Goal: Use online tool/utility: Utilize a website feature to perform a specific function

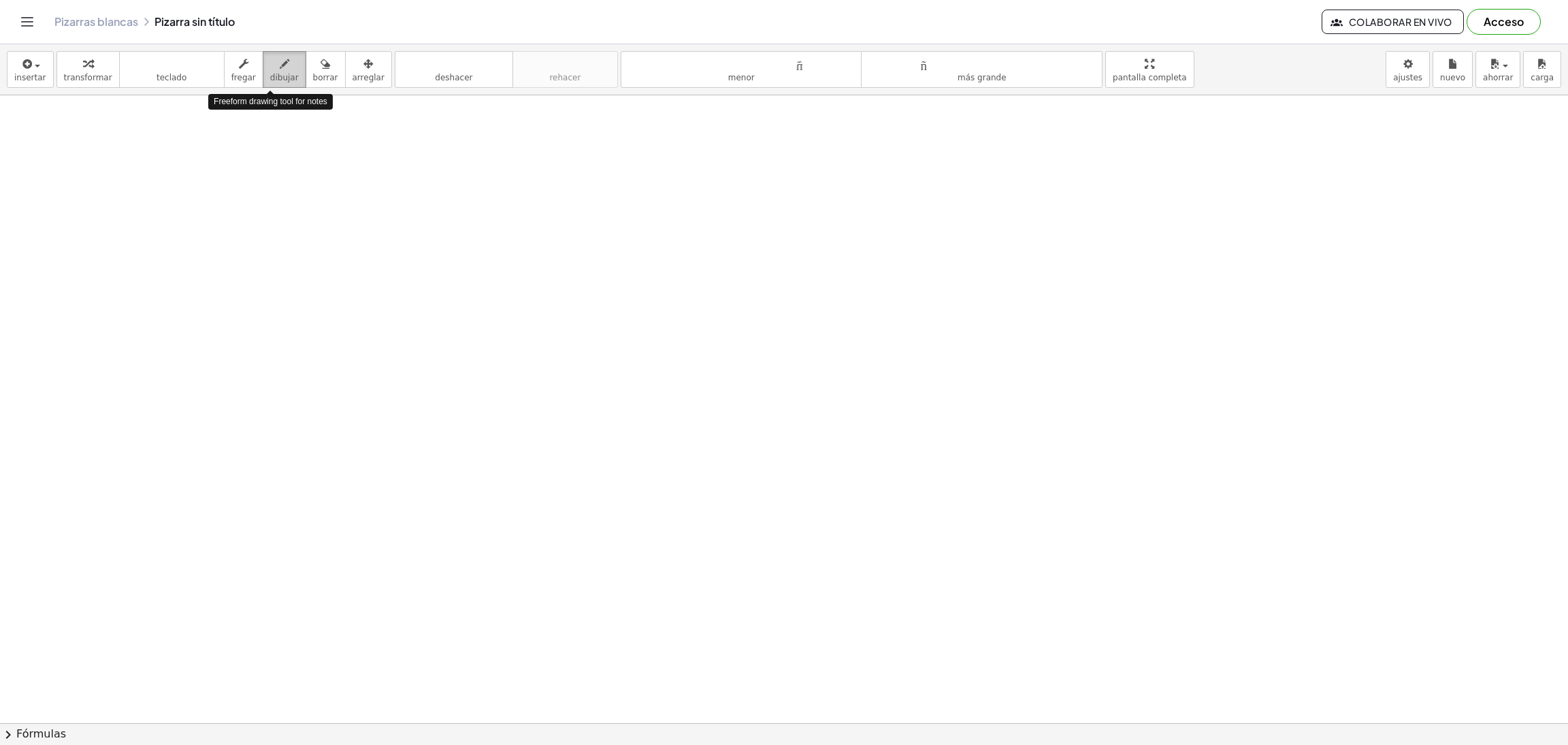
click at [280, 66] on icon "button" at bounding box center [284, 63] width 9 height 16
click at [41, 182] on div at bounding box center [784, 723] width 1568 height 1256
drag, startPoint x: 19, startPoint y: 255, endPoint x: 29, endPoint y: 293, distance: 39.3
click at [29, 293] on div at bounding box center [784, 723] width 1568 height 1256
drag, startPoint x: 120, startPoint y: 265, endPoint x: 140, endPoint y: 265, distance: 20.0
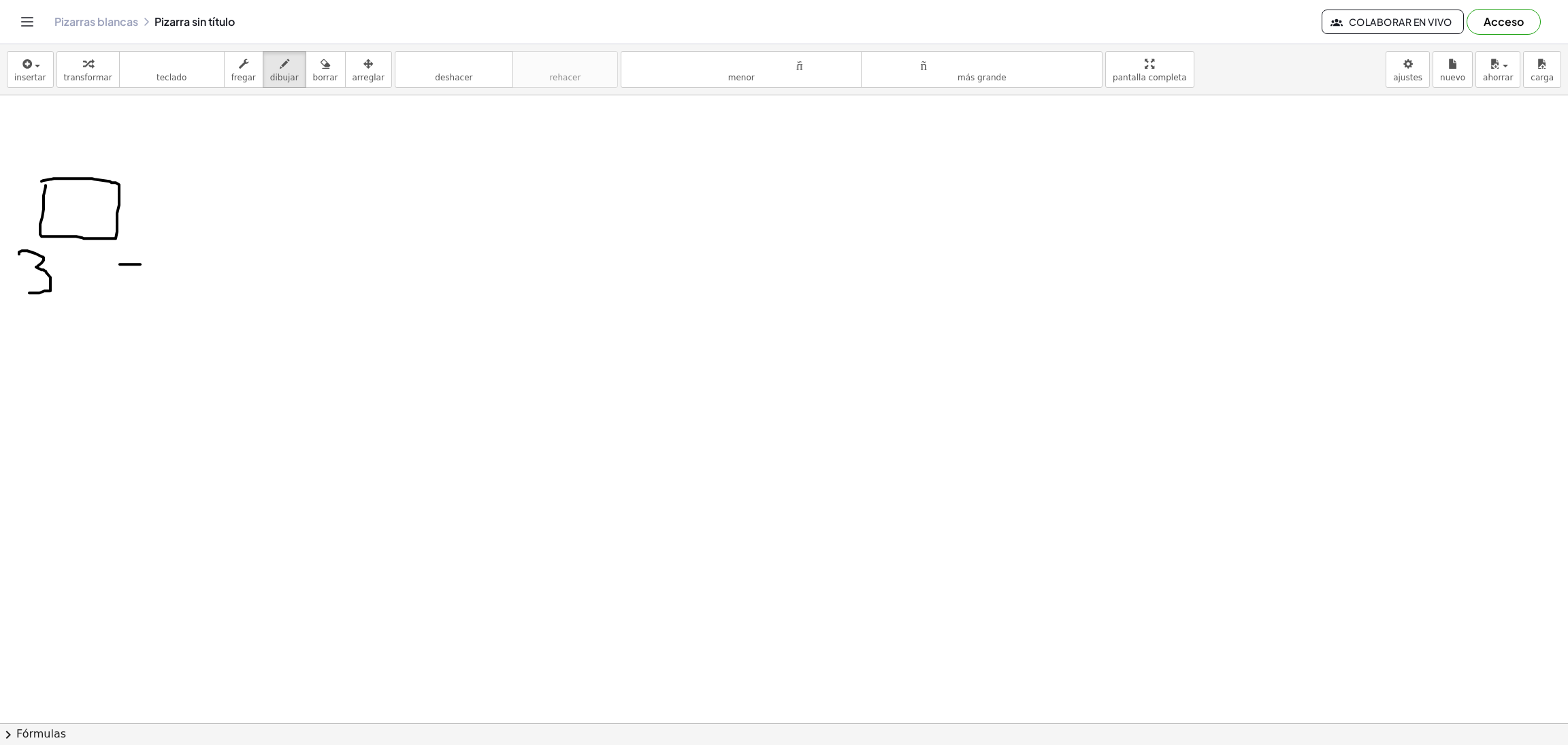
click at [140, 265] on div at bounding box center [784, 723] width 1568 height 1256
drag, startPoint x: 119, startPoint y: 283, endPoint x: 174, endPoint y: 263, distance: 58.5
click at [138, 285] on div at bounding box center [784, 723] width 1568 height 1256
drag, startPoint x: 181, startPoint y: 239, endPoint x: 206, endPoint y: 240, distance: 25.0
click at [183, 236] on div at bounding box center [784, 723] width 1568 height 1256
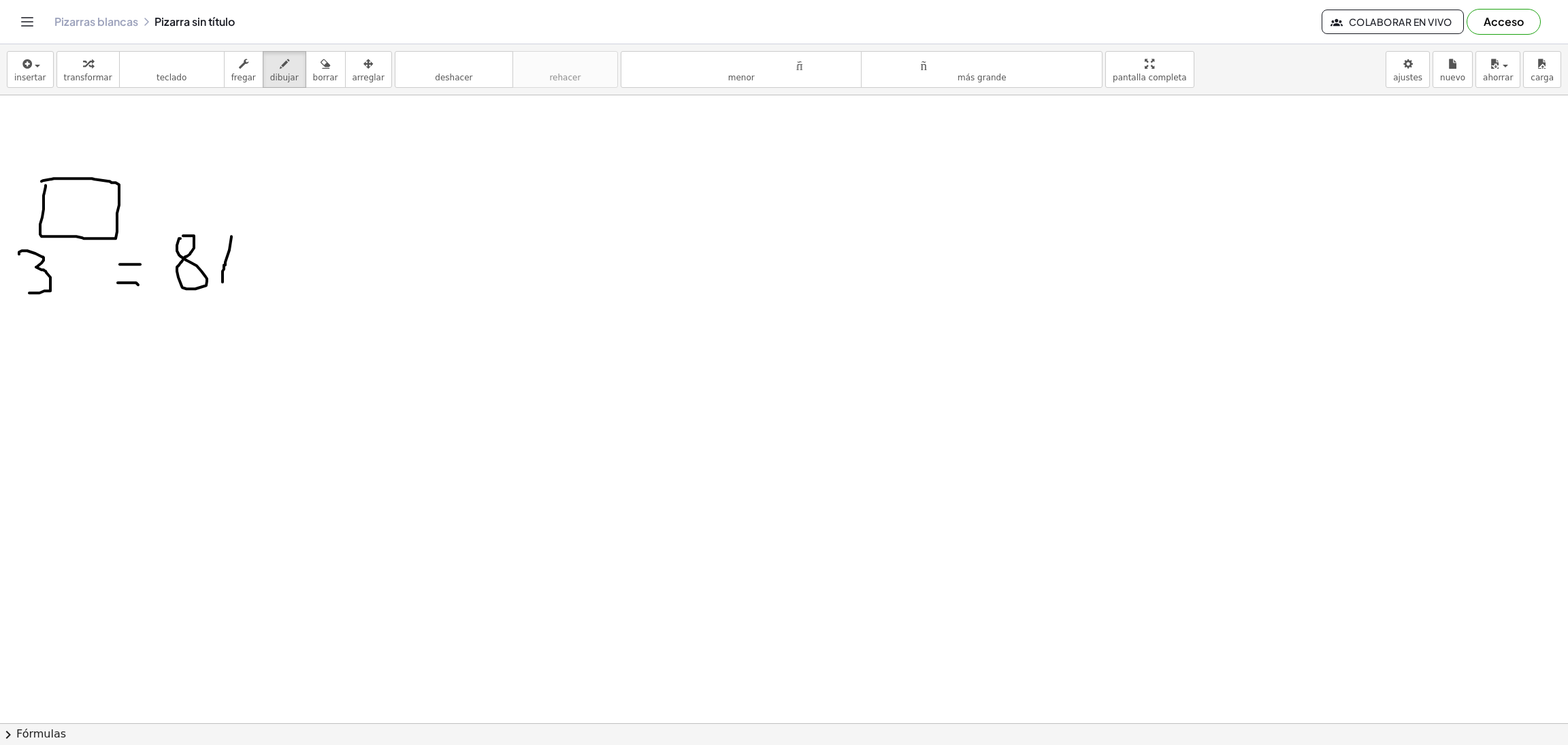
drag, startPoint x: 231, startPoint y: 237, endPoint x: 293, endPoint y: 247, distance: 62.8
click at [224, 283] on div at bounding box center [784, 723] width 1568 height 1256
drag, startPoint x: 280, startPoint y: 250, endPoint x: 340, endPoint y: 253, distance: 60.1
click at [340, 253] on div at bounding box center [784, 723] width 1568 height 1256
drag, startPoint x: 283, startPoint y: 265, endPoint x: 328, endPoint y: 270, distance: 45.3
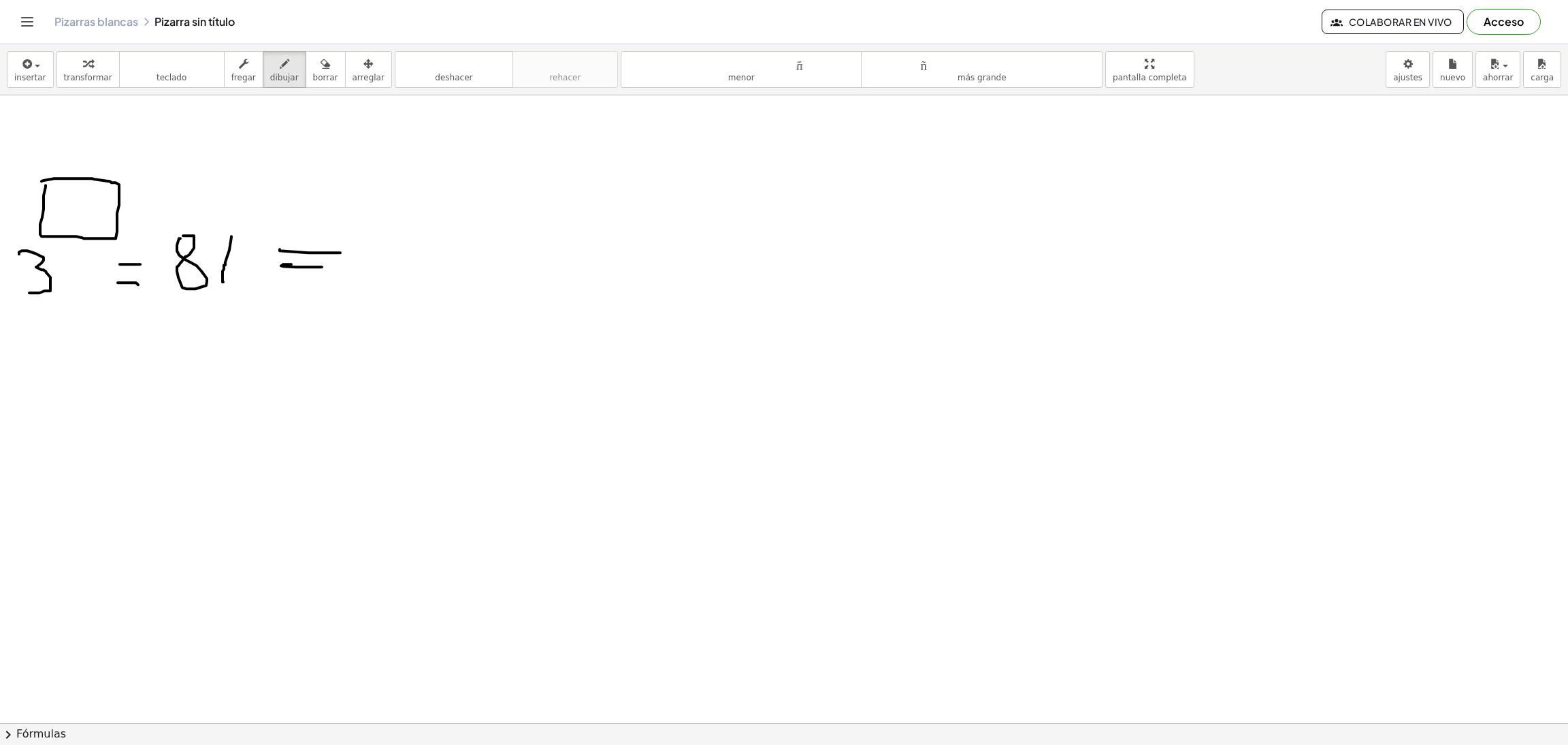
click at [328, 270] on div at bounding box center [784, 723] width 1568 height 1256
drag, startPoint x: 331, startPoint y: 242, endPoint x: 329, endPoint y: 287, distance: 45.0
click at [329, 287] on div at bounding box center [784, 723] width 1568 height 1256
drag, startPoint x: 390, startPoint y: 193, endPoint x: 391, endPoint y: 204, distance: 11.0
click at [391, 204] on div at bounding box center [784, 723] width 1568 height 1256
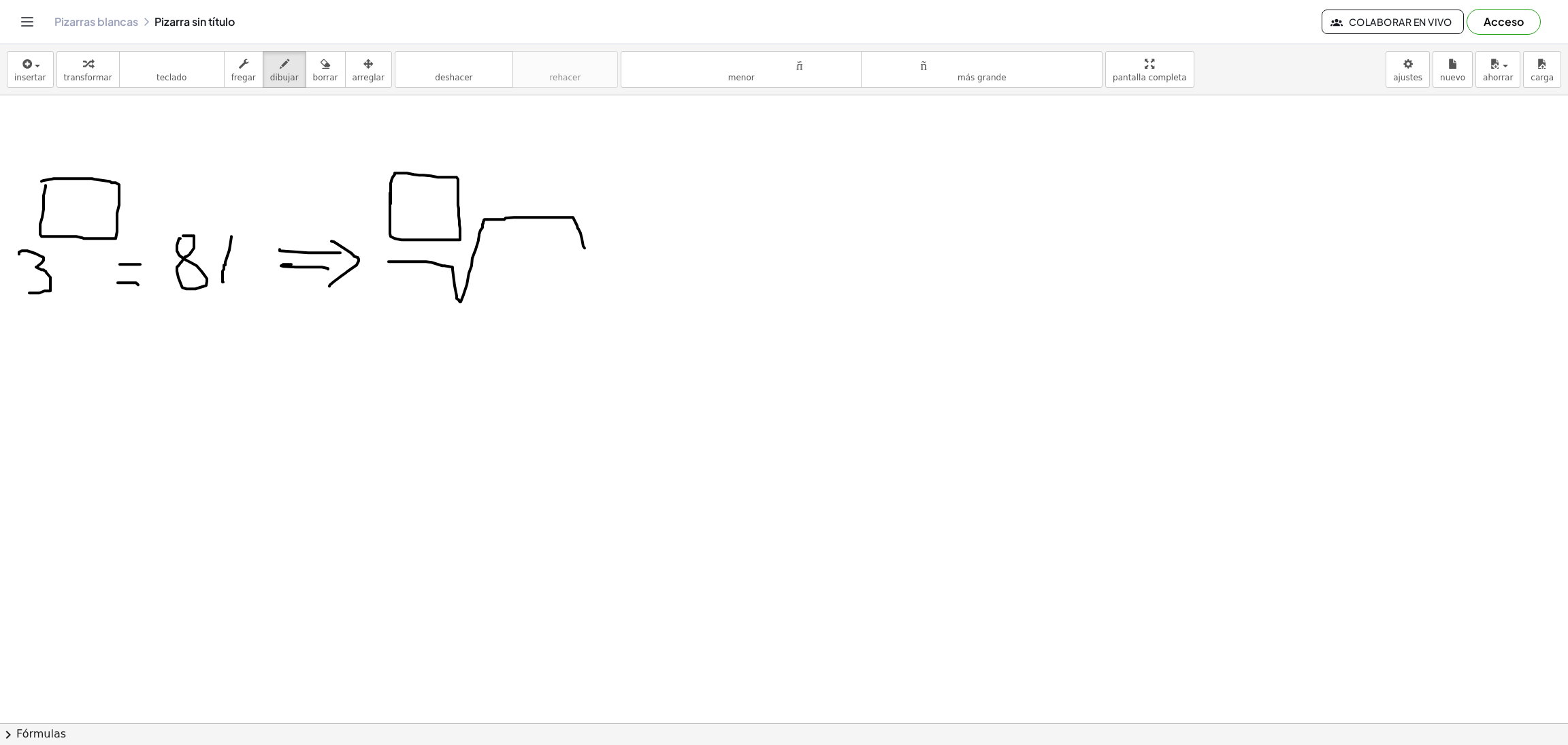
drag, startPoint x: 388, startPoint y: 262, endPoint x: 585, endPoint y: 249, distance: 197.4
click at [585, 249] on div at bounding box center [784, 723] width 1568 height 1256
click at [493, 245] on div at bounding box center [784, 723] width 1568 height 1256
drag, startPoint x: 533, startPoint y: 242, endPoint x: 587, endPoint y: 272, distance: 61.8
click at [540, 285] on div at bounding box center [784, 723] width 1568 height 1256
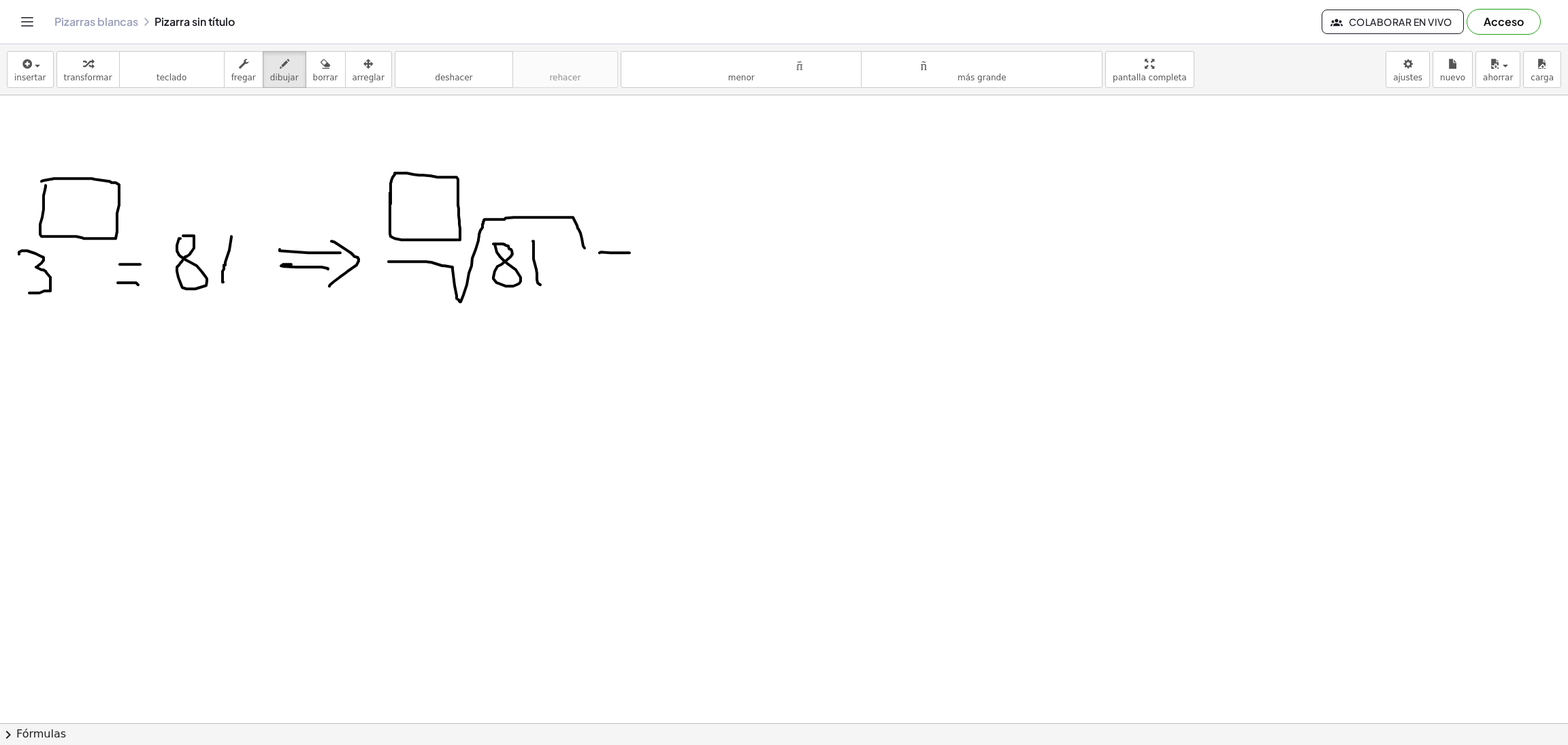
drag, startPoint x: 601, startPoint y: 252, endPoint x: 629, endPoint y: 253, distance: 28.0
click at [629, 253] on div at bounding box center [784, 723] width 1568 height 1256
drag, startPoint x: 603, startPoint y: 278, endPoint x: 659, endPoint y: 278, distance: 56.0
click at [659, 278] on div at bounding box center [784, 723] width 1568 height 1256
drag, startPoint x: 676, startPoint y: 209, endPoint x: 876, endPoint y: 304, distance: 221.4
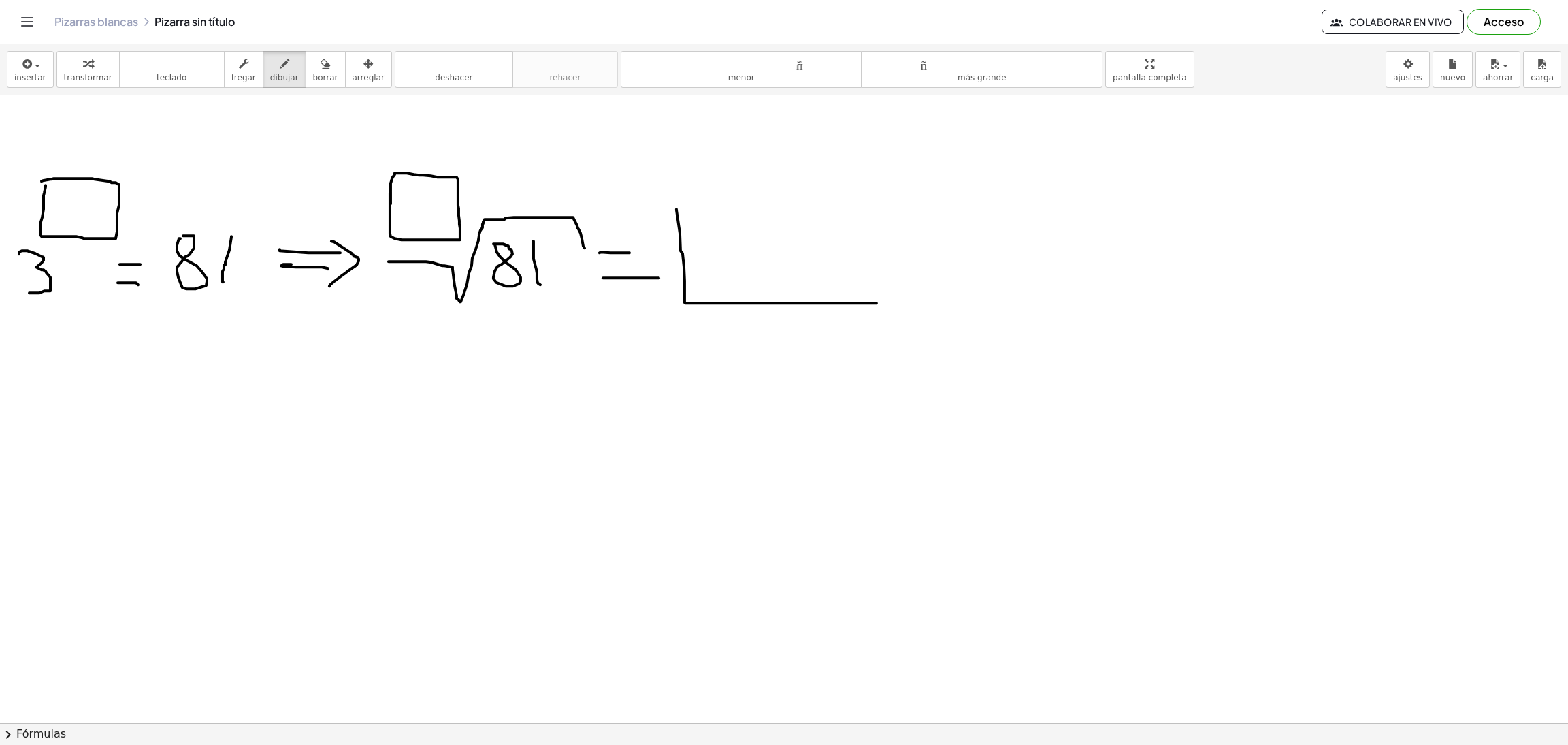
click at [876, 304] on div at bounding box center [784, 723] width 1568 height 1256
drag, startPoint x: 679, startPoint y: 208, endPoint x: 875, endPoint y: 302, distance: 217.4
click at [875, 302] on div at bounding box center [784, 723] width 1568 height 1256
drag, startPoint x: 72, startPoint y: 193, endPoint x: 87, endPoint y: 209, distance: 21.9
click at [87, 209] on div at bounding box center [784, 723] width 1568 height 1256
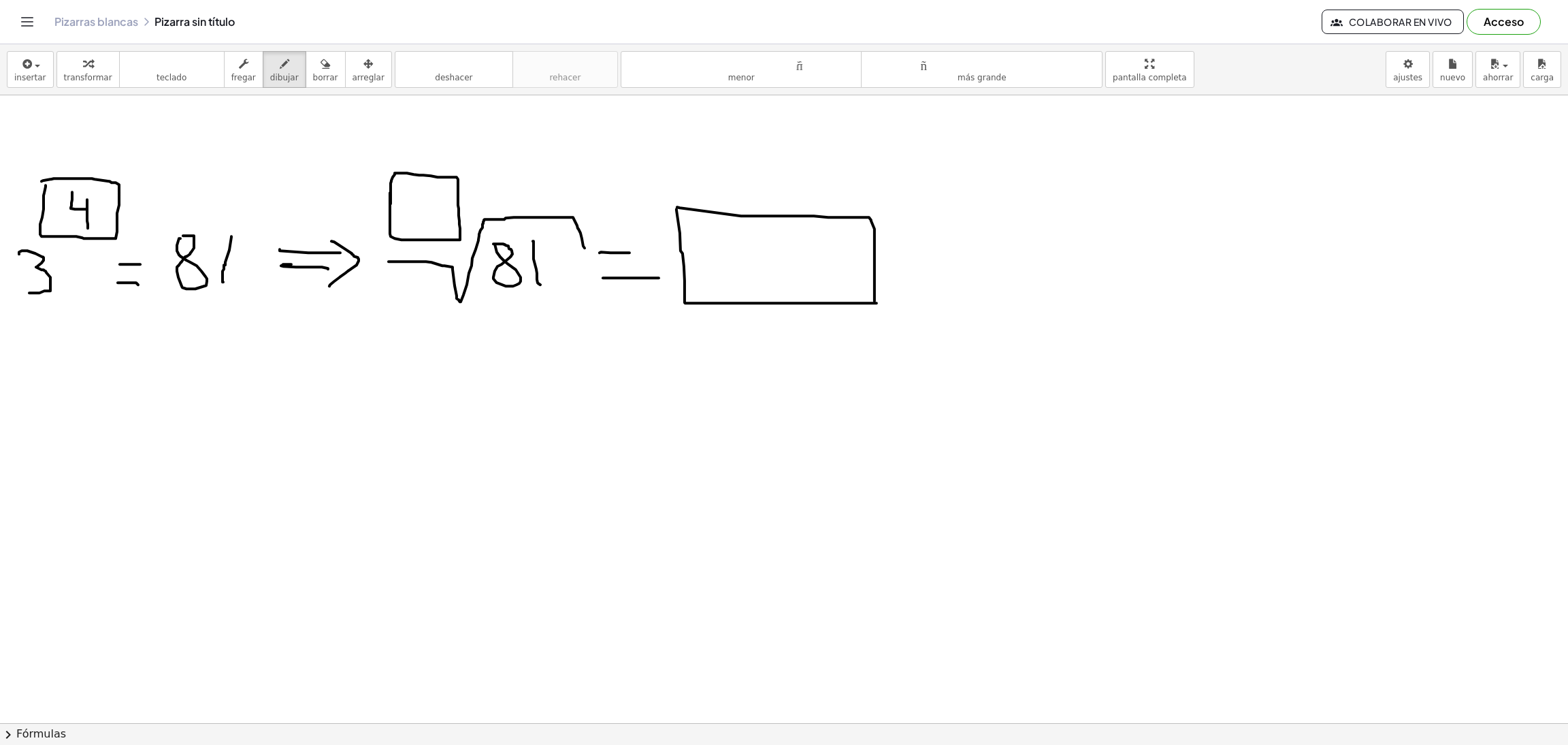
drag, startPoint x: 87, startPoint y: 200, endPoint x: 87, endPoint y: 229, distance: 29.0
click at [87, 229] on div at bounding box center [784, 723] width 1568 height 1256
drag, startPoint x: 422, startPoint y: 190, endPoint x: 434, endPoint y: 212, distance: 25.1
click at [434, 212] on div at bounding box center [784, 723] width 1568 height 1256
drag, startPoint x: 432, startPoint y: 198, endPoint x: 432, endPoint y: 236, distance: 38.0
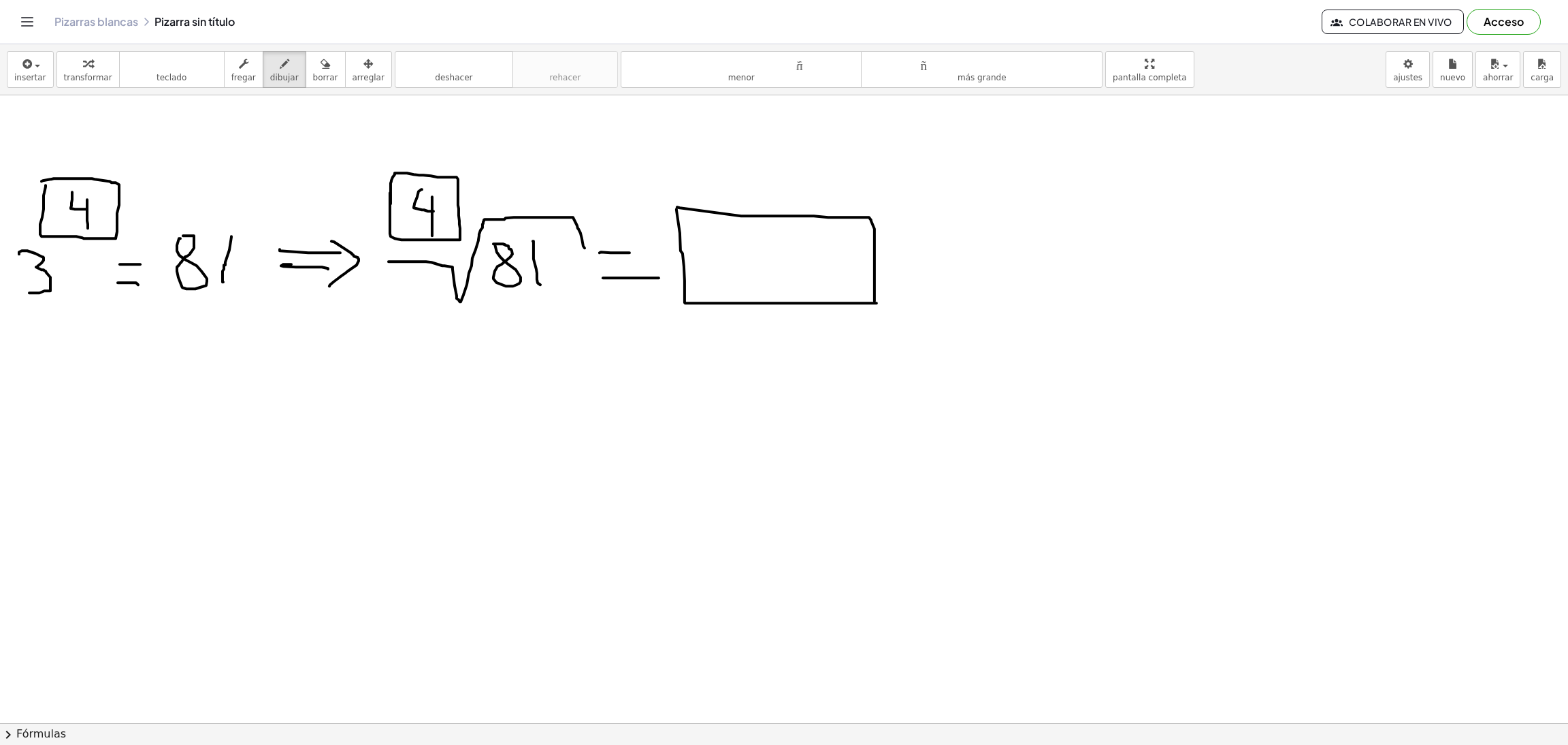
click at [432, 236] on div at bounding box center [784, 723] width 1568 height 1256
drag, startPoint x: 739, startPoint y: 234, endPoint x: 728, endPoint y: 275, distance: 42.4
click at [728, 275] on div at bounding box center [784, 723] width 1568 height 1256
click at [320, 69] on icon "button" at bounding box center [324, 63] width 9 height 16
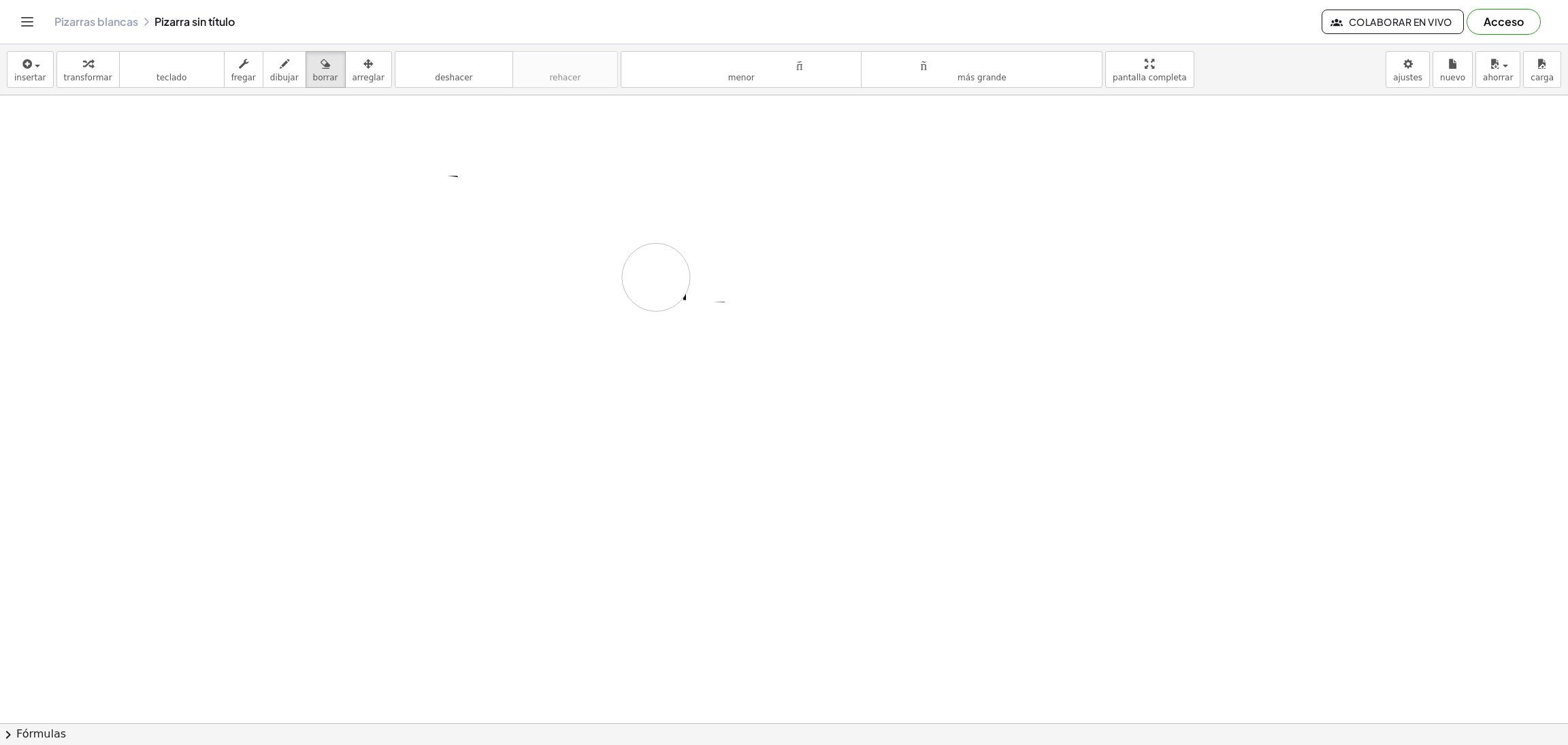
drag, startPoint x: 872, startPoint y: 206, endPoint x: 695, endPoint y: 290, distance: 195.9
click at [646, 274] on div at bounding box center [784, 723] width 1568 height 1256
click at [280, 71] on icon "button" at bounding box center [284, 63] width 9 height 16
drag, startPoint x: 30, startPoint y: 255, endPoint x: 97, endPoint y: 183, distance: 98.4
click at [98, 184] on div at bounding box center [784, 723] width 1568 height 1256
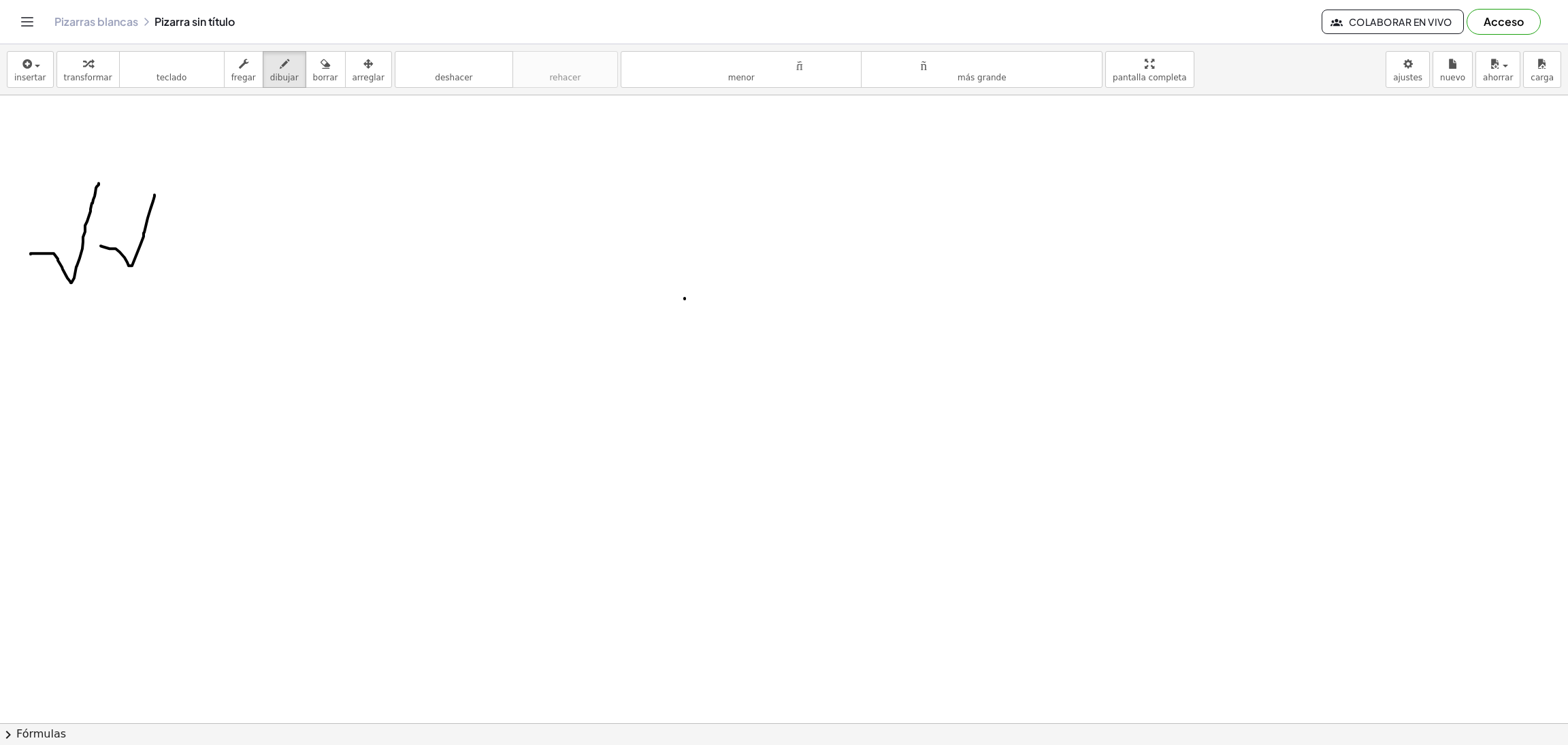
drag, startPoint x: 101, startPoint y: 246, endPoint x: 155, endPoint y: 195, distance: 74.3
click at [155, 195] on div at bounding box center [784, 723] width 1568 height 1256
drag, startPoint x: 169, startPoint y: 227, endPoint x: 193, endPoint y: 260, distance: 40.8
click at [193, 260] on div at bounding box center [784, 723] width 1568 height 1256
drag, startPoint x: 216, startPoint y: 216, endPoint x: 250, endPoint y: 214, distance: 34.1
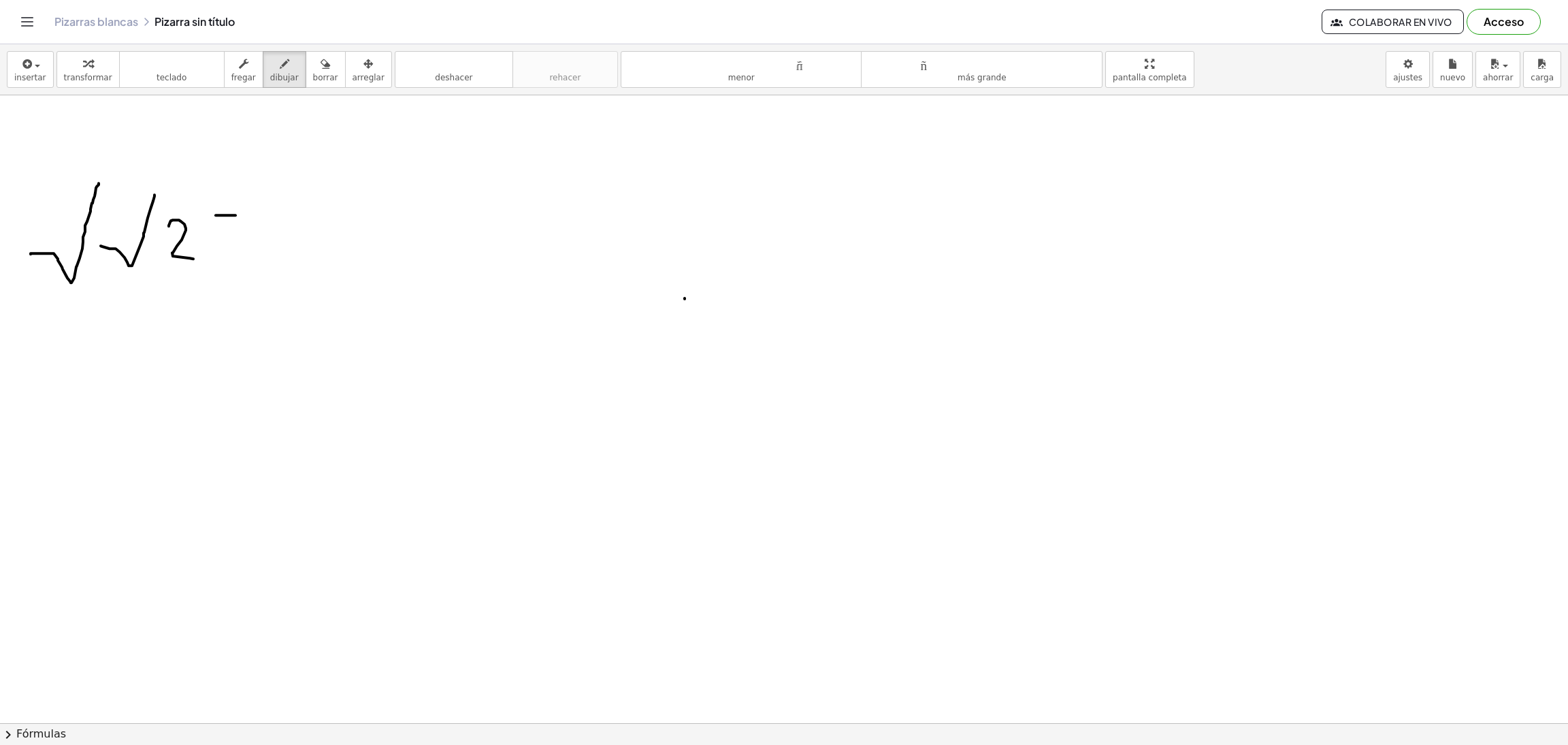
click at [250, 214] on div at bounding box center [784, 723] width 1568 height 1256
drag, startPoint x: 218, startPoint y: 214, endPoint x: 218, endPoint y: 249, distance: 35.0
click at [218, 249] on div at bounding box center [784, 723] width 1568 height 1256
drag, startPoint x: 150, startPoint y: 193, endPoint x: 272, endPoint y: 203, distance: 122.4
click at [269, 203] on div at bounding box center [784, 723] width 1568 height 1256
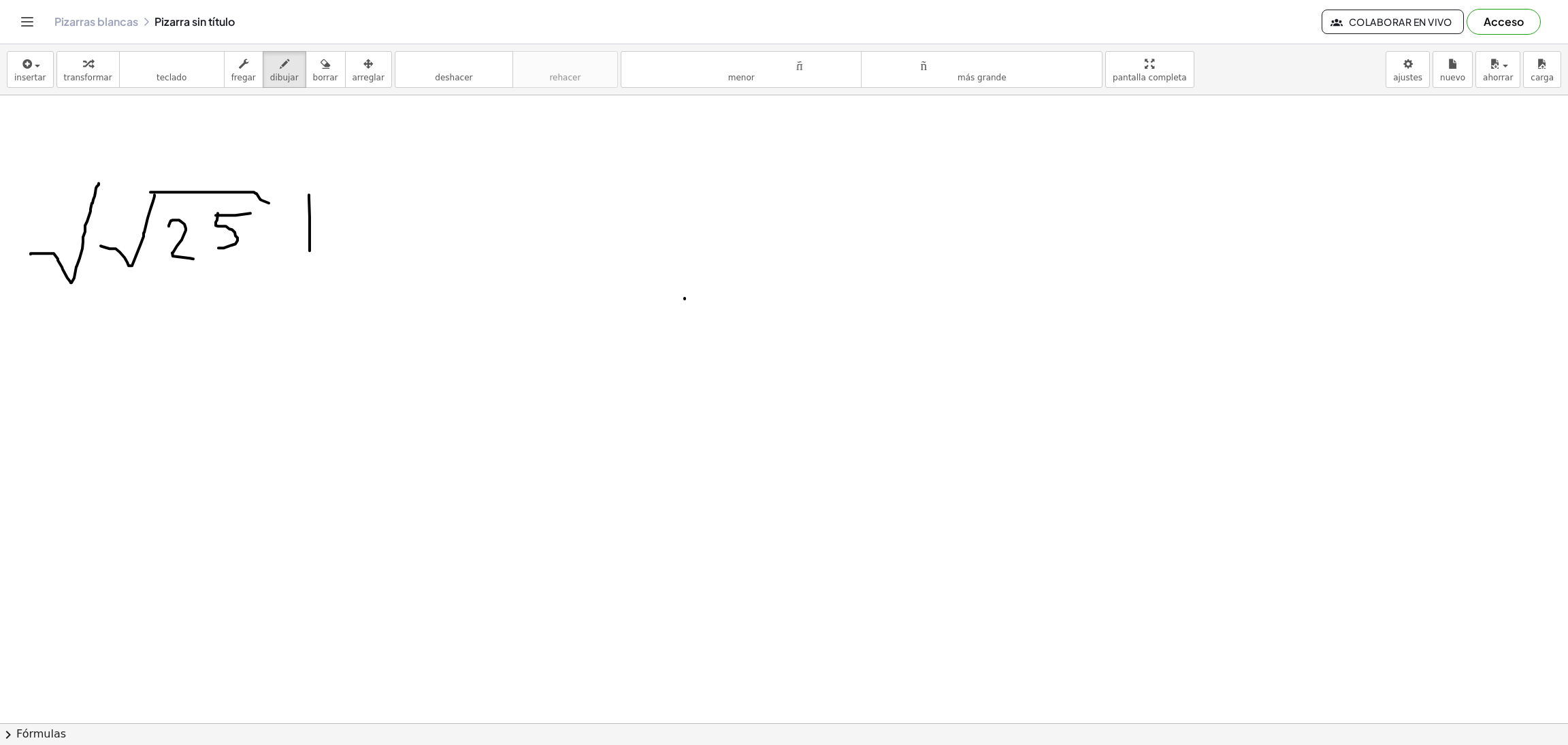
drag, startPoint x: 309, startPoint y: 195, endPoint x: 310, endPoint y: 251, distance: 56.0
click at [310, 251] on div at bounding box center [784, 723] width 1568 height 1256
drag, startPoint x: 299, startPoint y: 225, endPoint x: 324, endPoint y: 223, distance: 25.1
click at [324, 223] on div at bounding box center [784, 723] width 1568 height 1256
drag, startPoint x: 358, startPoint y: 204, endPoint x: 368, endPoint y: 236, distance: 33.5
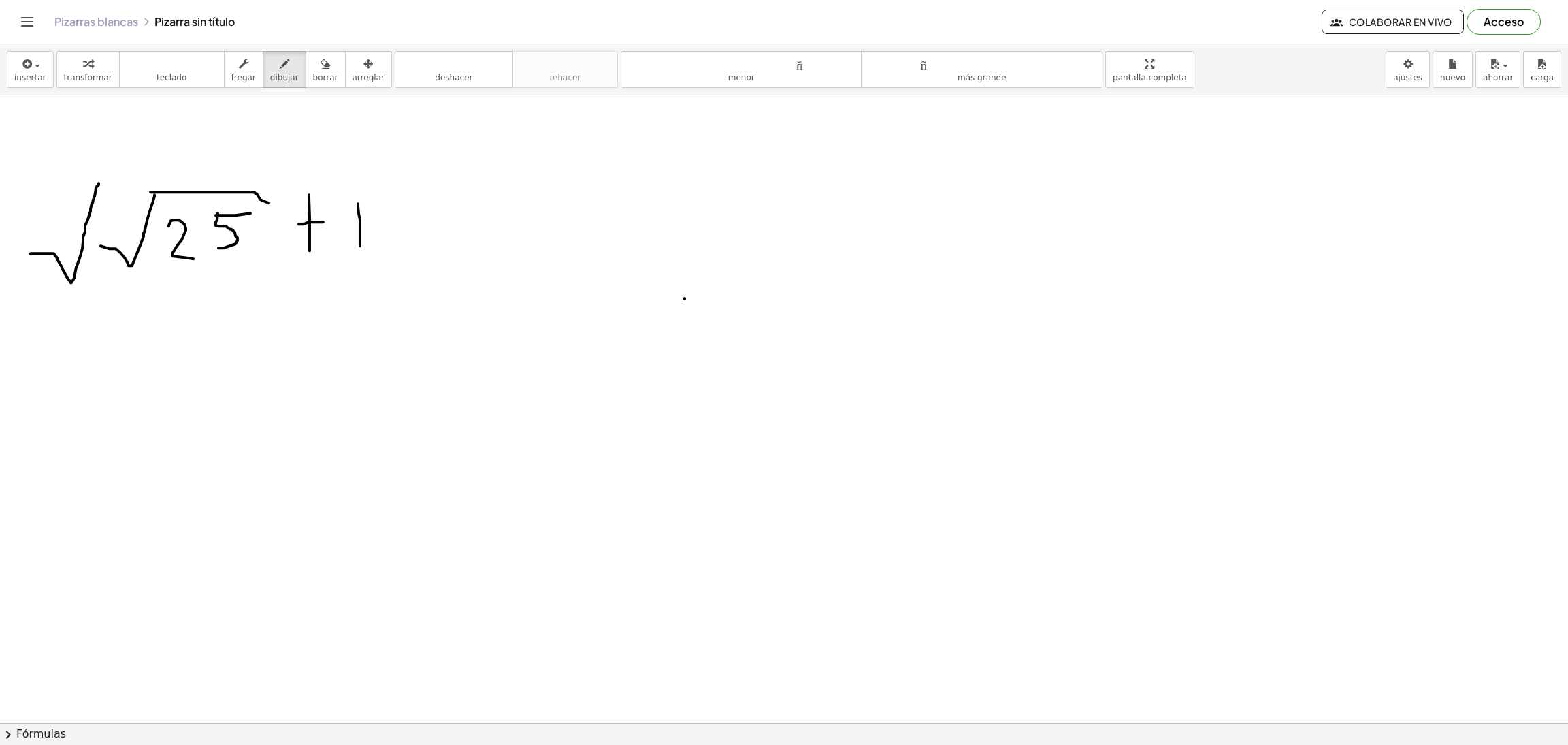
click at [360, 250] on div at bounding box center [784, 723] width 1568 height 1256
click at [386, 209] on div at bounding box center [784, 723] width 1568 height 1256
drag, startPoint x: 435, startPoint y: 228, endPoint x: 450, endPoint y: 246, distance: 23.4
click at [456, 250] on div at bounding box center [784, 723] width 1568 height 1256
drag, startPoint x: 456, startPoint y: 227, endPoint x: 434, endPoint y: 249, distance: 31.1
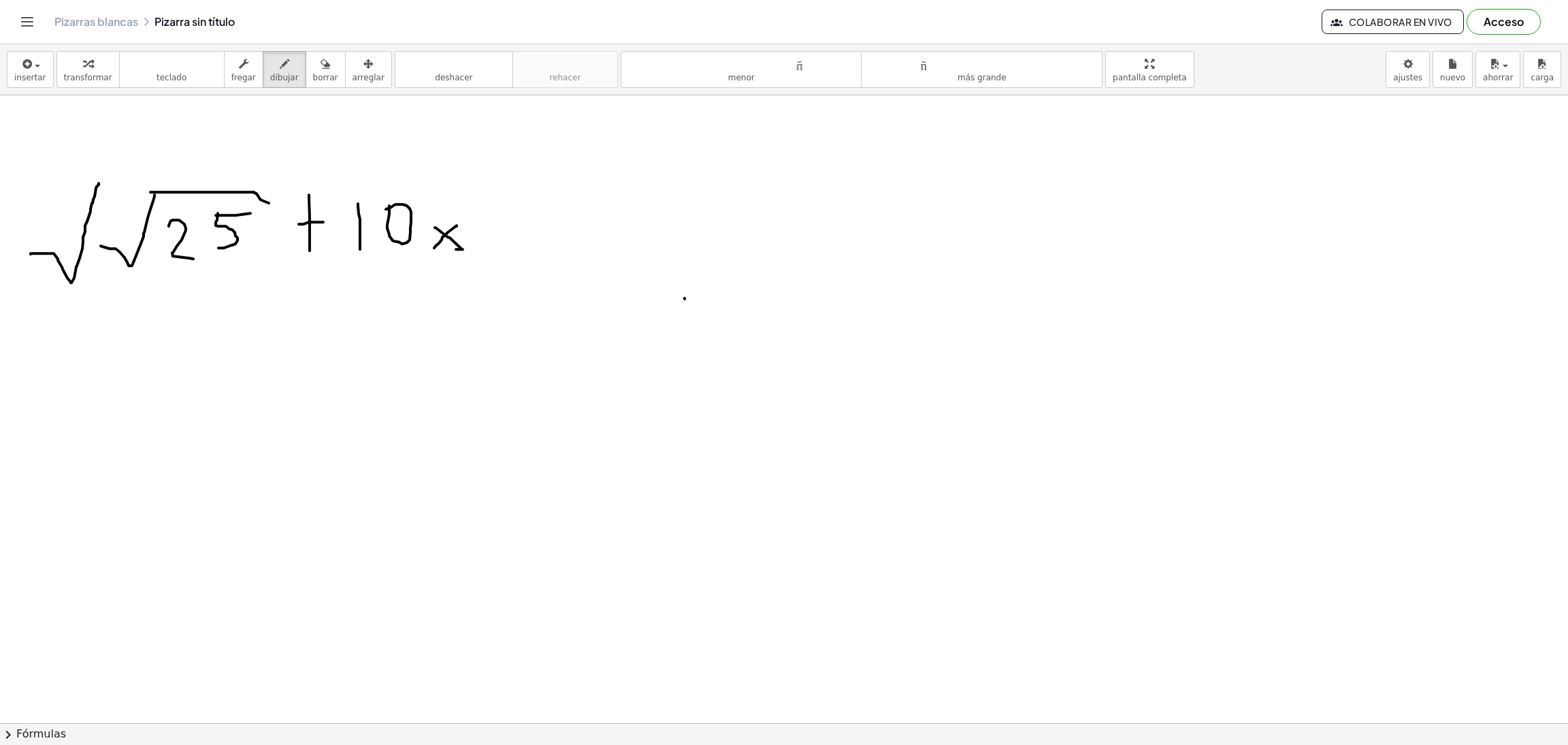
click at [434, 249] on div at bounding box center [784, 723] width 1568 height 1256
drag, startPoint x: 496, startPoint y: 201, endPoint x: 525, endPoint y: 220, distance: 34.7
click at [525, 220] on div at bounding box center [784, 723] width 1568 height 1256
drag, startPoint x: 524, startPoint y: 203, endPoint x: 525, endPoint y: 234, distance: 31.0
click at [525, 234] on div at bounding box center [784, 723] width 1568 height 1256
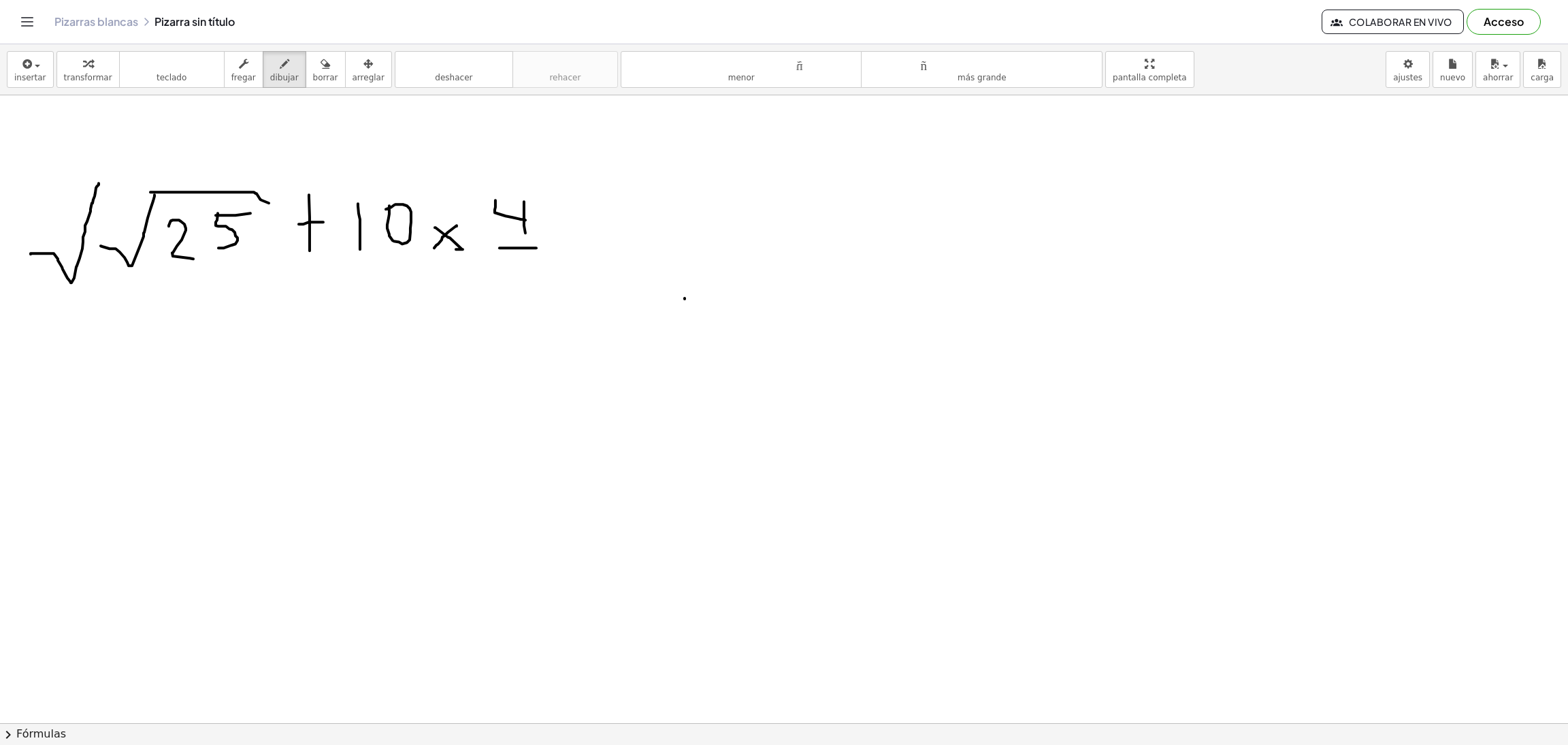
drag, startPoint x: 500, startPoint y: 249, endPoint x: 536, endPoint y: 249, distance: 36.0
click at [536, 249] on div at bounding box center [784, 723] width 1568 height 1256
drag, startPoint x: 513, startPoint y: 267, endPoint x: 543, endPoint y: 291, distance: 38.4
click at [543, 291] on div at bounding box center [784, 723] width 1568 height 1256
drag, startPoint x: 95, startPoint y: 184, endPoint x: 566, endPoint y: 205, distance: 471.5
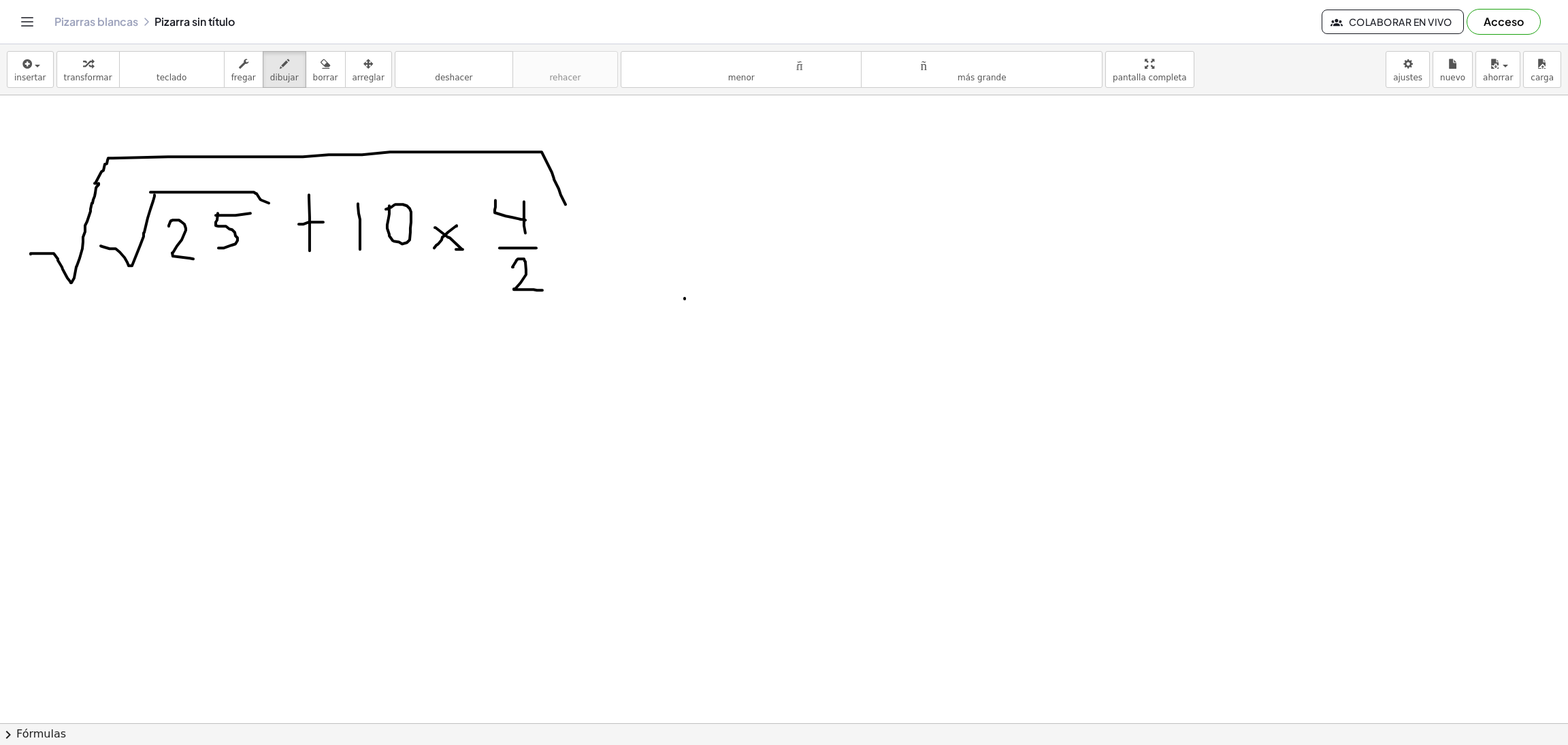
click at [566, 205] on div at bounding box center [784, 723] width 1568 height 1256
drag, startPoint x: 303, startPoint y: 66, endPoint x: 326, endPoint y: 77, distance: 25.5
click at [313, 66] on div "button" at bounding box center [326, 63] width 25 height 16
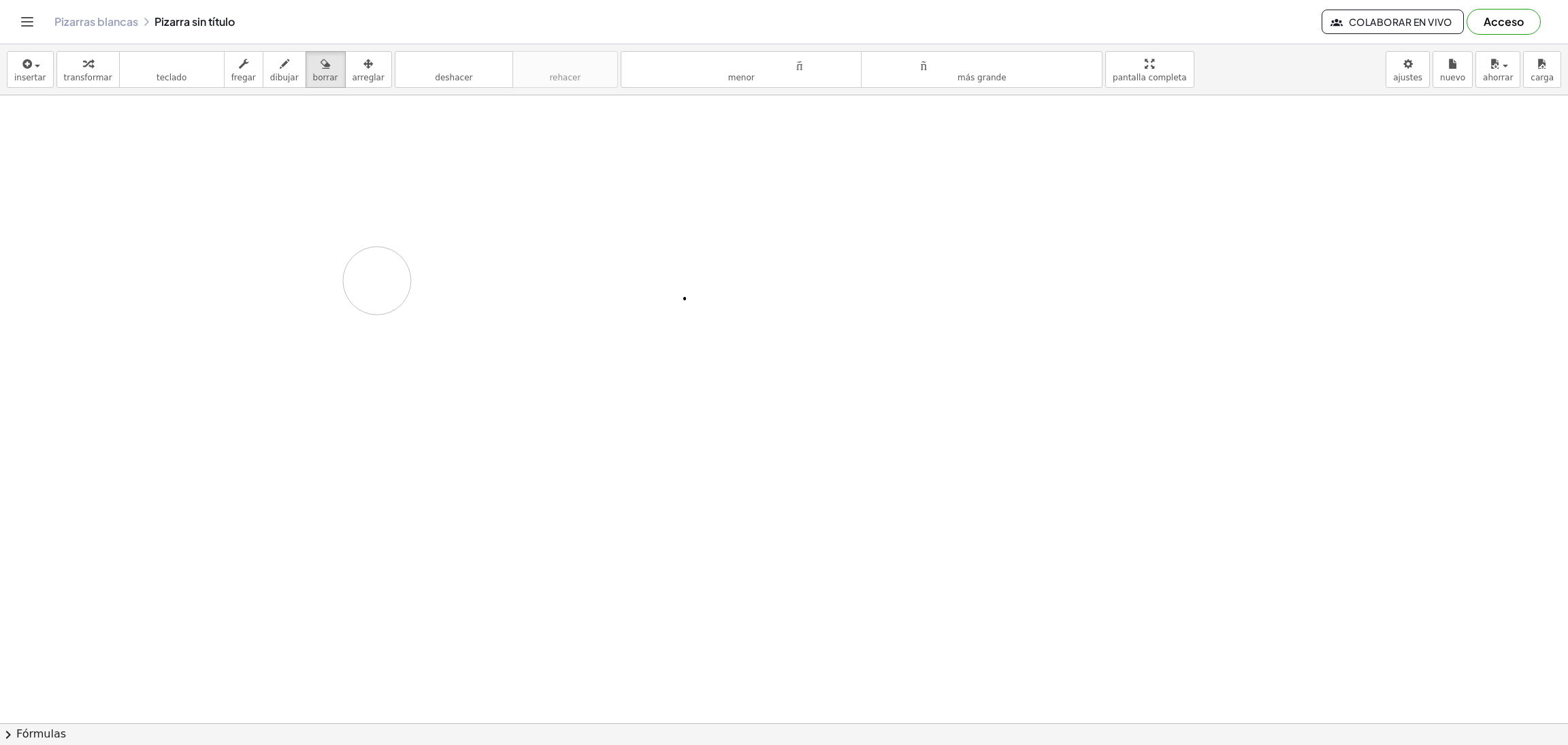
drag, startPoint x: 628, startPoint y: 172, endPoint x: 377, endPoint y: 282, distance: 274.0
click at [377, 282] on div at bounding box center [784, 723] width 1568 height 1256
click at [280, 66] on icon "button" at bounding box center [284, 63] width 9 height 16
drag, startPoint x: 17, startPoint y: 160, endPoint x: 41, endPoint y: 217, distance: 61.8
click at [41, 217] on div at bounding box center [784, 723] width 1568 height 1256
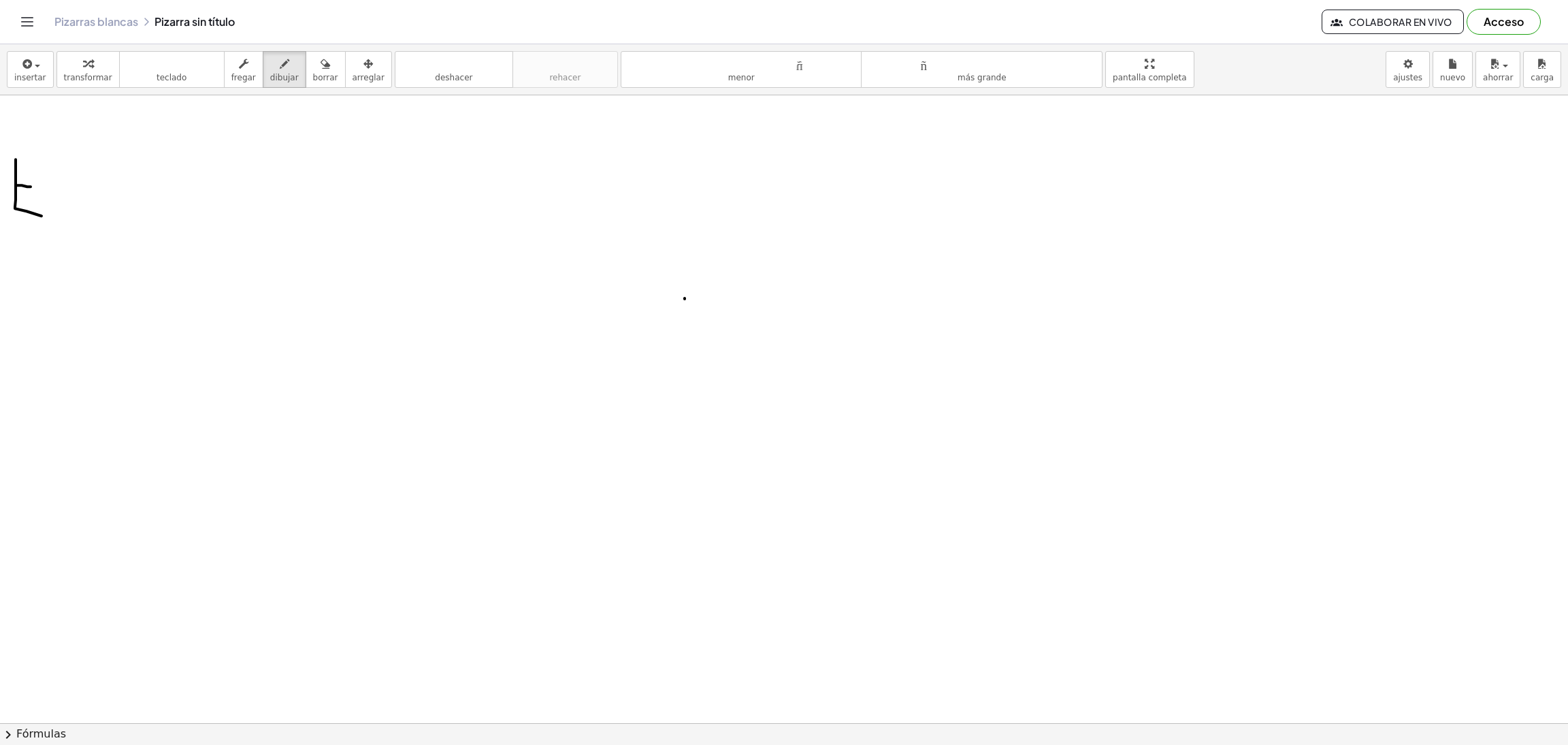
drag, startPoint x: 17, startPoint y: 186, endPoint x: 30, endPoint y: 188, distance: 13.2
click at [30, 188] on div at bounding box center [784, 723] width 1568 height 1256
drag, startPoint x: 19, startPoint y: 161, endPoint x: 49, endPoint y: 163, distance: 30.1
click at [49, 163] on div at bounding box center [784, 723] width 1568 height 1256
drag, startPoint x: 60, startPoint y: 181, endPoint x: 81, endPoint y: 188, distance: 22.1
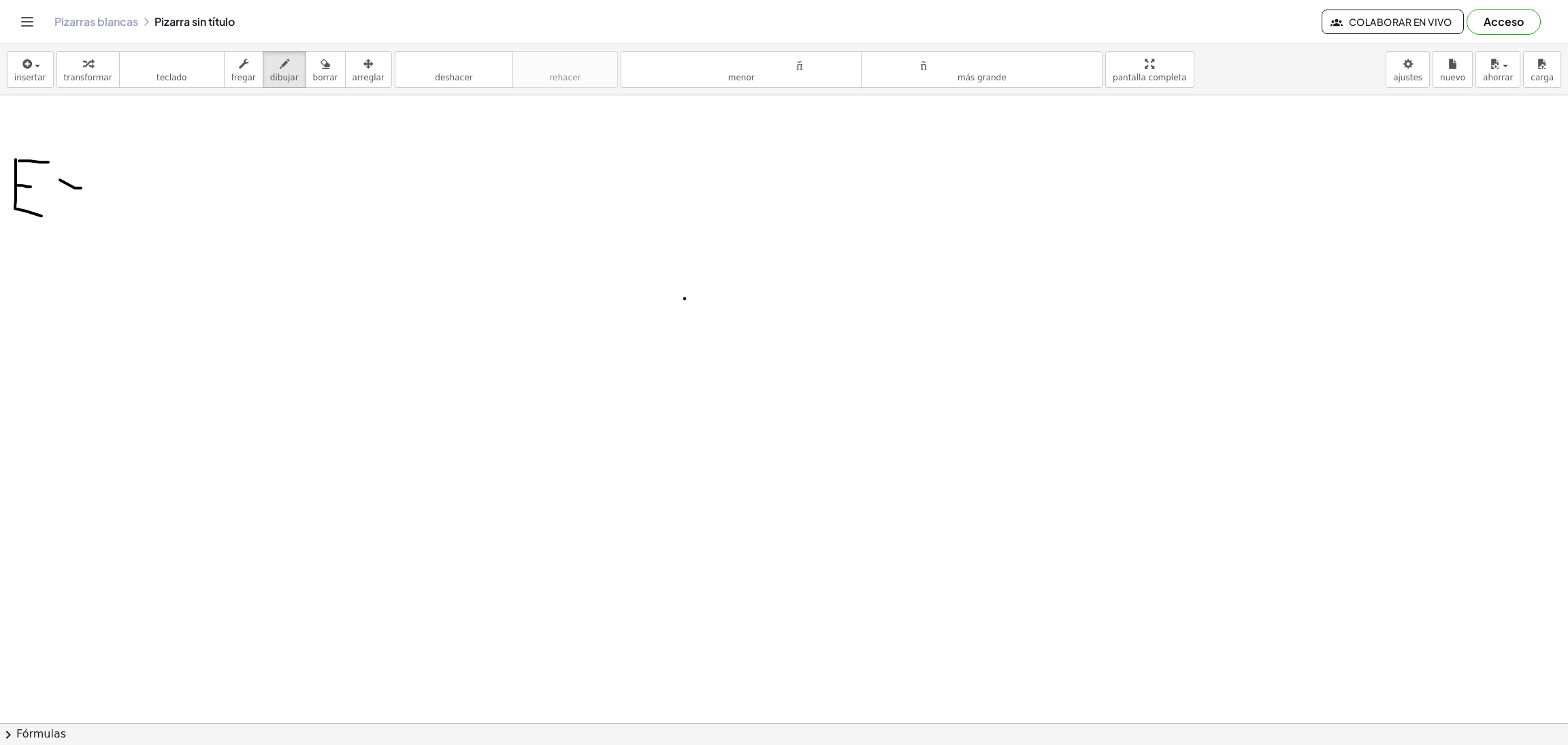
click at [81, 188] on div at bounding box center [784, 723] width 1568 height 1256
drag, startPoint x: 75, startPoint y: 201, endPoint x: 82, endPoint y: 200, distance: 7.1
click at [82, 200] on div at bounding box center [784, 723] width 1568 height 1256
drag, startPoint x: 105, startPoint y: 152, endPoint x: 104, endPoint y: 171, distance: 19.0
click at [104, 171] on div at bounding box center [784, 723] width 1568 height 1256
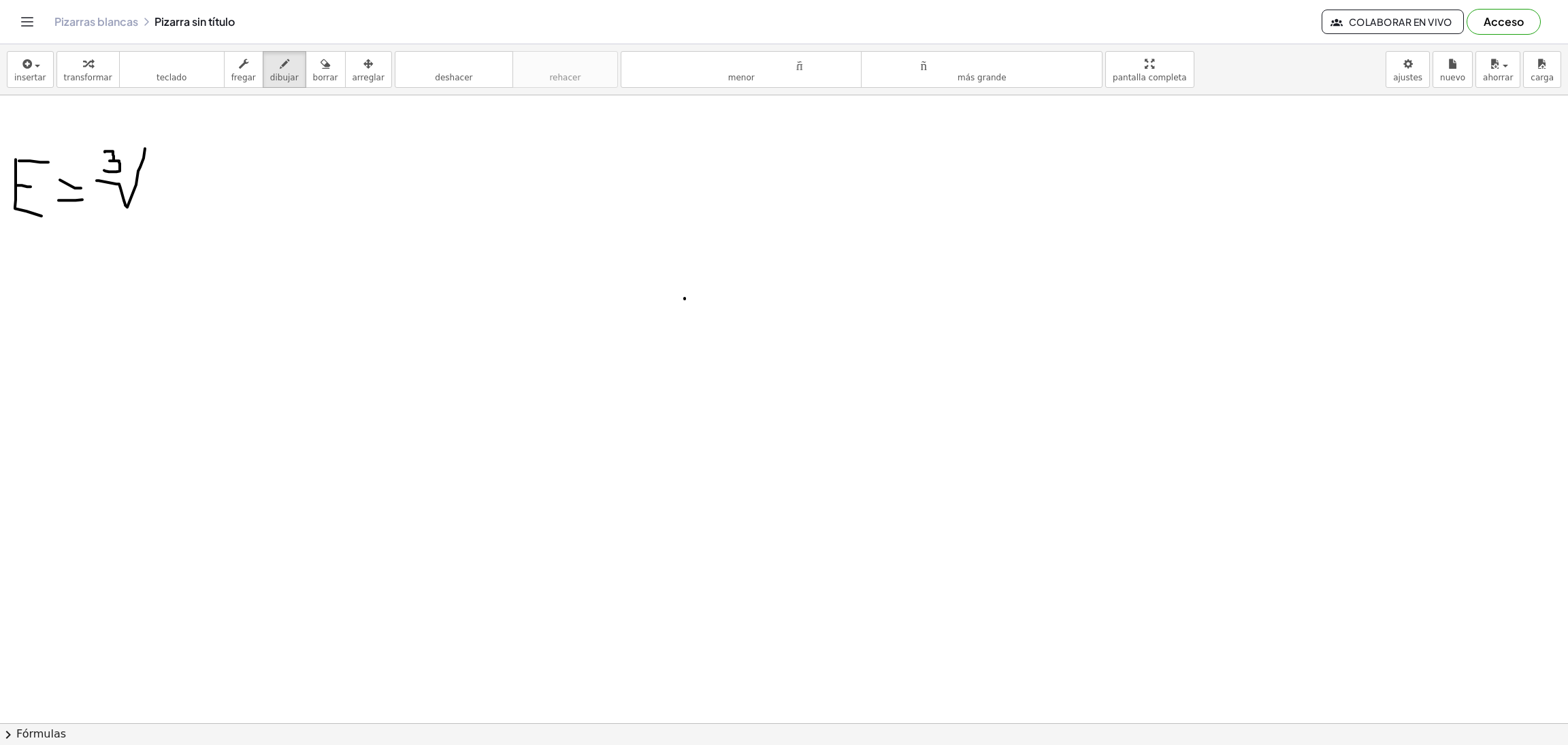
drag, startPoint x: 97, startPoint y: 181, endPoint x: 146, endPoint y: 147, distance: 59.6
click at [146, 147] on div at bounding box center [784, 723] width 1568 height 1256
drag, startPoint x: 150, startPoint y: 174, endPoint x: 169, endPoint y: 175, distance: 19.0
click at [169, 175] on div at bounding box center [784, 723] width 1568 height 1256
drag, startPoint x: 203, startPoint y: 160, endPoint x: 222, endPoint y: 167, distance: 20.2
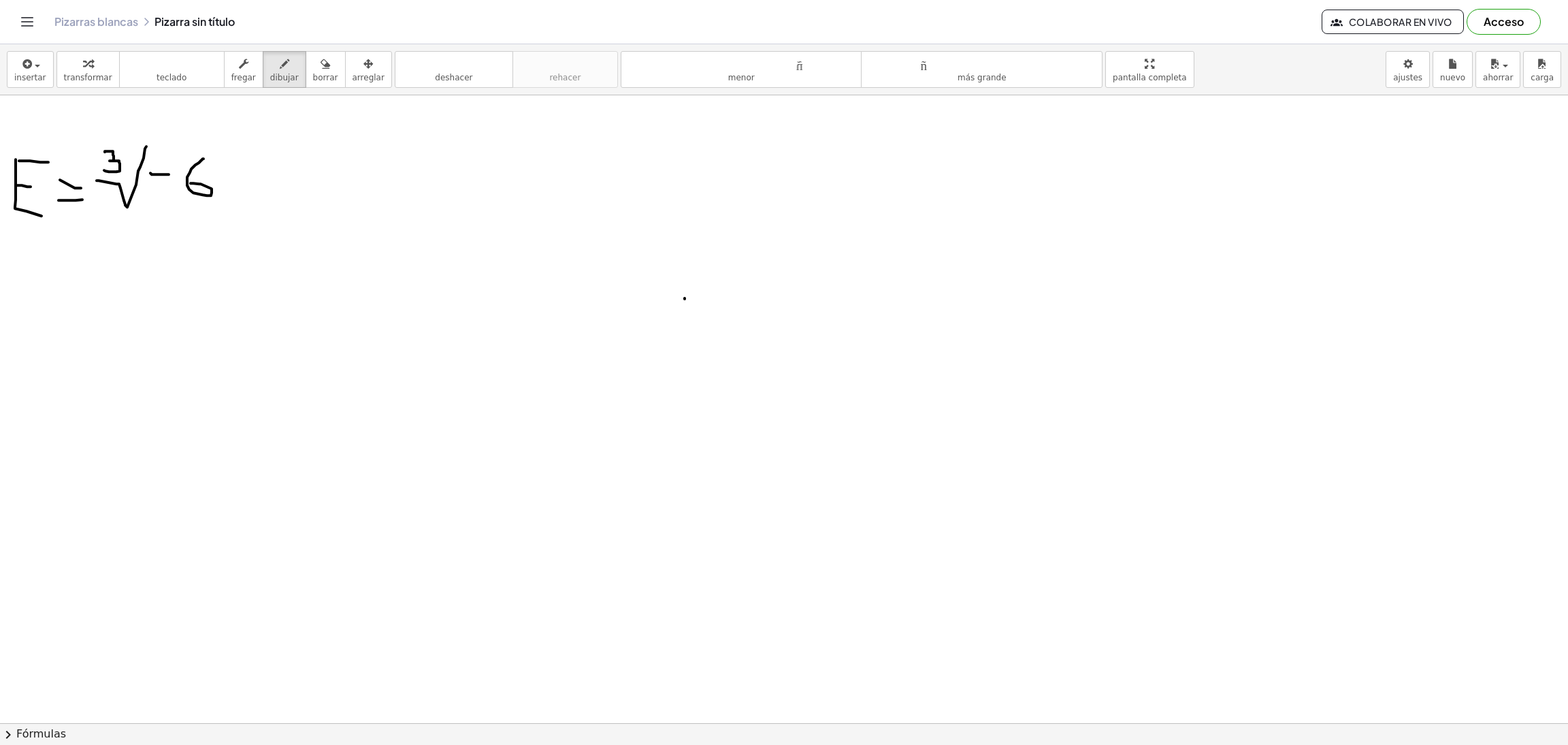
click at [192, 184] on div at bounding box center [784, 723] width 1568 height 1256
drag, startPoint x: 223, startPoint y: 156, endPoint x: 239, endPoint y: 189, distance: 36.7
click at [239, 189] on div at bounding box center [784, 723] width 1568 height 1256
drag, startPoint x: 145, startPoint y: 146, endPoint x: 256, endPoint y: 152, distance: 111.2
click at [256, 152] on div at bounding box center [784, 723] width 1568 height 1256
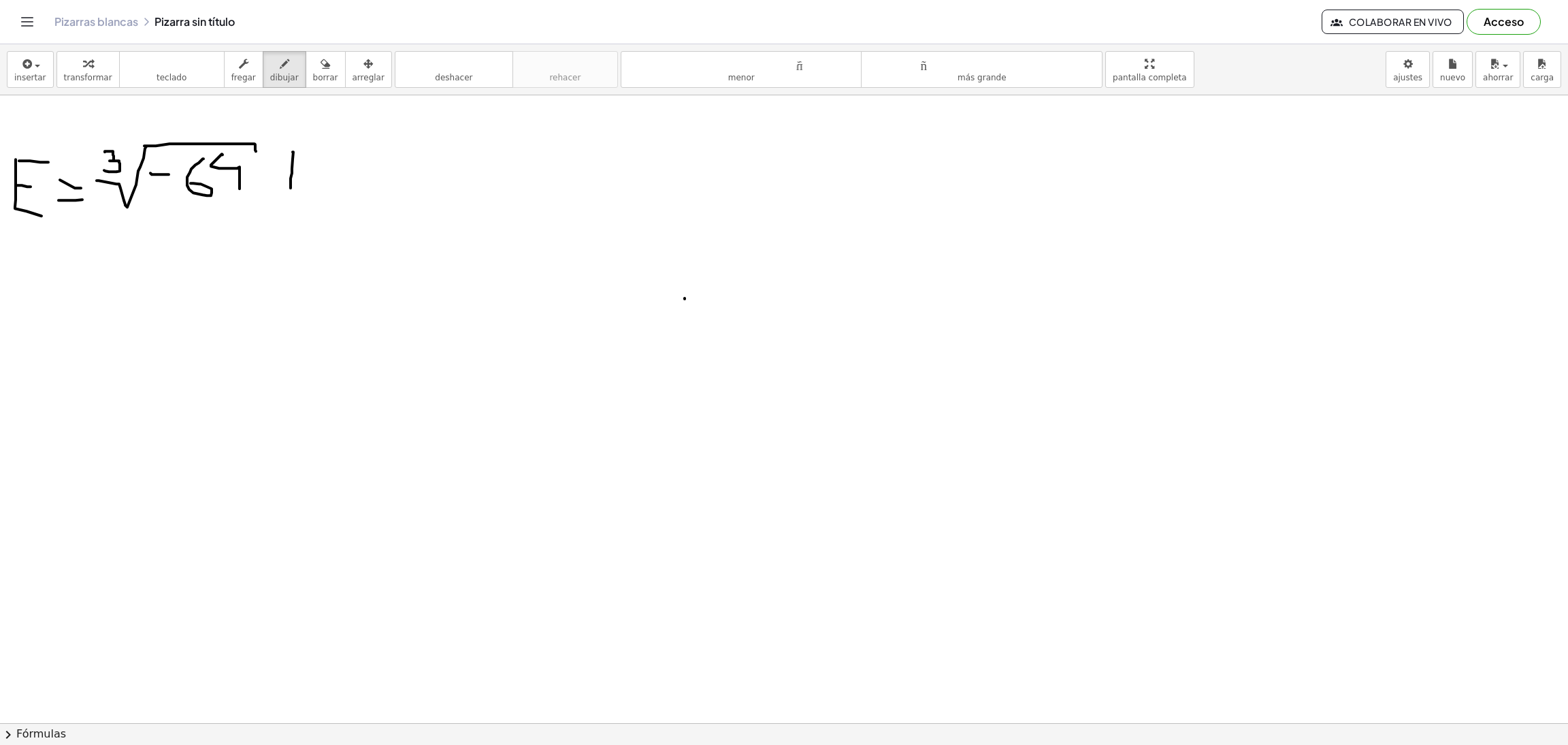
drag, startPoint x: 292, startPoint y: 152, endPoint x: 291, endPoint y: 188, distance: 36.0
click at [291, 188] on div at bounding box center [784, 723] width 1568 height 1256
drag, startPoint x: 276, startPoint y: 175, endPoint x: 309, endPoint y: 177, distance: 33.1
click at [309, 177] on div at bounding box center [784, 723] width 1568 height 1256
drag, startPoint x: 328, startPoint y: 139, endPoint x: 329, endPoint y: 156, distance: 17.0
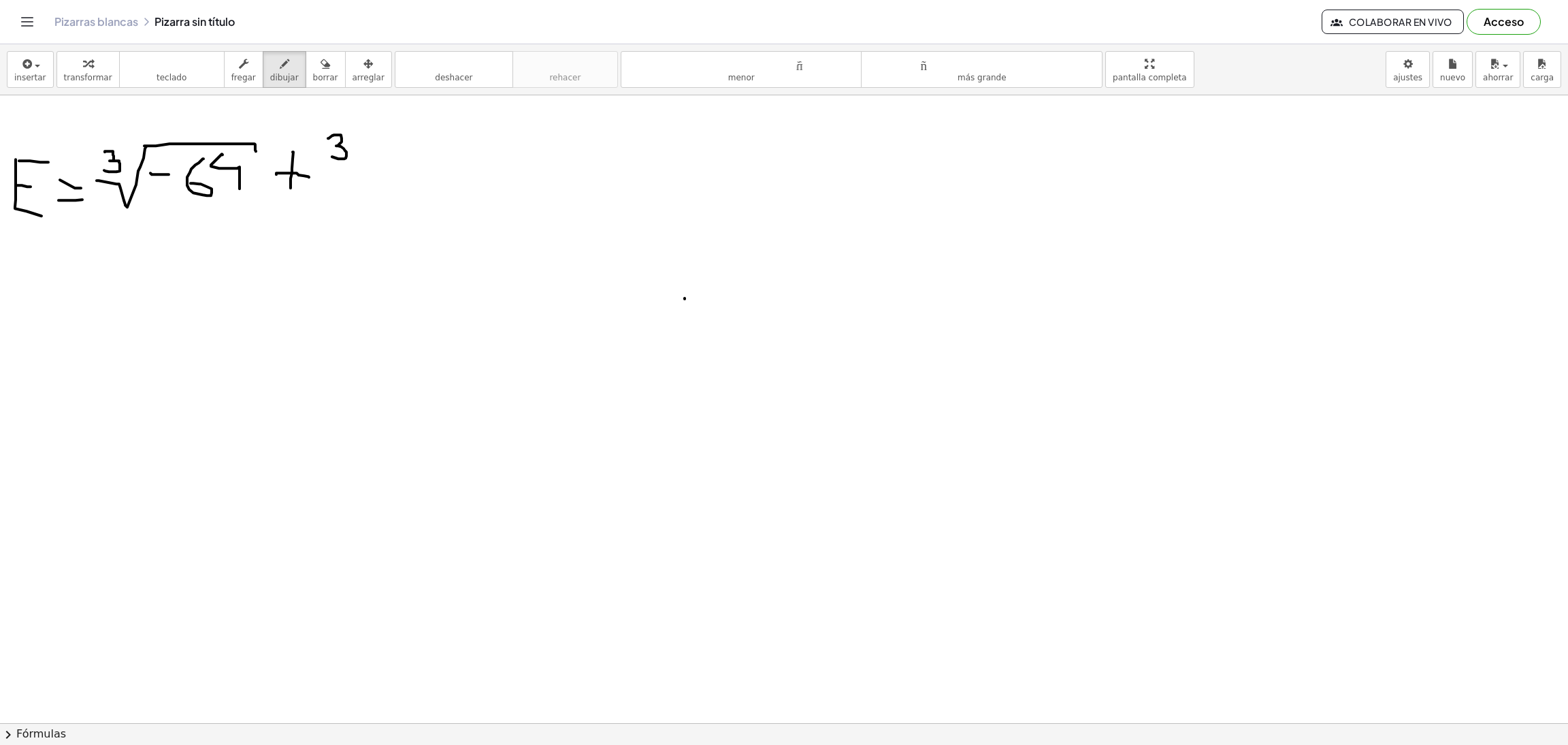
click at [329, 156] on div at bounding box center [784, 723] width 1568 height 1256
drag, startPoint x: 325, startPoint y: 168, endPoint x: 450, endPoint y: 151, distance: 126.2
click at [451, 149] on div at bounding box center [784, 723] width 1568 height 1256
click at [397, 151] on div at bounding box center [784, 723] width 1568 height 1256
drag, startPoint x: 471, startPoint y: 170, endPoint x: 492, endPoint y: 171, distance: 21.0
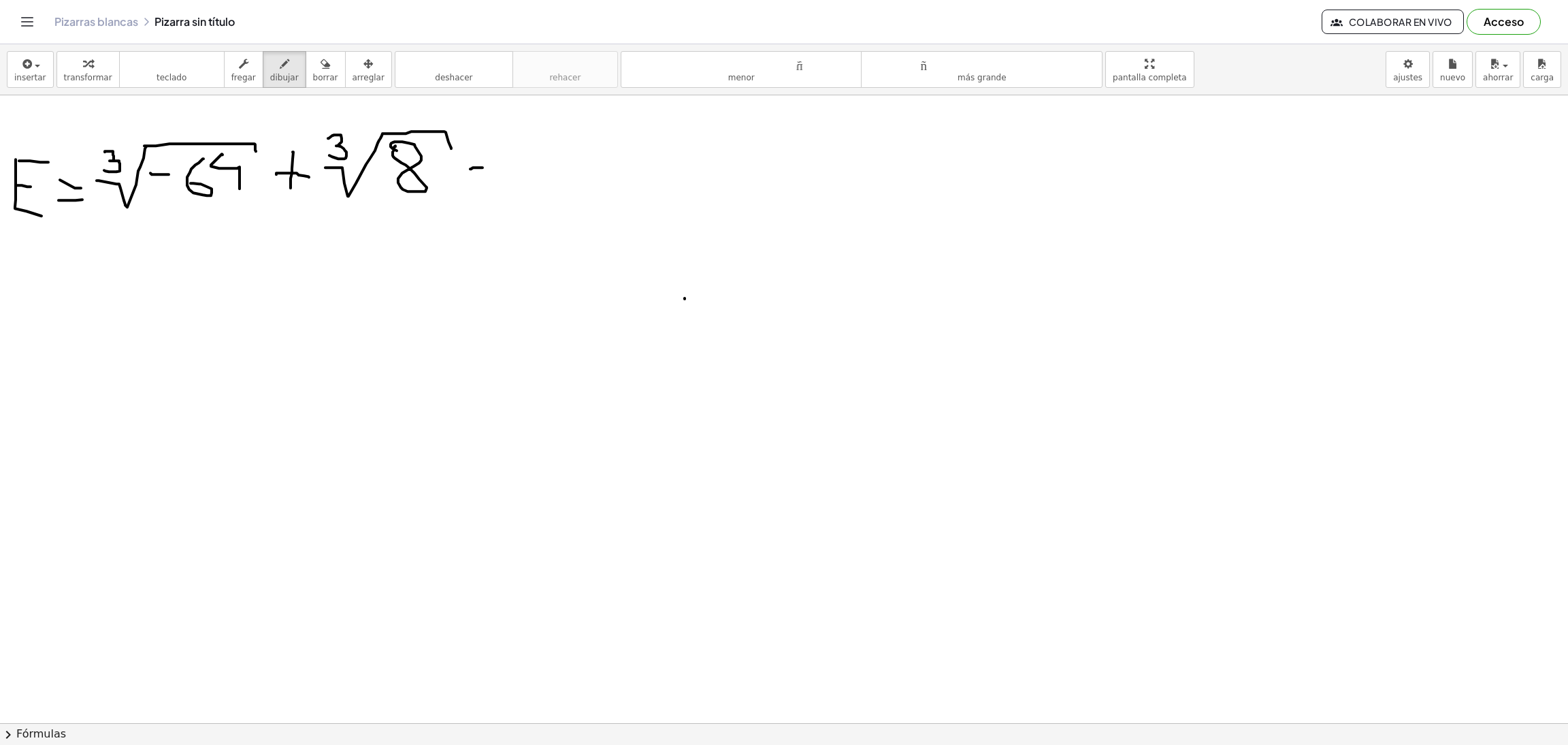
click at [492, 171] on div at bounding box center [784, 723] width 1568 height 1256
drag, startPoint x: 524, startPoint y: 131, endPoint x: 532, endPoint y: 140, distance: 12.0
click at [529, 149] on div at bounding box center [784, 723] width 1568 height 1256
drag, startPoint x: 536, startPoint y: 131, endPoint x: 536, endPoint y: 149, distance: 18.0
click at [536, 149] on div at bounding box center [784, 723] width 1568 height 1256
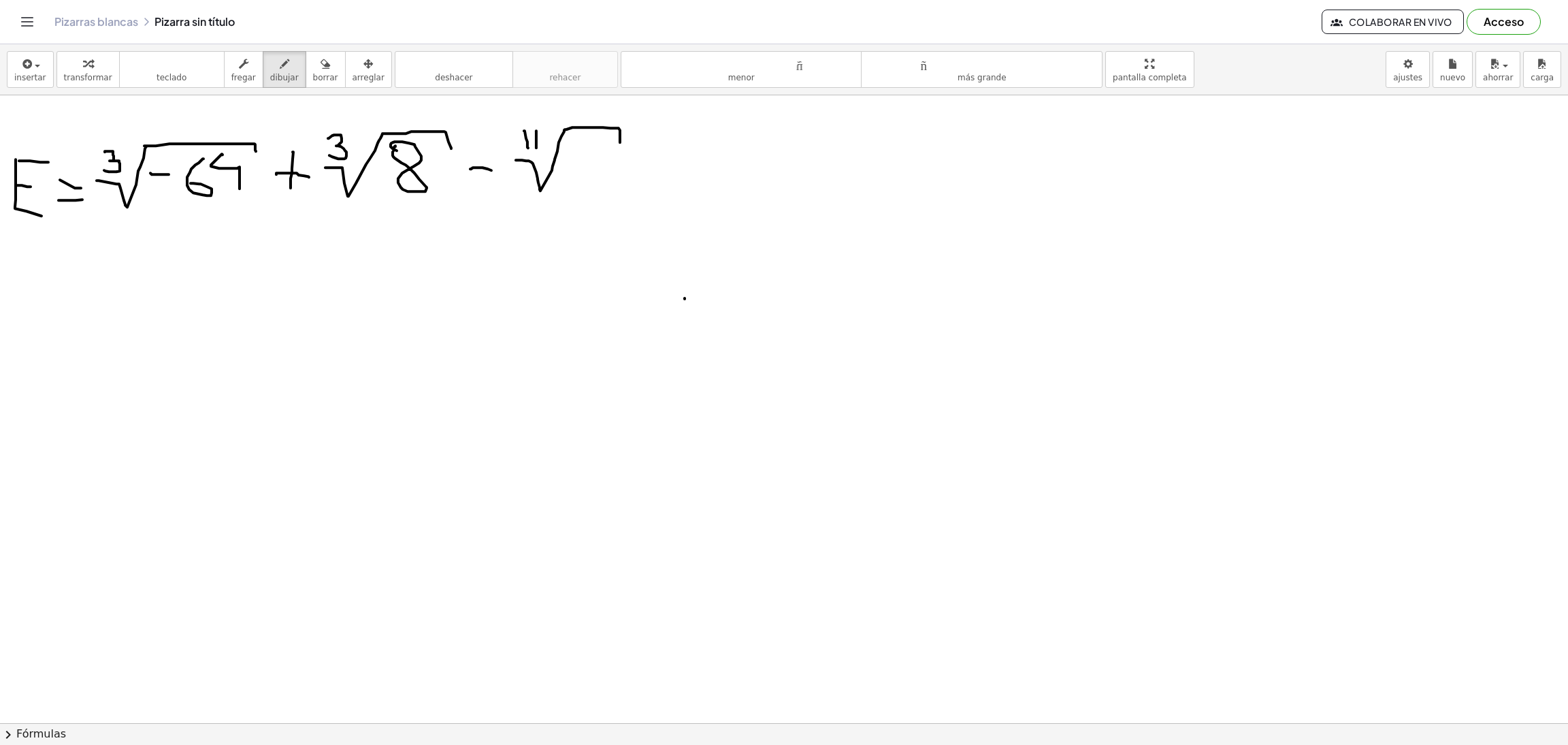
drag, startPoint x: 516, startPoint y: 161, endPoint x: 620, endPoint y: 143, distance: 105.5
click at [620, 143] on div at bounding box center [784, 723] width 1568 height 1256
drag, startPoint x: 577, startPoint y: 166, endPoint x: 585, endPoint y: 193, distance: 28.2
click at [585, 193] on div at bounding box center [784, 723] width 1568 height 1256
drag, startPoint x: 636, startPoint y: 166, endPoint x: 656, endPoint y: 167, distance: 20.0
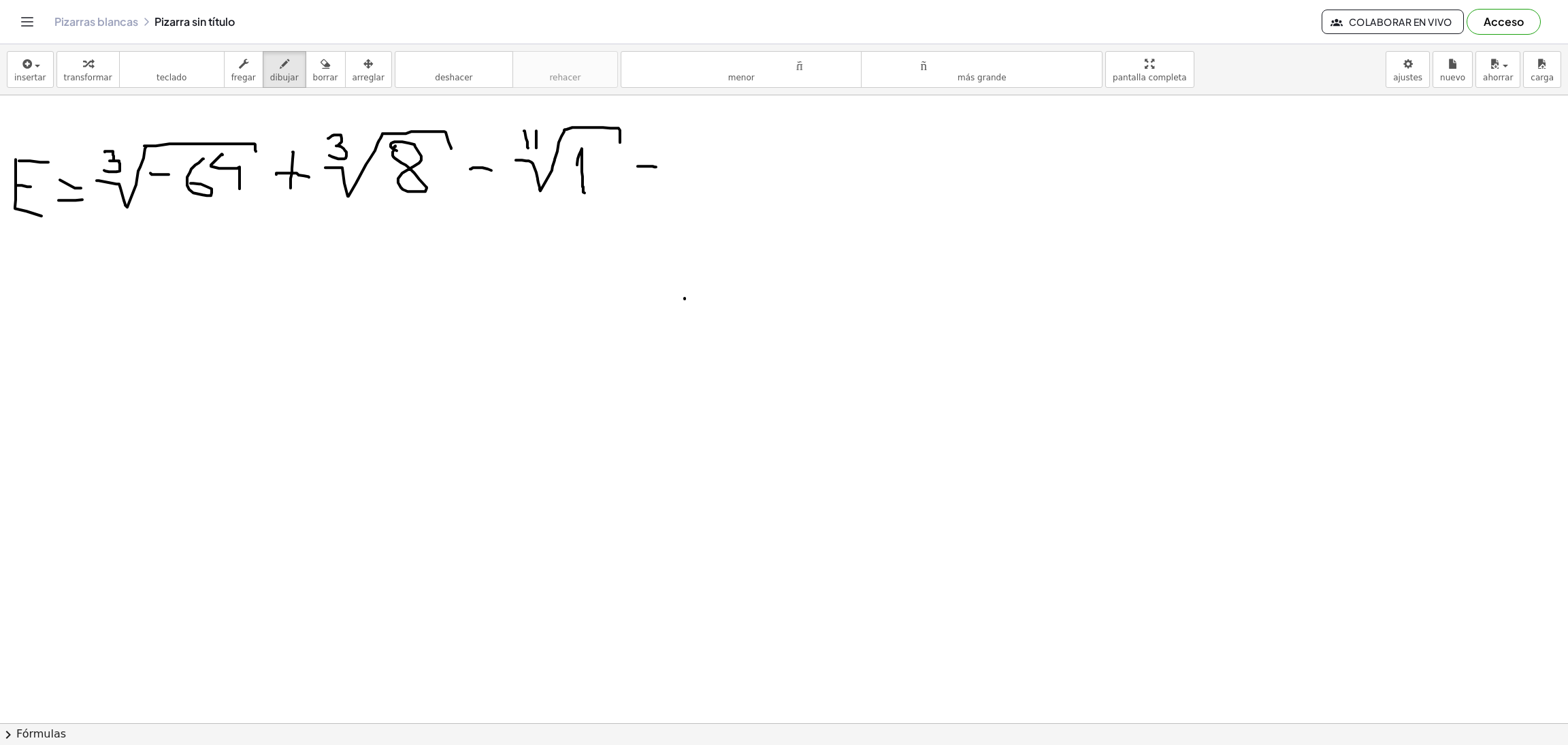
click at [656, 167] on div at bounding box center [784, 723] width 1568 height 1256
drag, startPoint x: 692, startPoint y: 133, endPoint x: 709, endPoint y: 135, distance: 17.1
click at [709, 135] on div at bounding box center [784, 723] width 1568 height 1256
drag, startPoint x: 687, startPoint y: 130, endPoint x: 683, endPoint y: 179, distance: 49.2
click at [683, 179] on div at bounding box center [784, 723] width 1568 height 1256
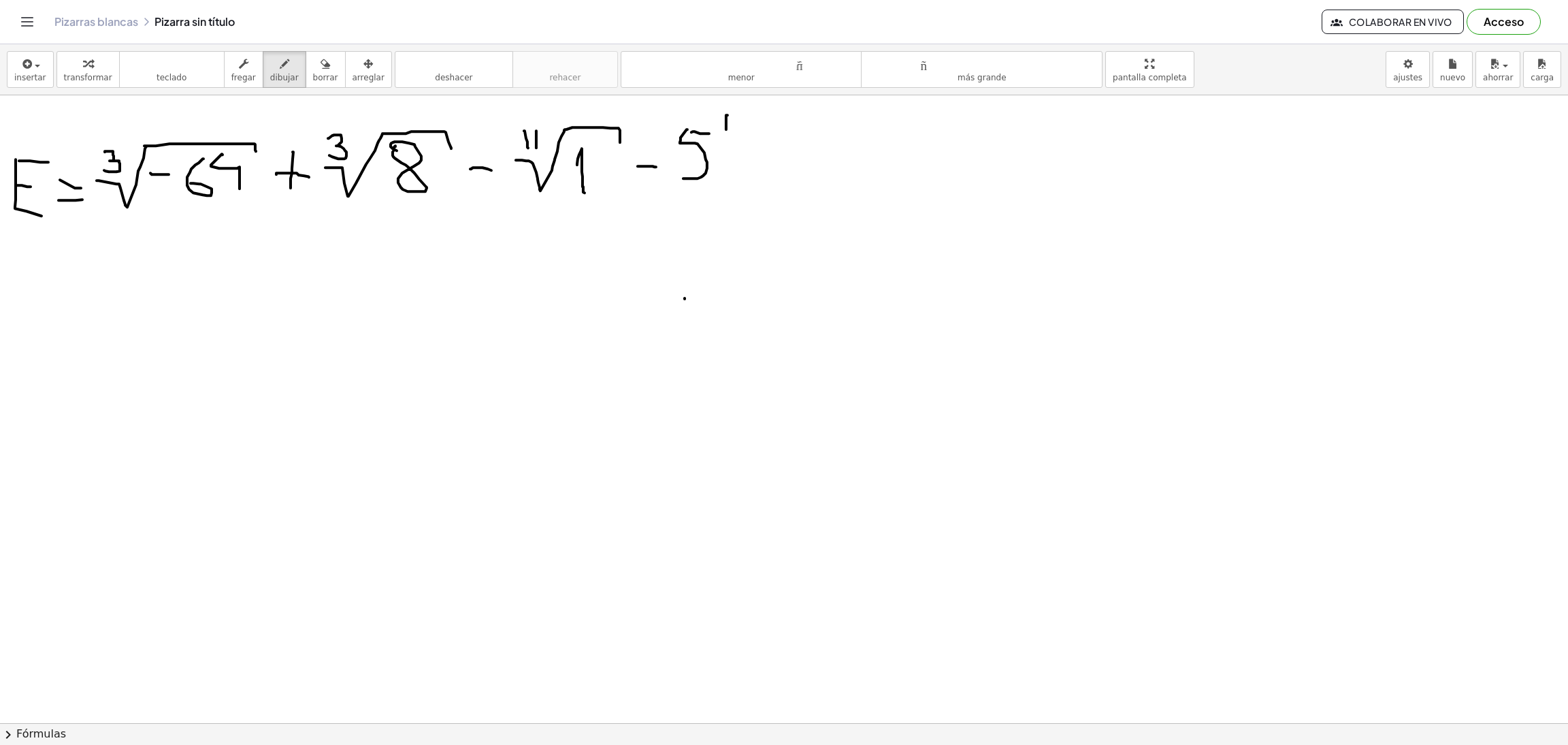
drag, startPoint x: 728, startPoint y: 116, endPoint x: 726, endPoint y: 130, distance: 14.1
click at [726, 130] on div at bounding box center [784, 723] width 1568 height 1256
drag, startPoint x: 109, startPoint y: 303, endPoint x: 121, endPoint y: 320, distance: 20.8
click at [121, 320] on div at bounding box center [784, 723] width 1568 height 1256
drag, startPoint x: 557, startPoint y: 176, endPoint x: 571, endPoint y: 177, distance: 14.0
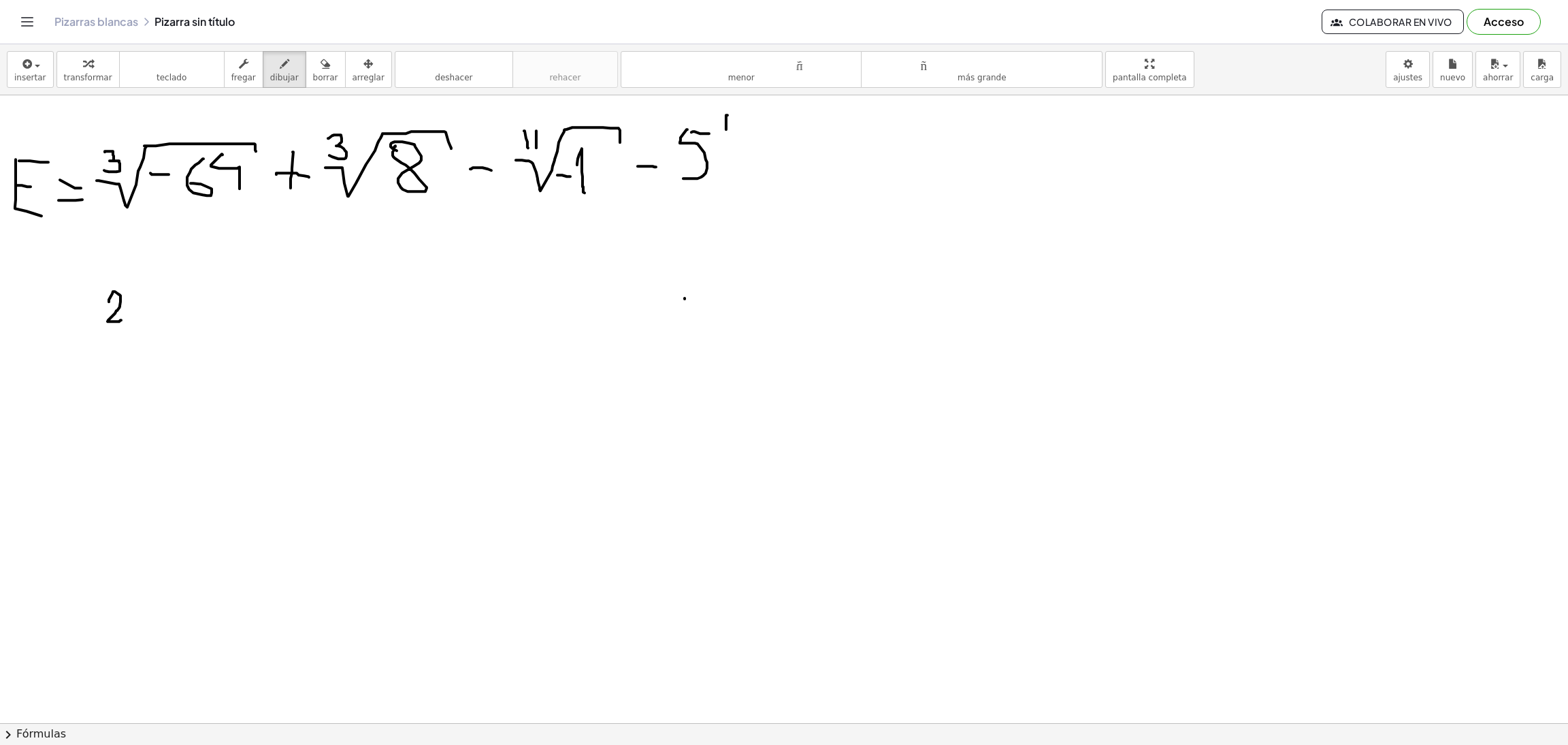
click at [571, 177] on div at bounding box center [784, 723] width 1568 height 1256
click at [320, 66] on icon "button" at bounding box center [324, 63] width 9 height 16
drag, startPoint x: 178, startPoint y: 278, endPoint x: 109, endPoint y: 331, distance: 87.0
click at [109, 331] on div at bounding box center [784, 723] width 1568 height 1256
click at [280, 71] on icon "button" at bounding box center [284, 63] width 9 height 16
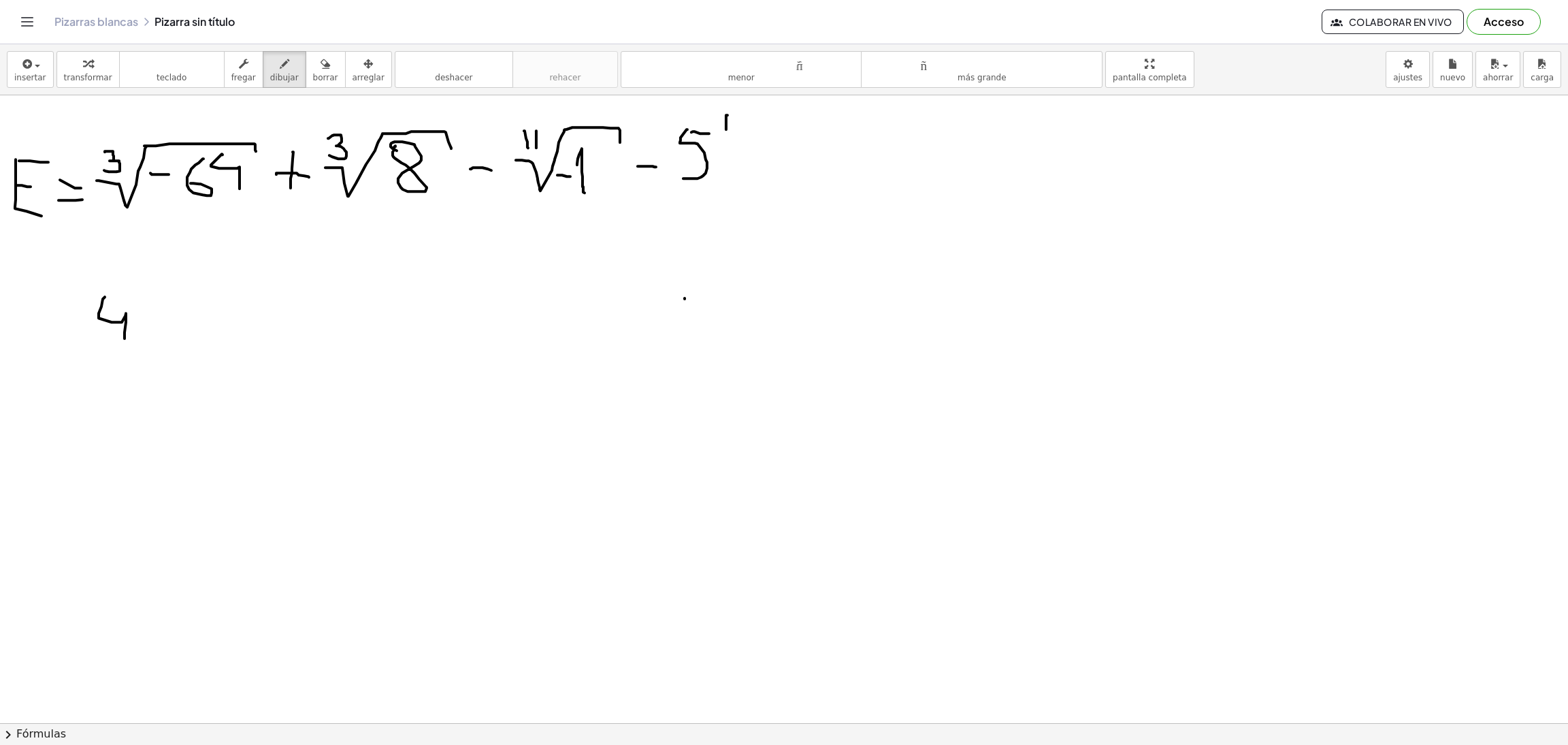
drag, startPoint x: 105, startPoint y: 298, endPoint x: 124, endPoint y: 339, distance: 45.2
click at [124, 339] on div at bounding box center [784, 723] width 1568 height 1256
drag, startPoint x: 87, startPoint y: 360, endPoint x: 156, endPoint y: 316, distance: 81.8
click at [152, 303] on div at bounding box center [784, 723] width 1568 height 1256
drag, startPoint x: 162, startPoint y: 344, endPoint x: 187, endPoint y: 346, distance: 25.1
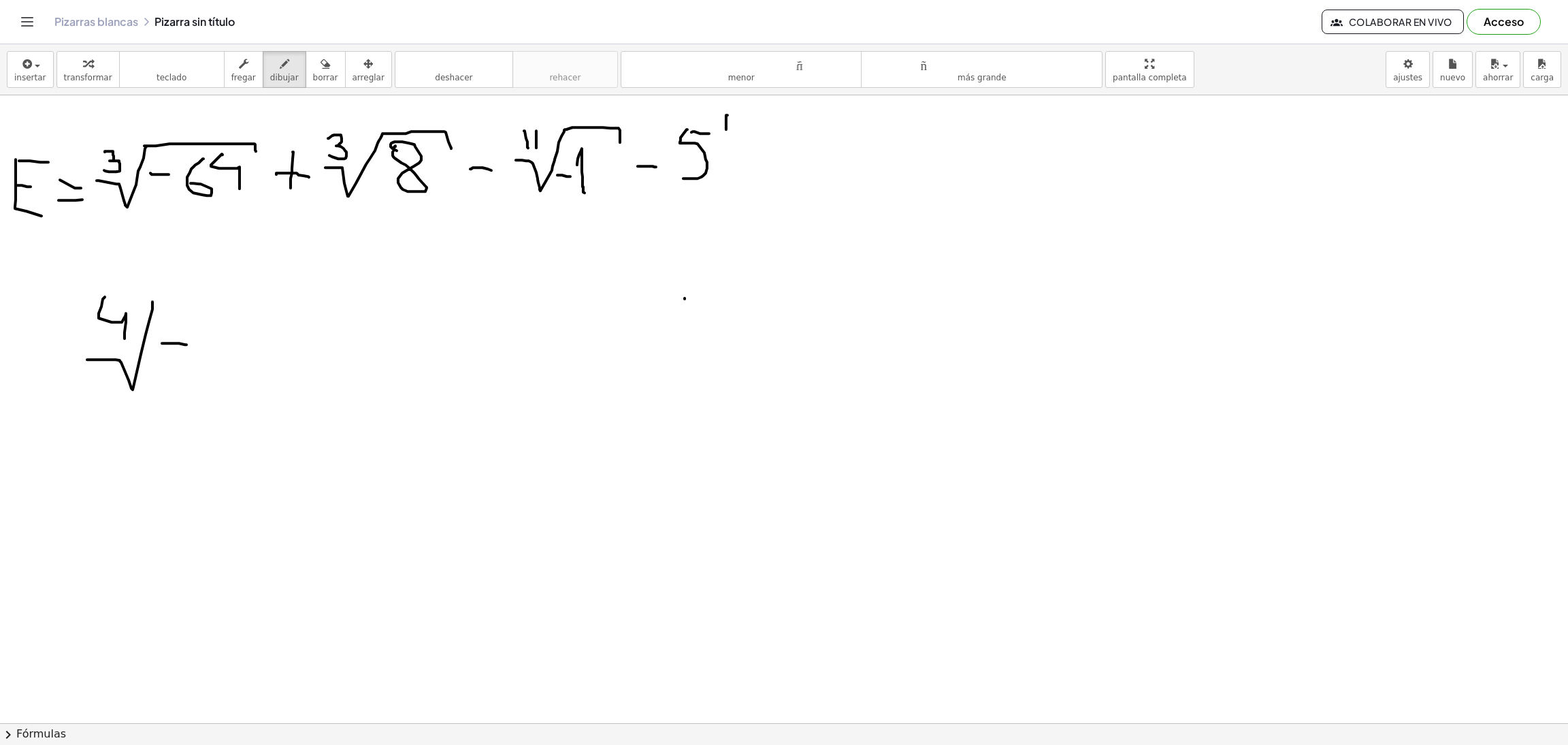
click at [187, 346] on div at bounding box center [784, 723] width 1568 height 1256
drag, startPoint x: 227, startPoint y: 332, endPoint x: 221, endPoint y: 353, distance: 21.8
click at [198, 361] on div at bounding box center [784, 723] width 1568 height 1256
drag, startPoint x: 260, startPoint y: 328, endPoint x: 277, endPoint y: 351, distance: 28.6
click at [277, 351] on div at bounding box center [784, 723] width 1568 height 1256
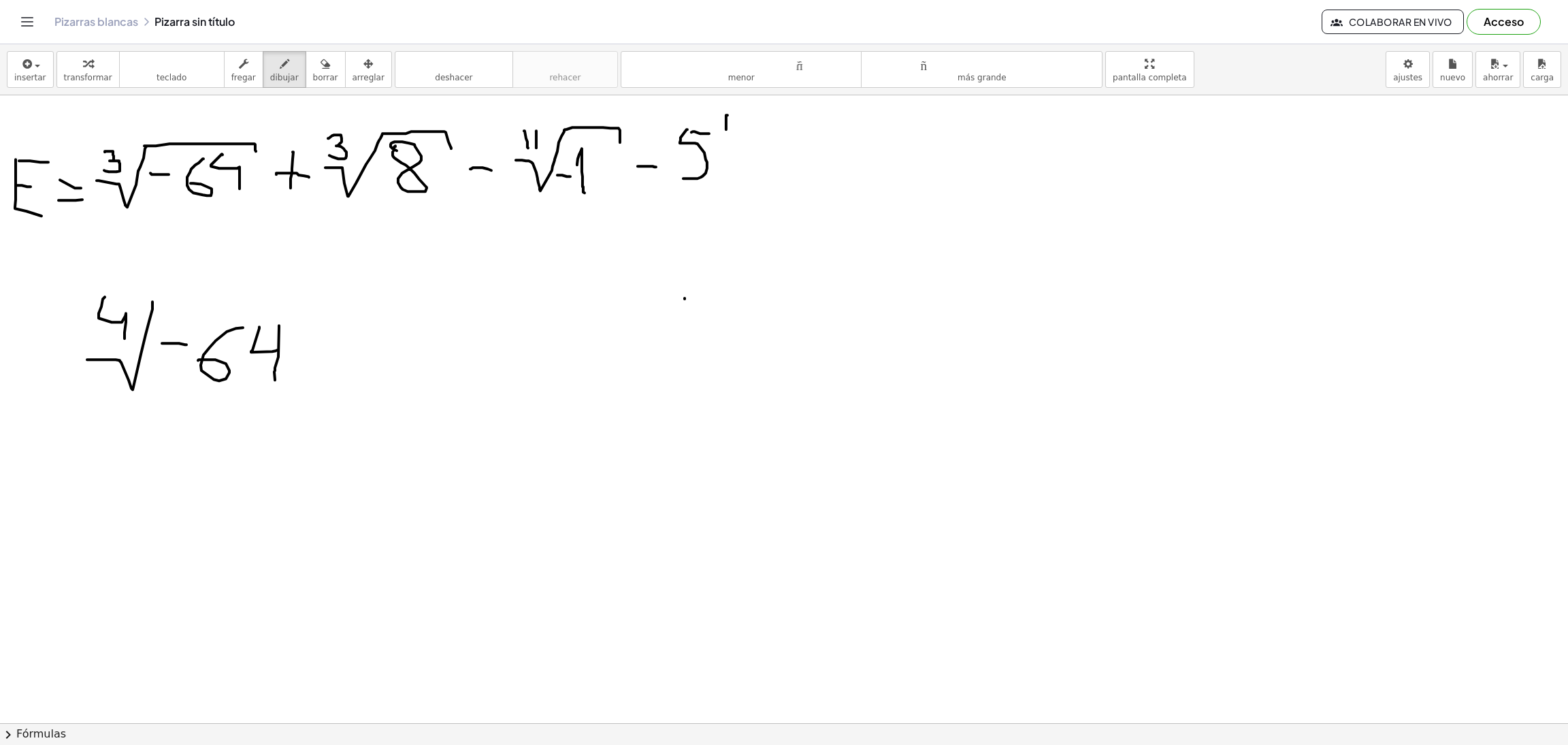
drag, startPoint x: 279, startPoint y: 326, endPoint x: 276, endPoint y: 382, distance: 56.1
click at [276, 382] on div at bounding box center [784, 723] width 1568 height 1256
drag, startPoint x: 154, startPoint y: 303, endPoint x: 299, endPoint y: 304, distance: 145.0
click at [299, 304] on div at bounding box center [784, 723] width 1568 height 1256
drag, startPoint x: 328, startPoint y: 327, endPoint x: 392, endPoint y: 388, distance: 88.4
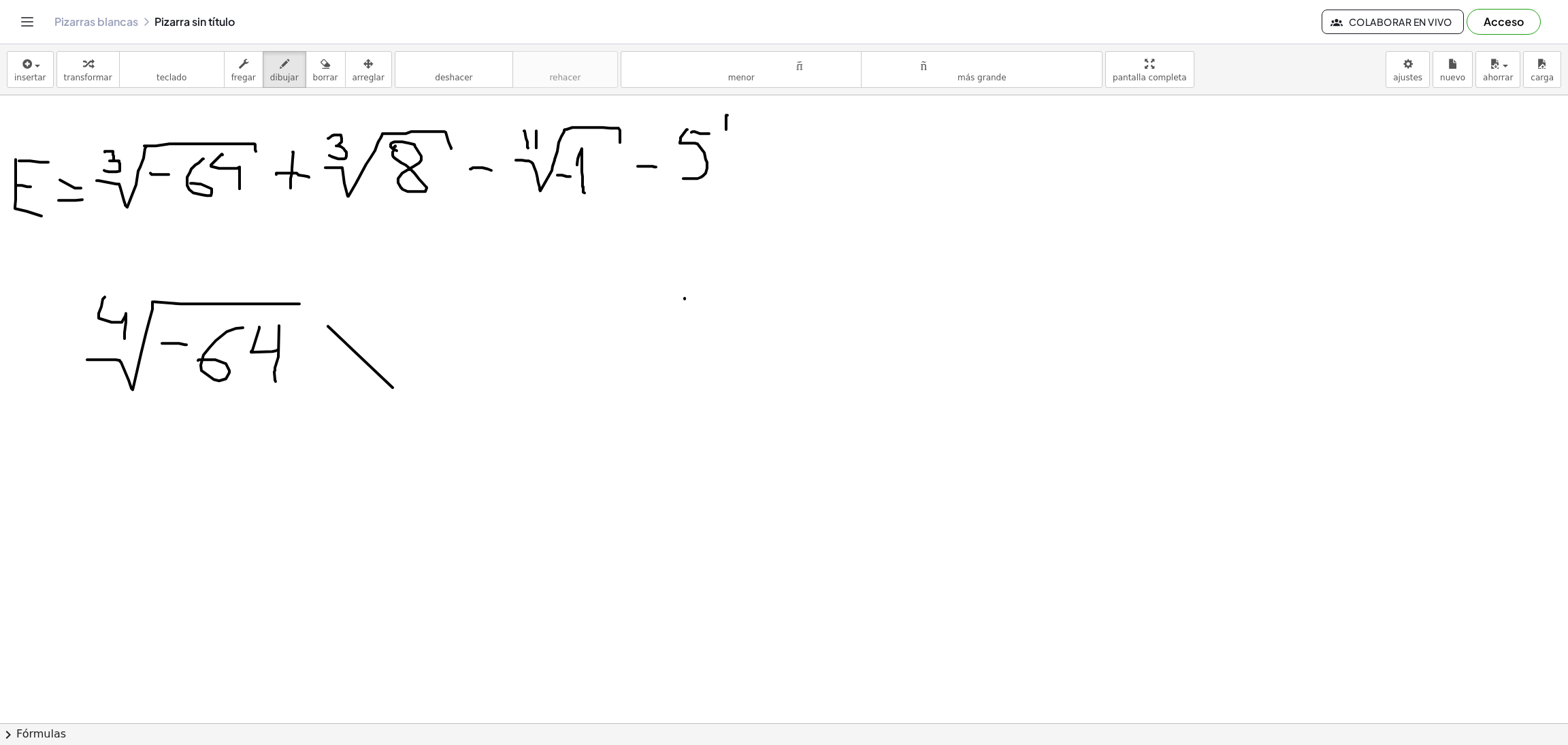
click at [392, 388] on div at bounding box center [784, 723] width 1568 height 1256
drag, startPoint x: 382, startPoint y: 327, endPoint x: 275, endPoint y: 450, distance: 163.0
click at [332, 408] on div at bounding box center [784, 723] width 1568 height 1256
click at [320, 63] on icon "button" at bounding box center [324, 63] width 9 height 16
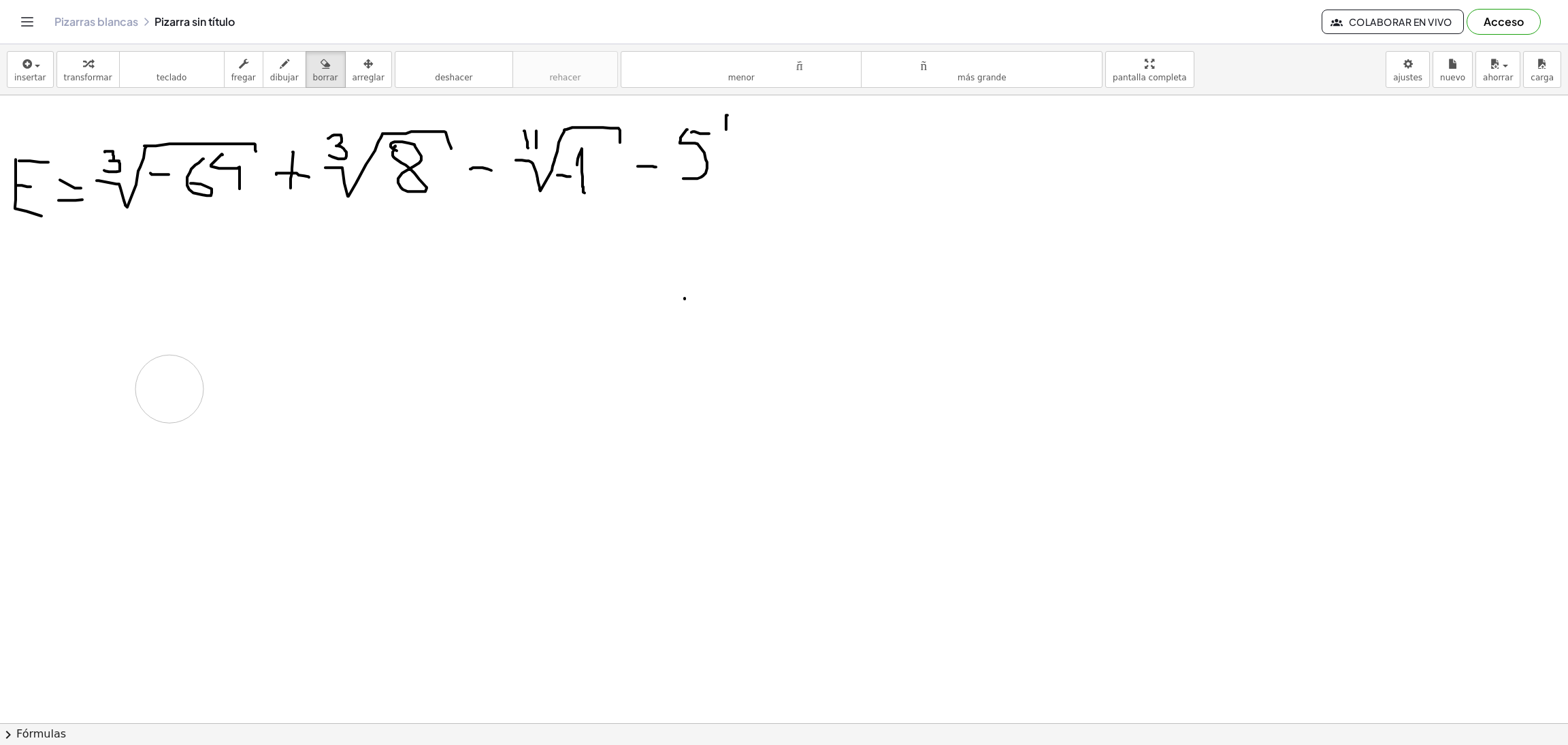
drag, startPoint x: 443, startPoint y: 296, endPoint x: 170, endPoint y: 389, distance: 288.4
click at [170, 389] on div at bounding box center [784, 723] width 1568 height 1256
drag, startPoint x: 133, startPoint y: 326, endPoint x: 144, endPoint y: 326, distance: 11.0
click at [144, 326] on div at bounding box center [784, 723] width 1568 height 1256
click at [280, 70] on icon "button" at bounding box center [284, 63] width 9 height 16
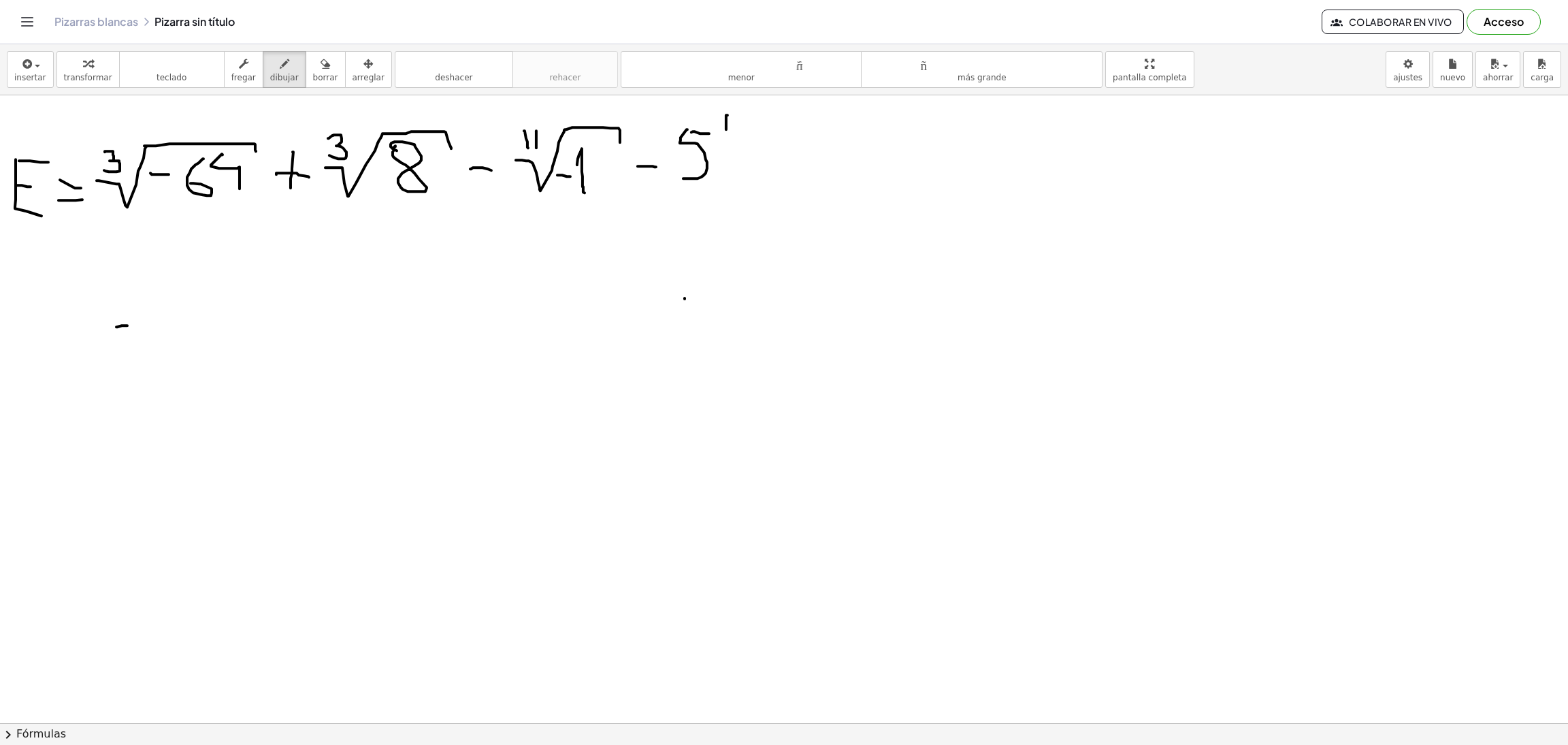
drag, startPoint x: 117, startPoint y: 328, endPoint x: 137, endPoint y: 326, distance: 20.1
click at [136, 326] on div at bounding box center [784, 723] width 1568 height 1256
drag, startPoint x: 168, startPoint y: 292, endPoint x: 190, endPoint y: 326, distance: 40.5
click at [190, 326] on div at bounding box center [784, 723] width 1568 height 1256
drag, startPoint x: 187, startPoint y: 304, endPoint x: 185, endPoint y: 359, distance: 55.0
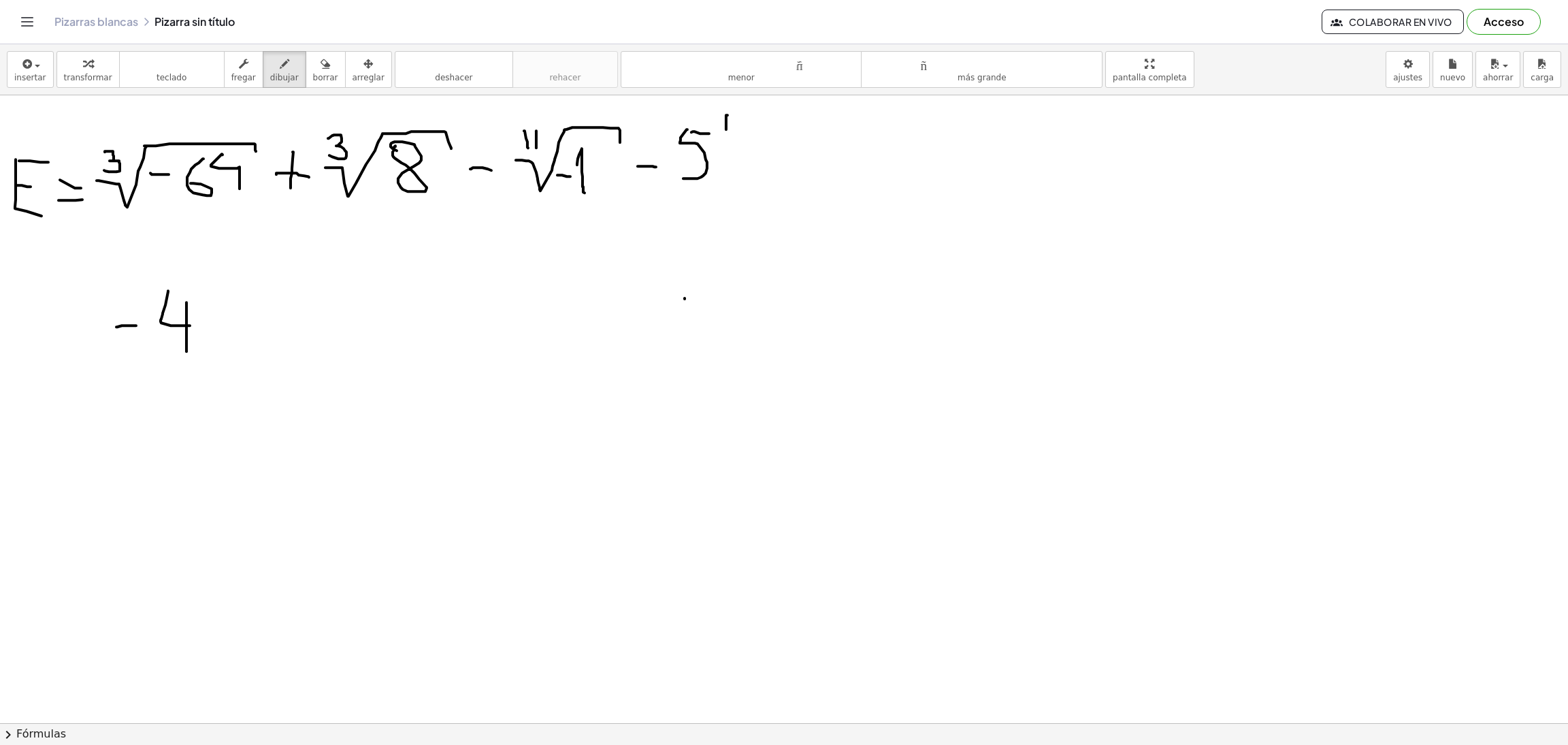
click at [187, 359] on div at bounding box center [784, 723] width 1568 height 1256
drag, startPoint x: 59, startPoint y: 328, endPoint x: 76, endPoint y: 328, distance: 17.0
click at [76, 328] on div at bounding box center [784, 723] width 1568 height 1256
drag, startPoint x: 58, startPoint y: 348, endPoint x: 92, endPoint y: 352, distance: 34.2
click at [89, 350] on div at bounding box center [784, 723] width 1568 height 1256
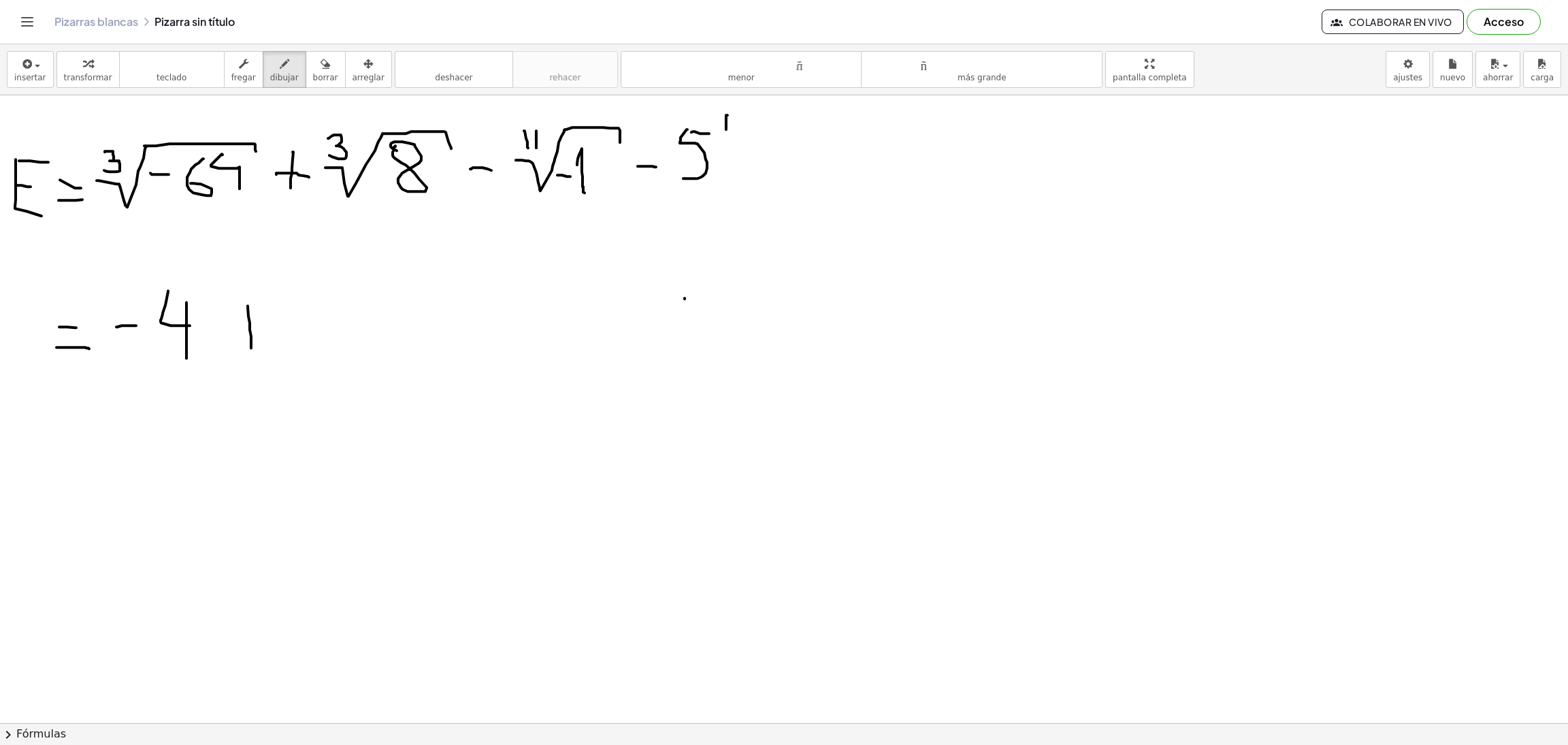
drag, startPoint x: 248, startPoint y: 306, endPoint x: 251, endPoint y: 349, distance: 43.1
click at [251, 349] on div at bounding box center [784, 723] width 1568 height 1256
drag, startPoint x: 231, startPoint y: 320, endPoint x: 271, endPoint y: 326, distance: 40.4
click at [264, 325] on div at bounding box center [784, 723] width 1568 height 1256
drag, startPoint x: 295, startPoint y: 310, endPoint x: 345, endPoint y: 357, distance: 68.6
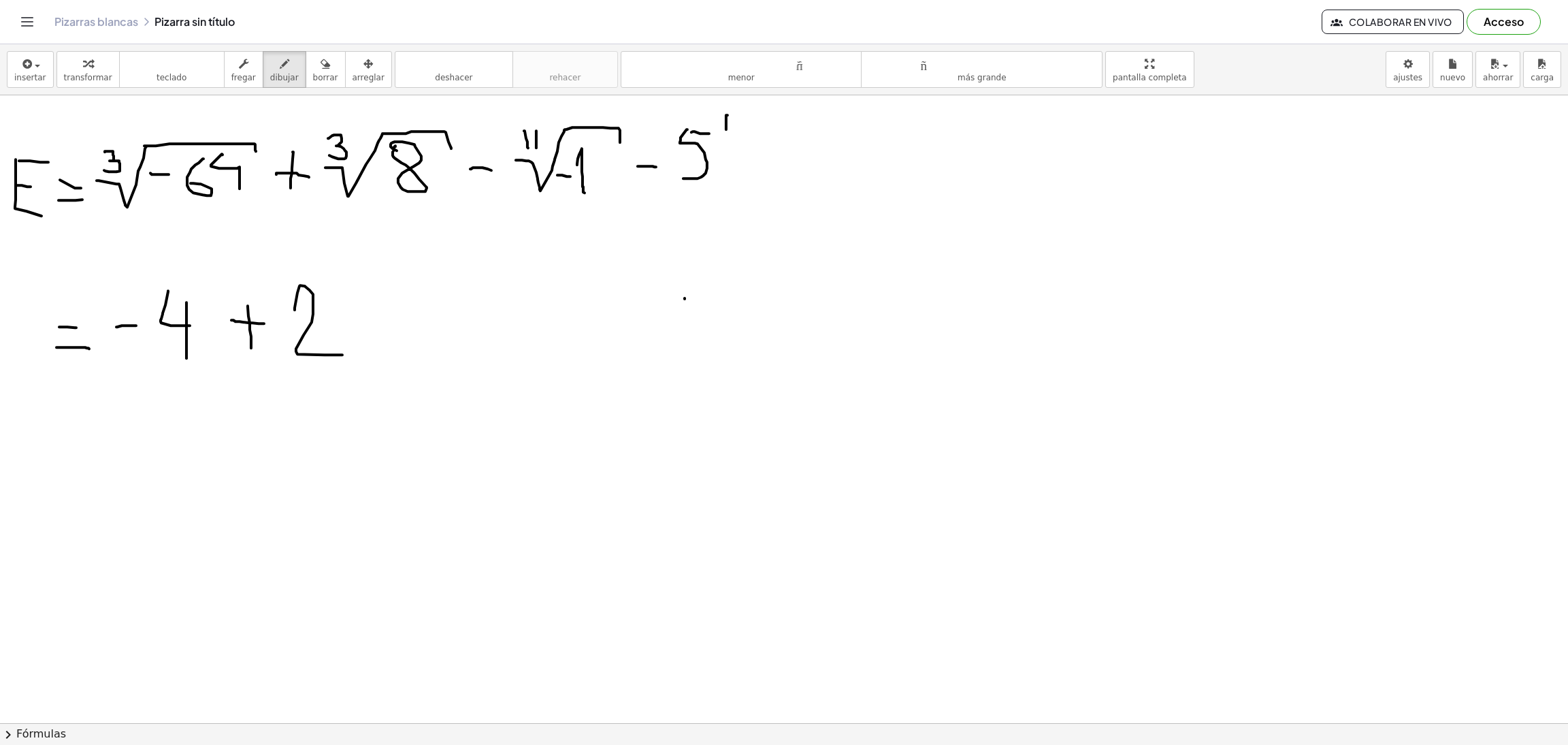
click at [345, 357] on div at bounding box center [784, 723] width 1568 height 1256
drag, startPoint x: 365, startPoint y: 320, endPoint x: 412, endPoint y: 327, distance: 47.5
click at [412, 327] on div at bounding box center [784, 723] width 1568 height 1256
drag, startPoint x: 464, startPoint y: 288, endPoint x: 478, endPoint y: 362, distance: 75.3
click at [478, 362] on div at bounding box center [784, 723] width 1568 height 1256
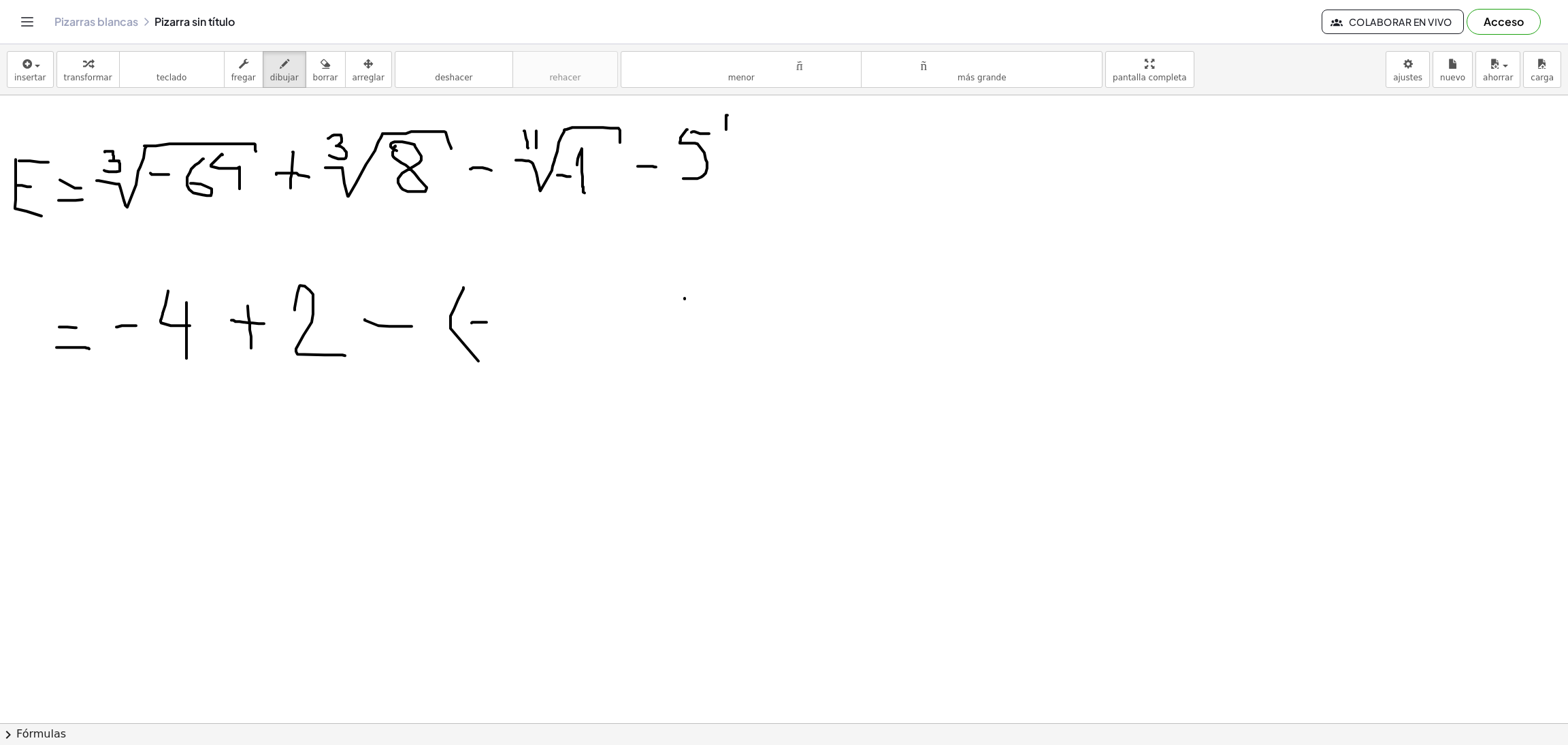
drag, startPoint x: 471, startPoint y: 325, endPoint x: 489, endPoint y: 323, distance: 18.1
click at [489, 323] on div at bounding box center [784, 723] width 1568 height 1256
drag, startPoint x: 510, startPoint y: 317, endPoint x: 529, endPoint y: 341, distance: 30.6
click at [518, 346] on div at bounding box center [784, 723] width 1568 height 1256
drag, startPoint x: 537, startPoint y: 282, endPoint x: 540, endPoint y: 366, distance: 84.1
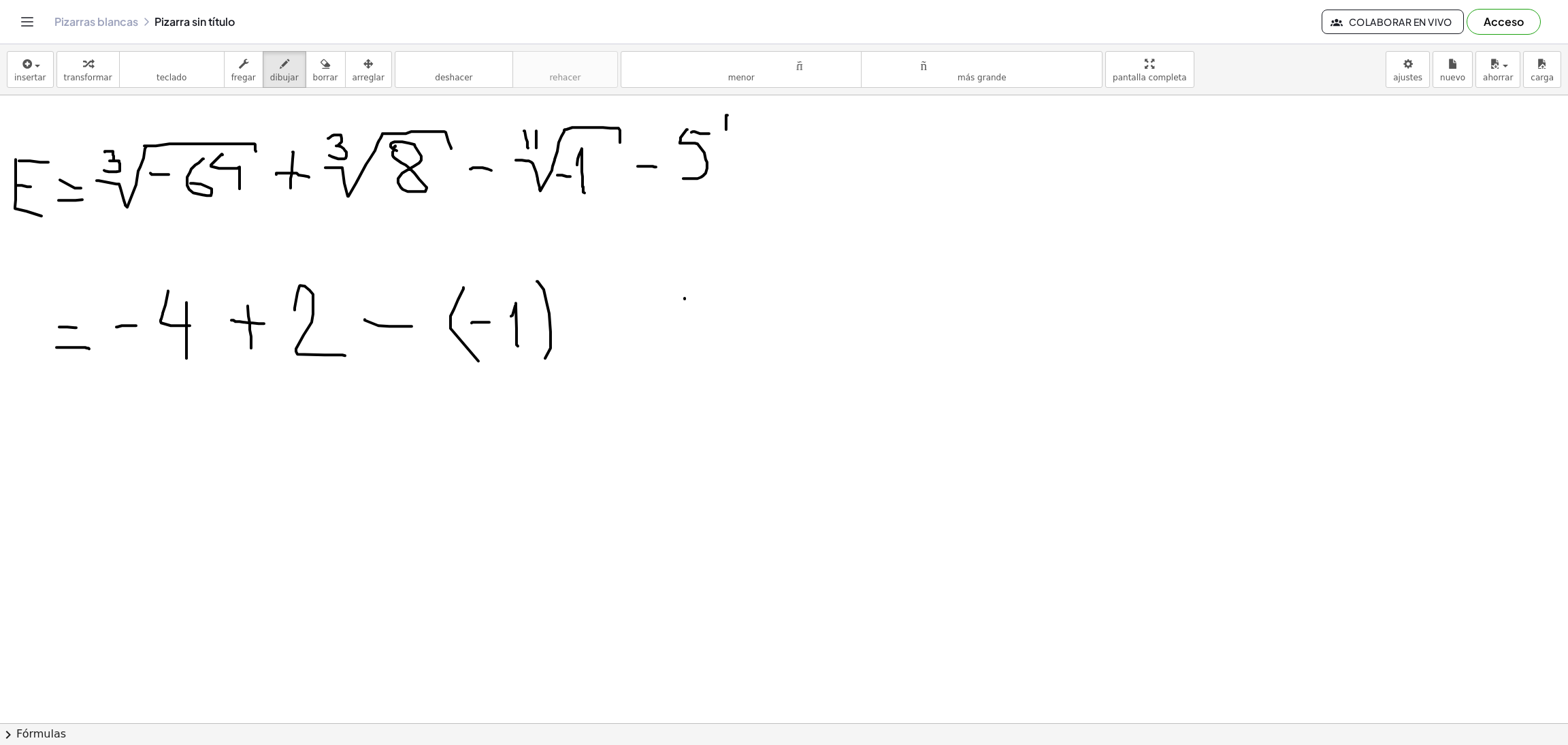
click at [540, 366] on div at bounding box center [784, 723] width 1568 height 1256
drag, startPoint x: 593, startPoint y: 319, endPoint x: 618, endPoint y: 320, distance: 25.0
click at [618, 320] on div at bounding box center [784, 723] width 1568 height 1256
drag, startPoint x: 655, startPoint y: 288, endPoint x: 666, endPoint y: 286, distance: 11.2
click at [685, 286] on div at bounding box center [784, 723] width 1568 height 1256
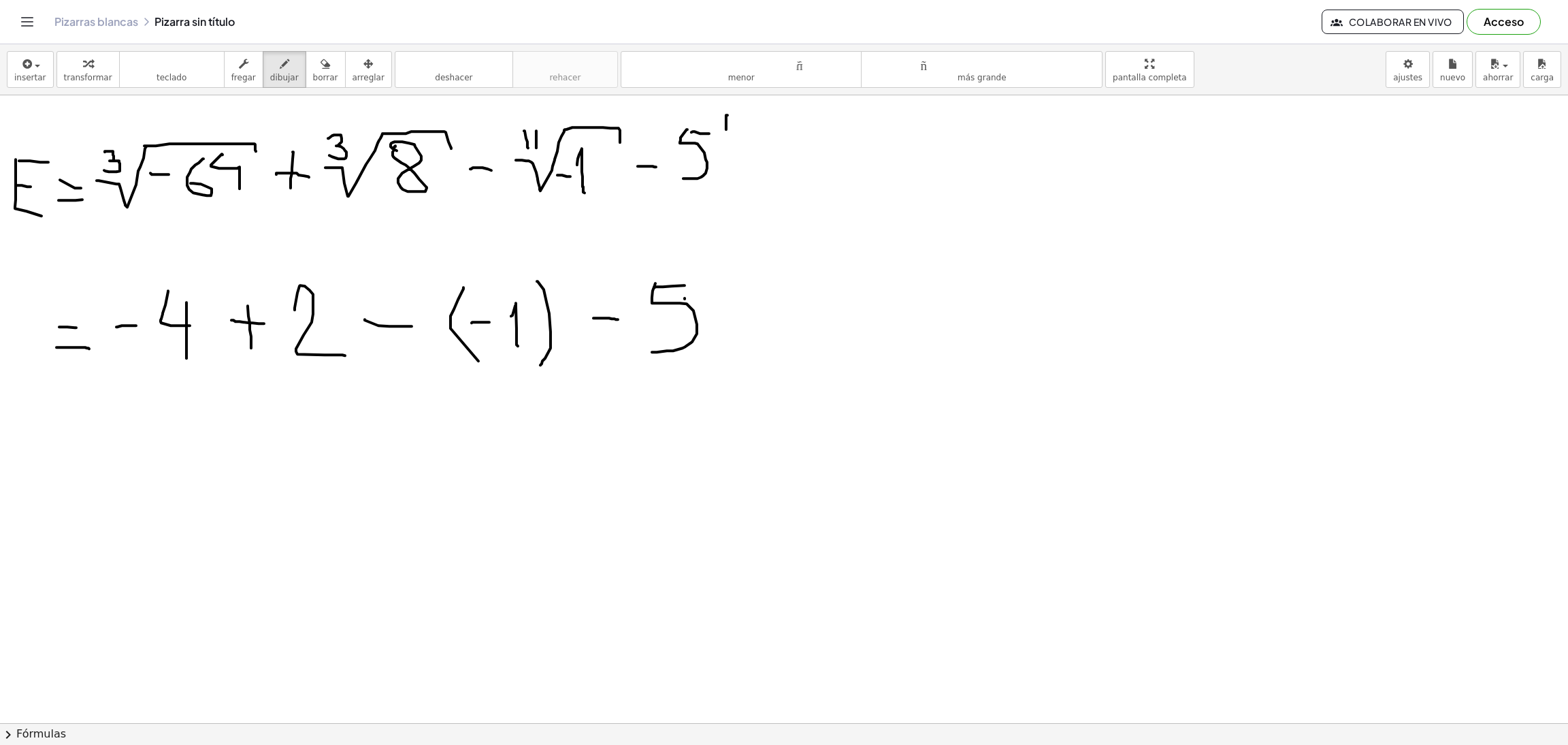
drag, startPoint x: 655, startPoint y: 284, endPoint x: 652, endPoint y: 353, distance: 69.1
click at [652, 353] on div at bounding box center [784, 723] width 1568 height 1256
drag, startPoint x: 55, startPoint y: 457, endPoint x: 85, endPoint y: 461, distance: 30.3
click at [85, 461] on div at bounding box center [784, 723] width 1568 height 1256
drag, startPoint x: 49, startPoint y: 478, endPoint x: 92, endPoint y: 479, distance: 43.0
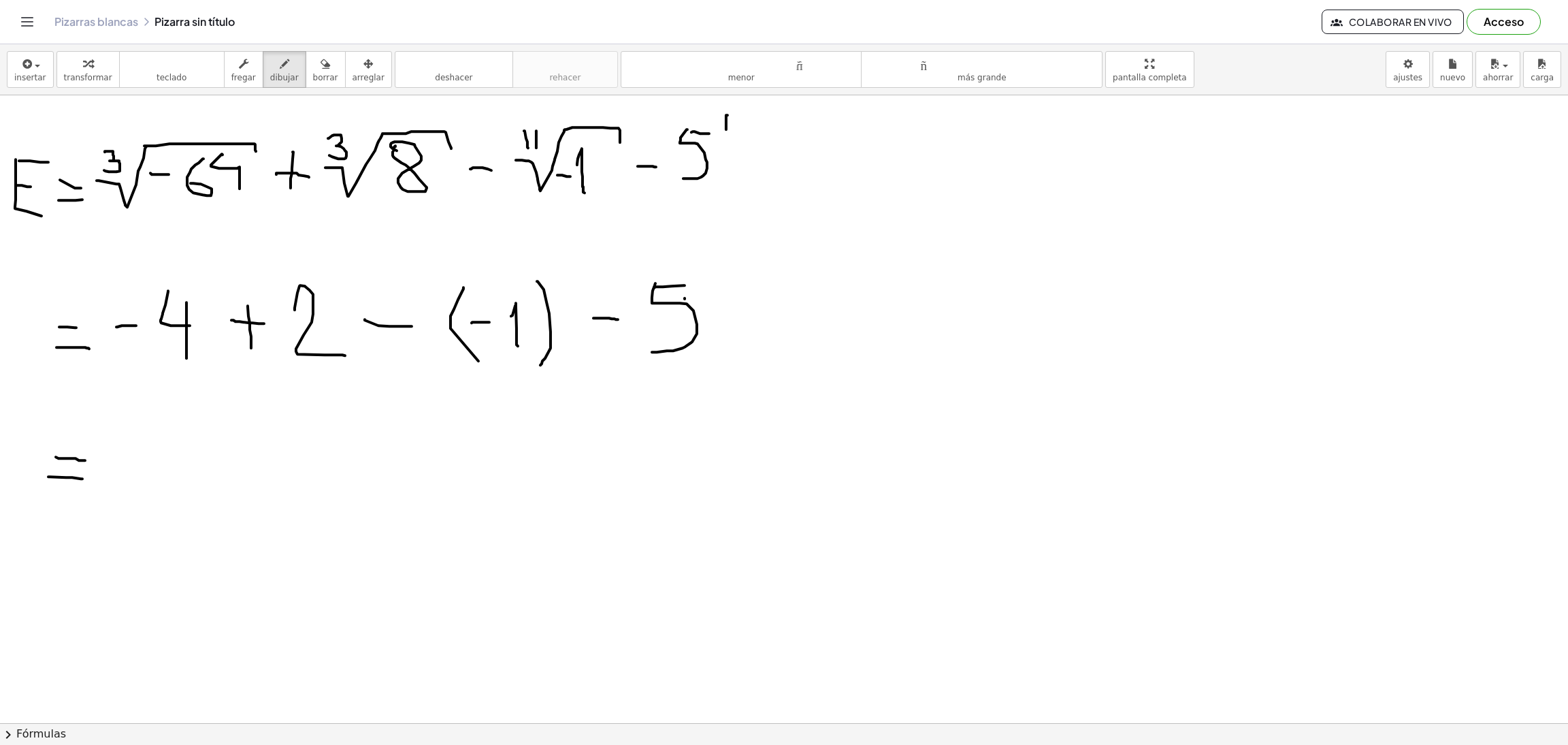
click at [92, 479] on div at bounding box center [784, 723] width 1568 height 1256
drag, startPoint x: 127, startPoint y: 463, endPoint x: 152, endPoint y: 463, distance: 25.0
click at [152, 463] on div at bounding box center [784, 723] width 1568 height 1256
drag, startPoint x: 189, startPoint y: 433, endPoint x: 208, endPoint y: 466, distance: 38.1
click at [208, 466] on div at bounding box center [784, 723] width 1568 height 1256
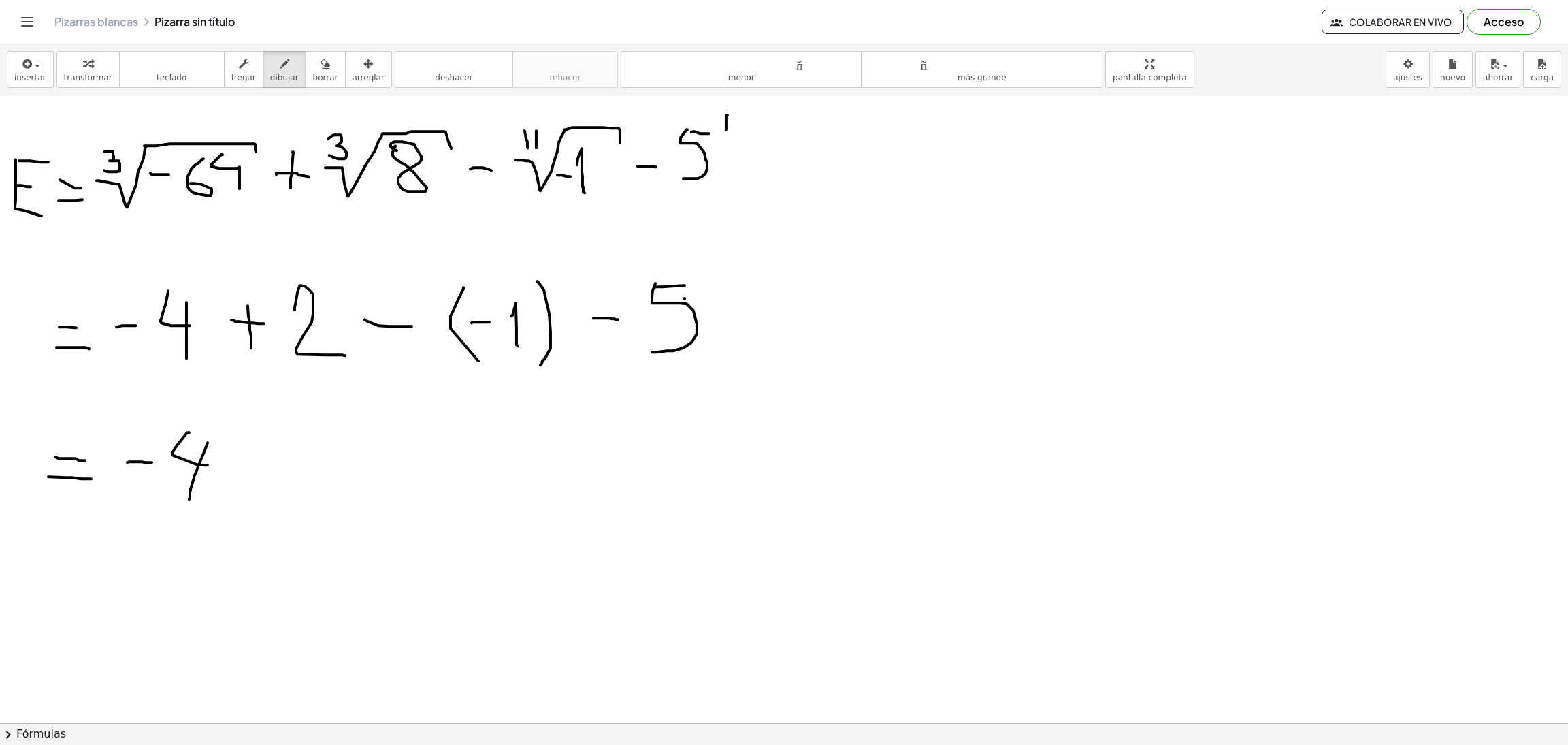
drag, startPoint x: 208, startPoint y: 443, endPoint x: 189, endPoint y: 500, distance: 60.1
click at [189, 500] on div at bounding box center [784, 723] width 1568 height 1256
drag, startPoint x: 249, startPoint y: 446, endPoint x: 225, endPoint y: 467, distance: 31.9
click at [243, 489] on div at bounding box center [784, 723] width 1568 height 1256
drag, startPoint x: 225, startPoint y: 463, endPoint x: 269, endPoint y: 468, distance: 44.3
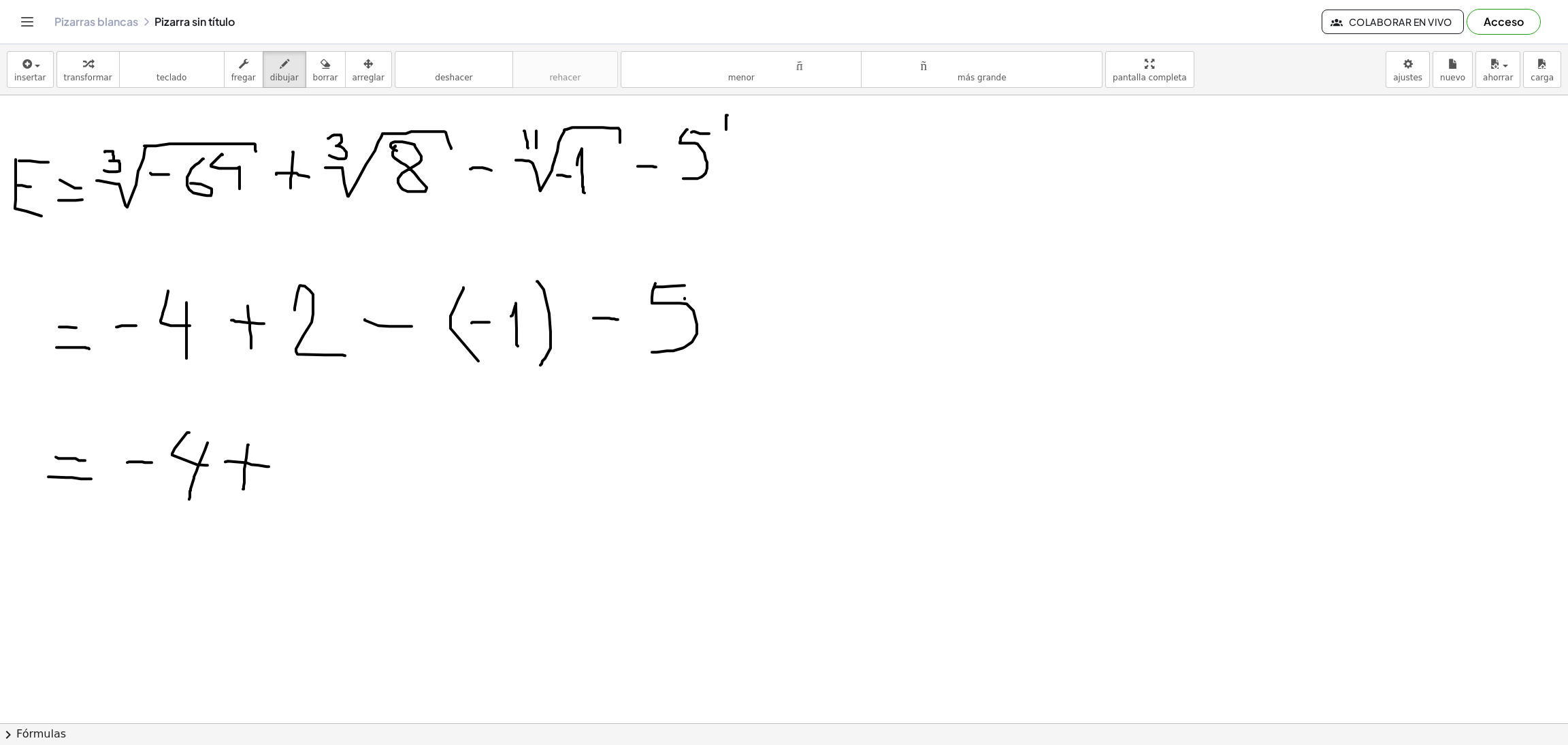
click at [269, 468] on div at bounding box center [784, 723] width 1568 height 1256
drag, startPoint x: 296, startPoint y: 453, endPoint x: 333, endPoint y: 498, distance: 58.3
click at [333, 498] on div at bounding box center [784, 723] width 1568 height 1256
drag, startPoint x: 399, startPoint y: 453, endPoint x: 381, endPoint y: 492, distance: 43.0
click at [387, 496] on div at bounding box center [784, 723] width 1568 height 1256
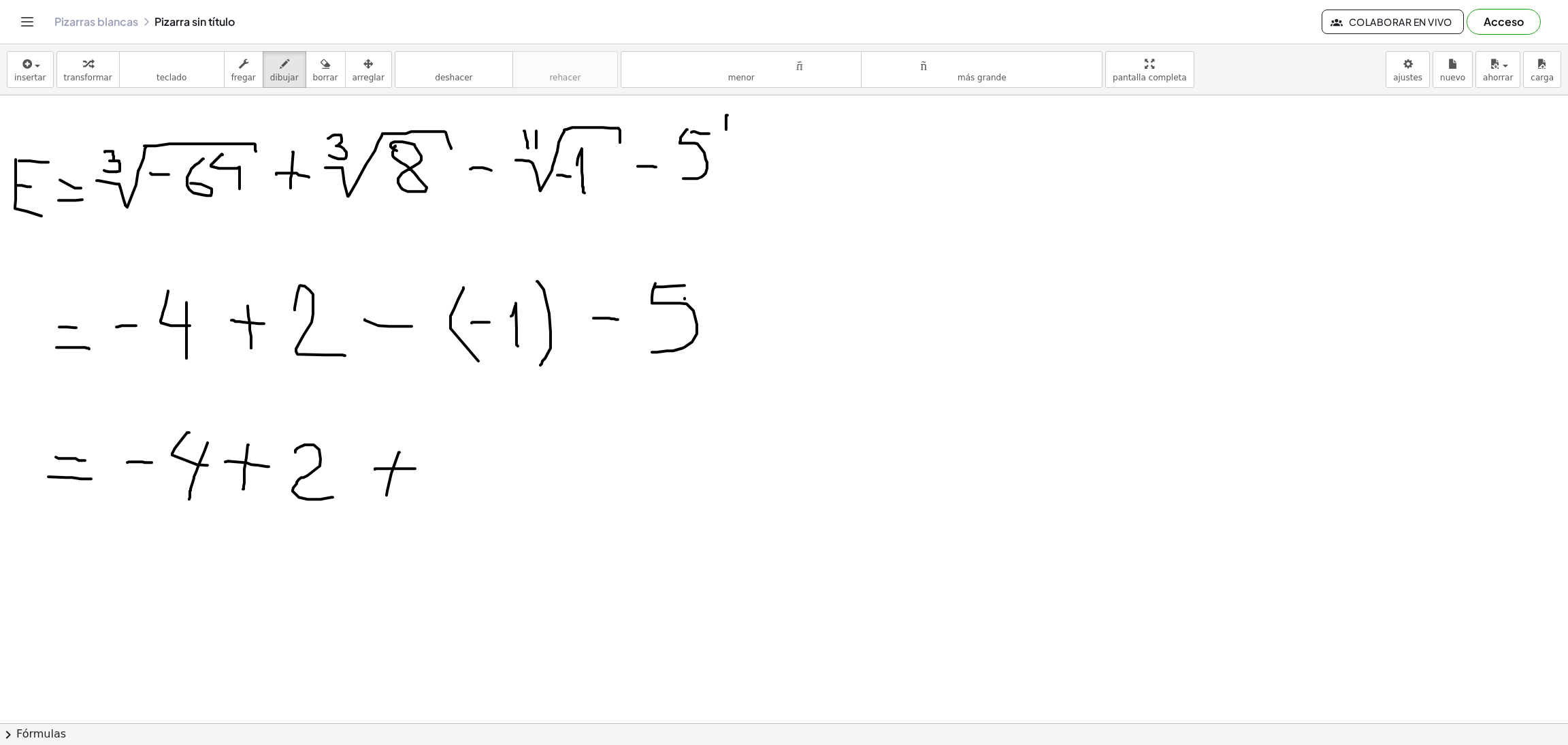
drag, startPoint x: 375, startPoint y: 470, endPoint x: 415, endPoint y: 469, distance: 40.0
click at [415, 469] on div at bounding box center [784, 723] width 1568 height 1256
drag, startPoint x: 460, startPoint y: 462, endPoint x: 460, endPoint y: 503, distance: 41.0
click at [460, 503] on div at bounding box center [784, 723] width 1568 height 1256
drag, startPoint x: 500, startPoint y: 474, endPoint x: 535, endPoint y: 469, distance: 35.4
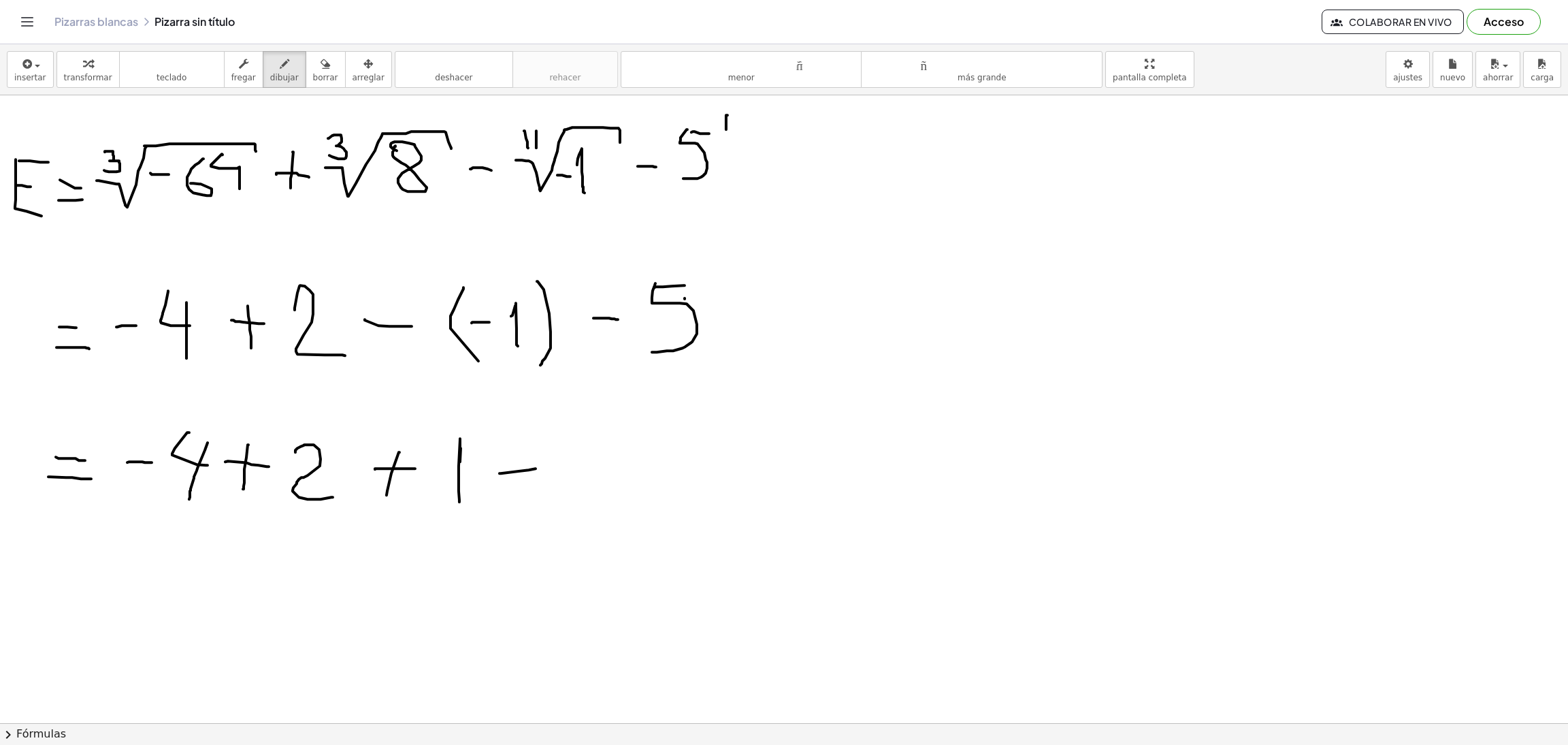
click at [535, 469] on div at bounding box center [784, 723] width 1568 height 1256
drag, startPoint x: 586, startPoint y: 427, endPoint x: 606, endPoint y: 429, distance: 20.1
click at [606, 429] on div at bounding box center [784, 723] width 1568 height 1256
drag, startPoint x: 582, startPoint y: 422, endPoint x: 566, endPoint y: 510, distance: 89.4
click at [566, 510] on div at bounding box center [784, 723] width 1568 height 1256
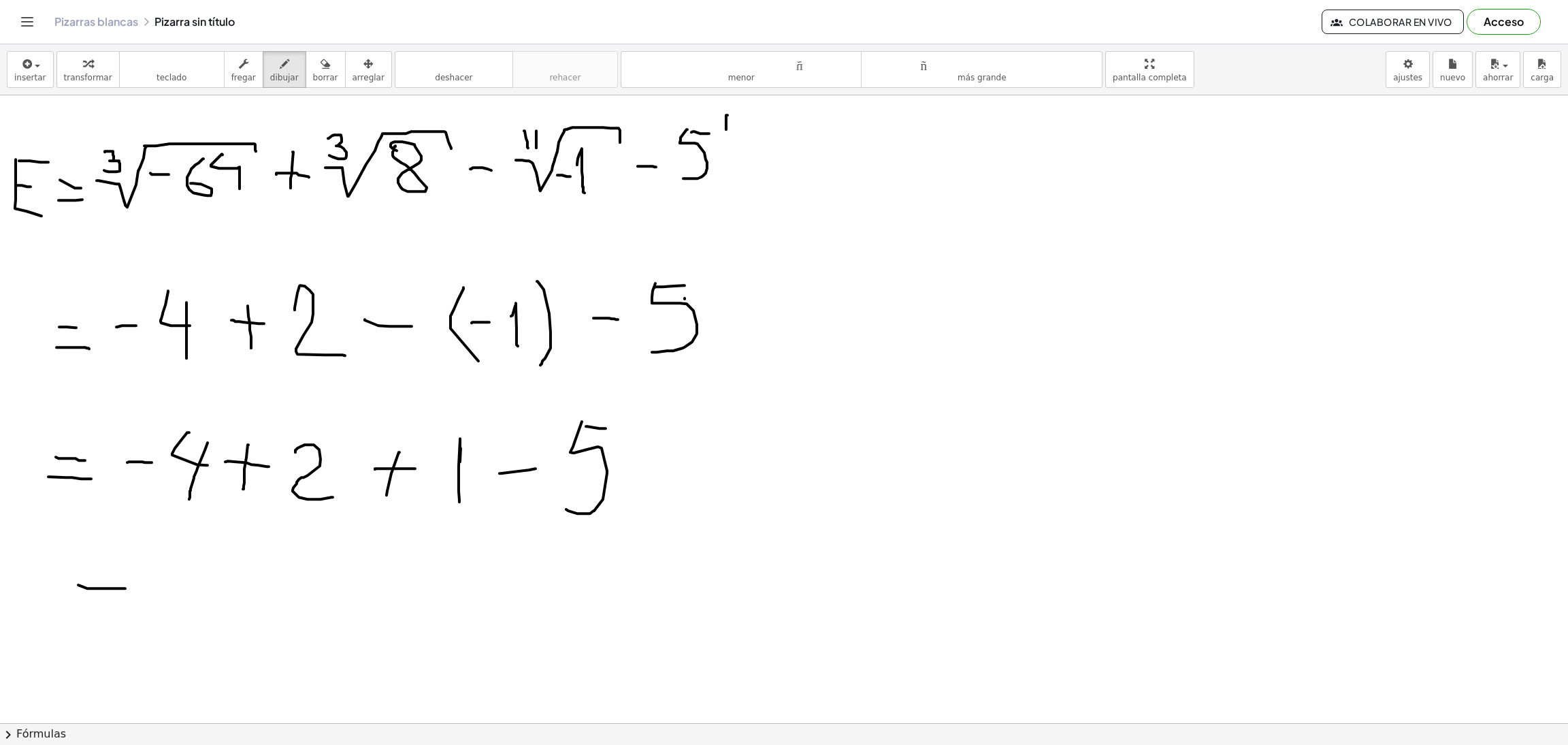
drag, startPoint x: 78, startPoint y: 586, endPoint x: 125, endPoint y: 589, distance: 47.1
click at [125, 589] on div at bounding box center [784, 723] width 1568 height 1256
drag, startPoint x: 84, startPoint y: 605, endPoint x: 124, endPoint y: 612, distance: 40.6
click at [124, 612] on div at bounding box center [784, 723] width 1568 height 1256
drag, startPoint x: 174, startPoint y: 599, endPoint x: 199, endPoint y: 598, distance: 25.0
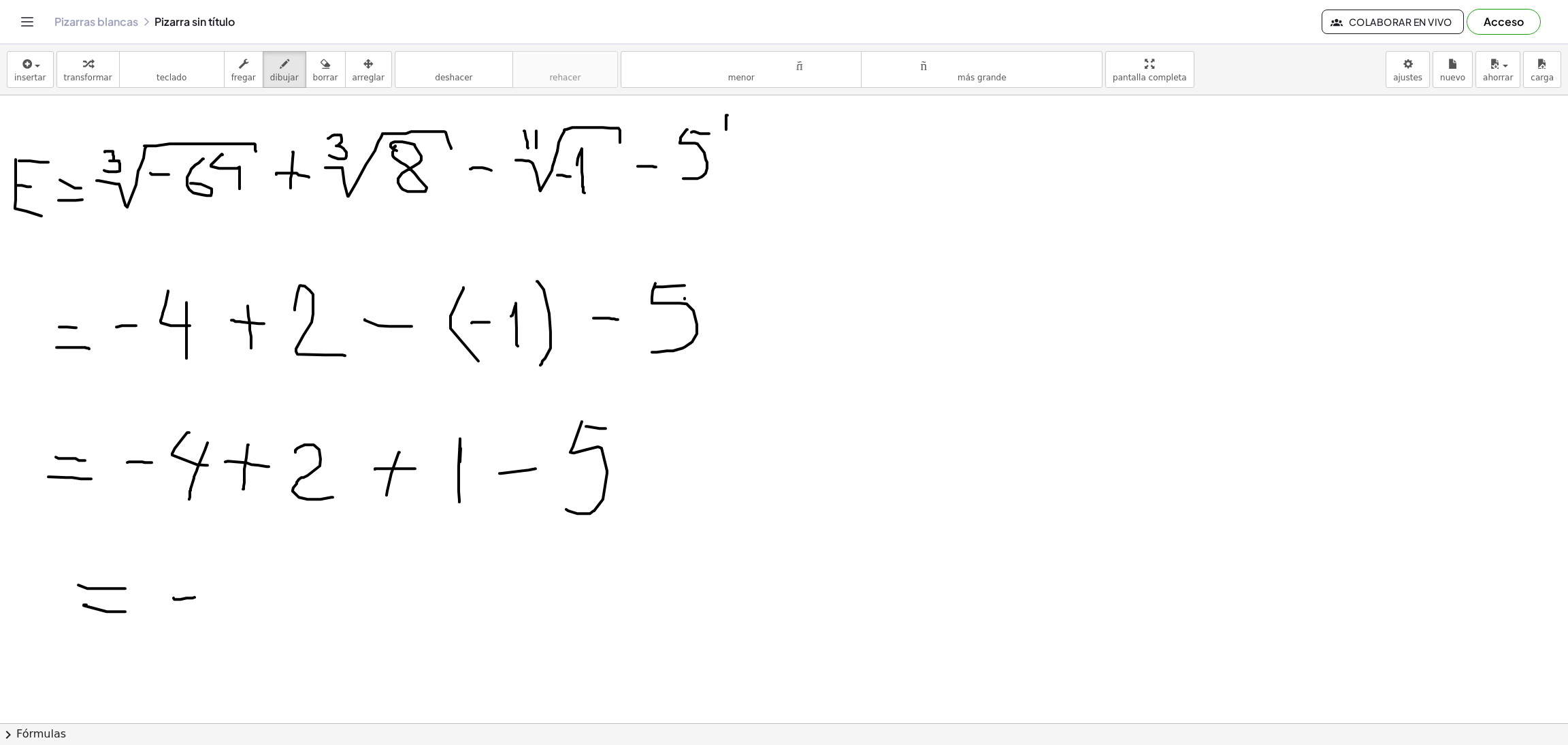
click at [199, 598] on div at bounding box center [784, 723] width 1568 height 1256
drag, startPoint x: 224, startPoint y: 573, endPoint x: 282, endPoint y: 629, distance: 80.6
click at [282, 629] on div at bounding box center [784, 723] width 1568 height 1256
drag, startPoint x: 302, startPoint y: 598, endPoint x: 324, endPoint y: 598, distance: 22.0
click at [324, 598] on div at bounding box center [784, 723] width 1568 height 1256
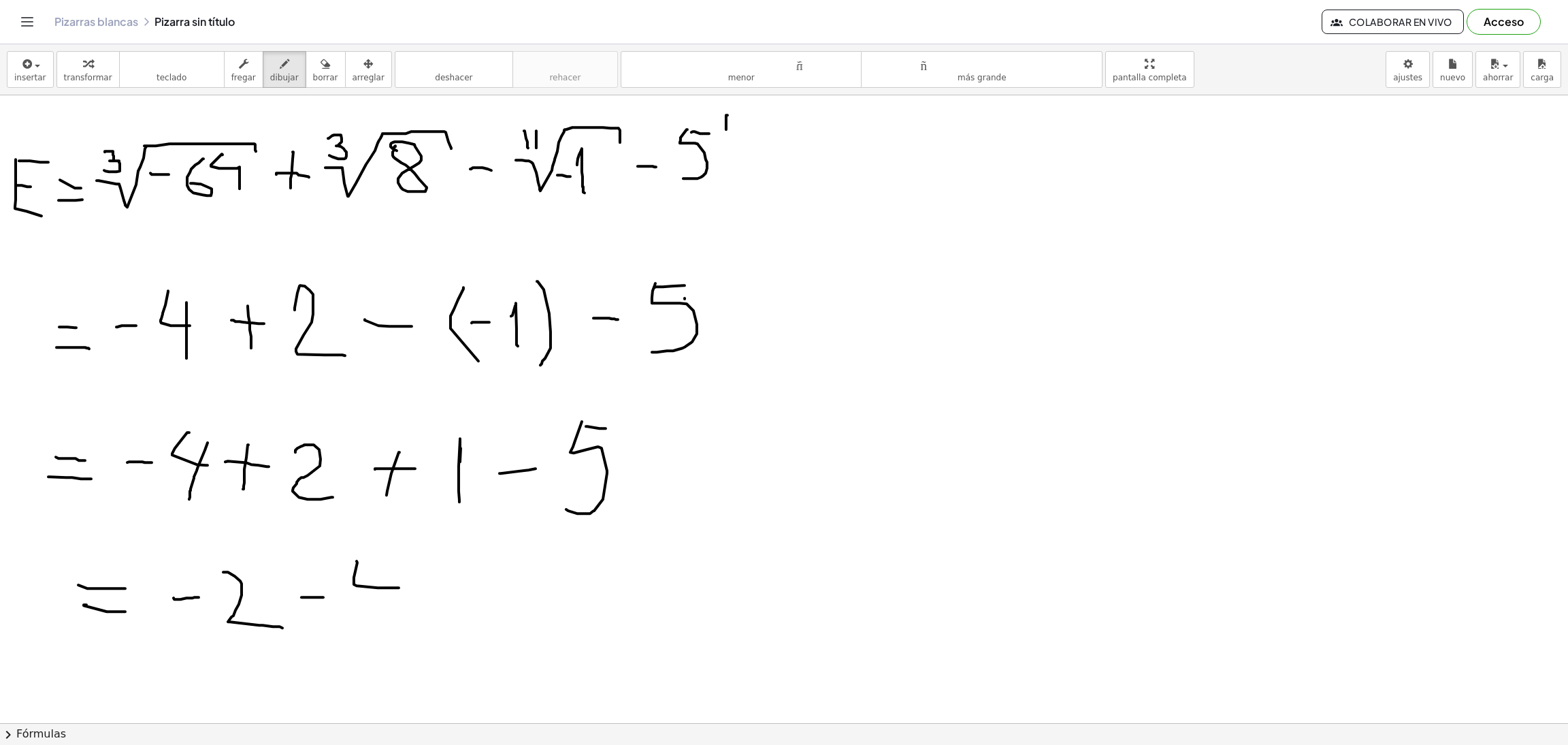
drag, startPoint x: 356, startPoint y: 562, endPoint x: 403, endPoint y: 589, distance: 54.2
click at [403, 589] on div at bounding box center [784, 723] width 1568 height 1256
drag, startPoint x: 403, startPoint y: 553, endPoint x: 397, endPoint y: 629, distance: 76.2
click at [397, 629] on div at bounding box center [784, 723] width 1568 height 1256
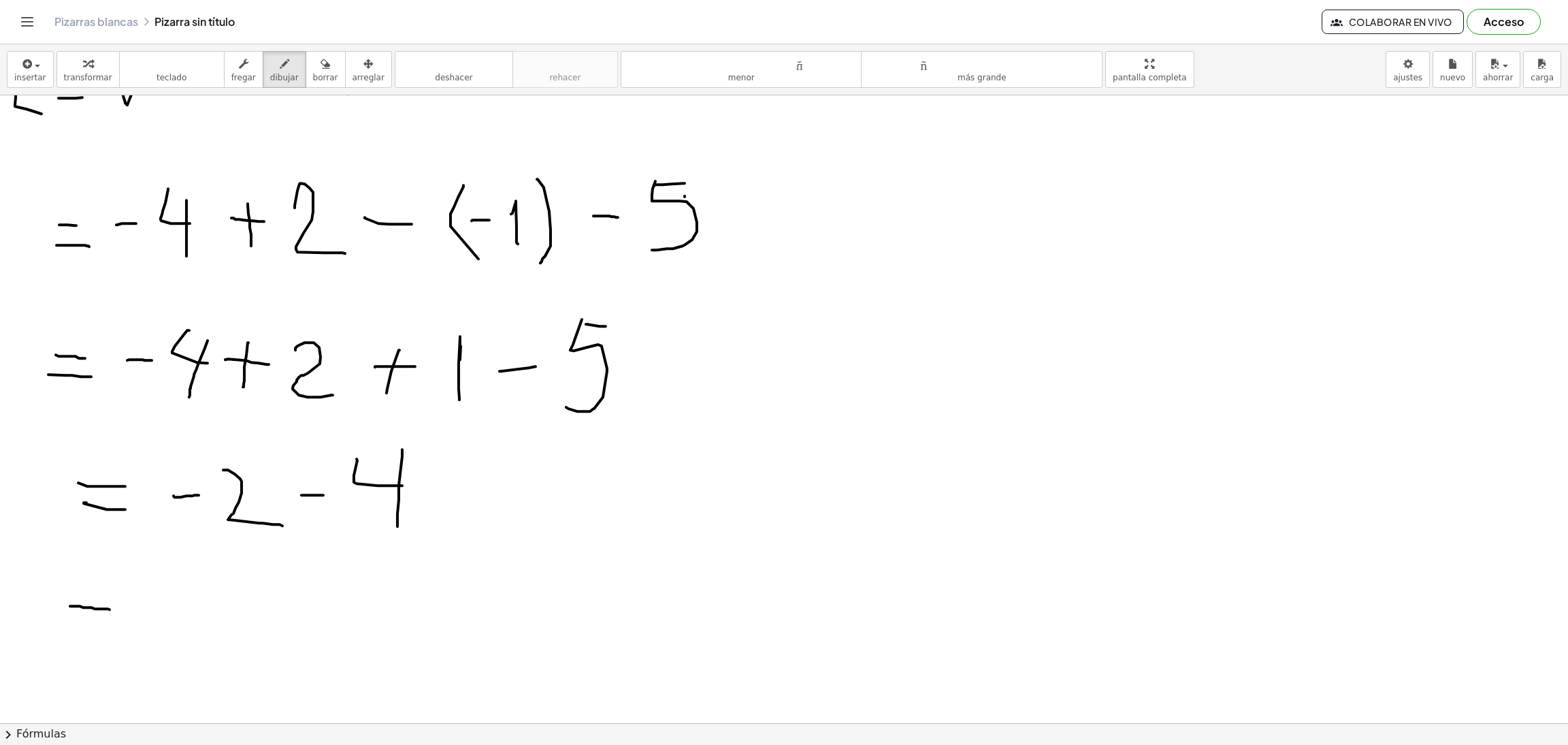
drag, startPoint x: 83, startPoint y: 608, endPoint x: 109, endPoint y: 610, distance: 26.1
click at [109, 610] on div at bounding box center [784, 621] width 1568 height 1256
drag, startPoint x: 71, startPoint y: 637, endPoint x: 139, endPoint y: 635, distance: 68.0
click at [135, 637] on div at bounding box center [784, 621] width 1568 height 1256
drag, startPoint x: 285, startPoint y: 598, endPoint x: 244, endPoint y: 636, distance: 55.9
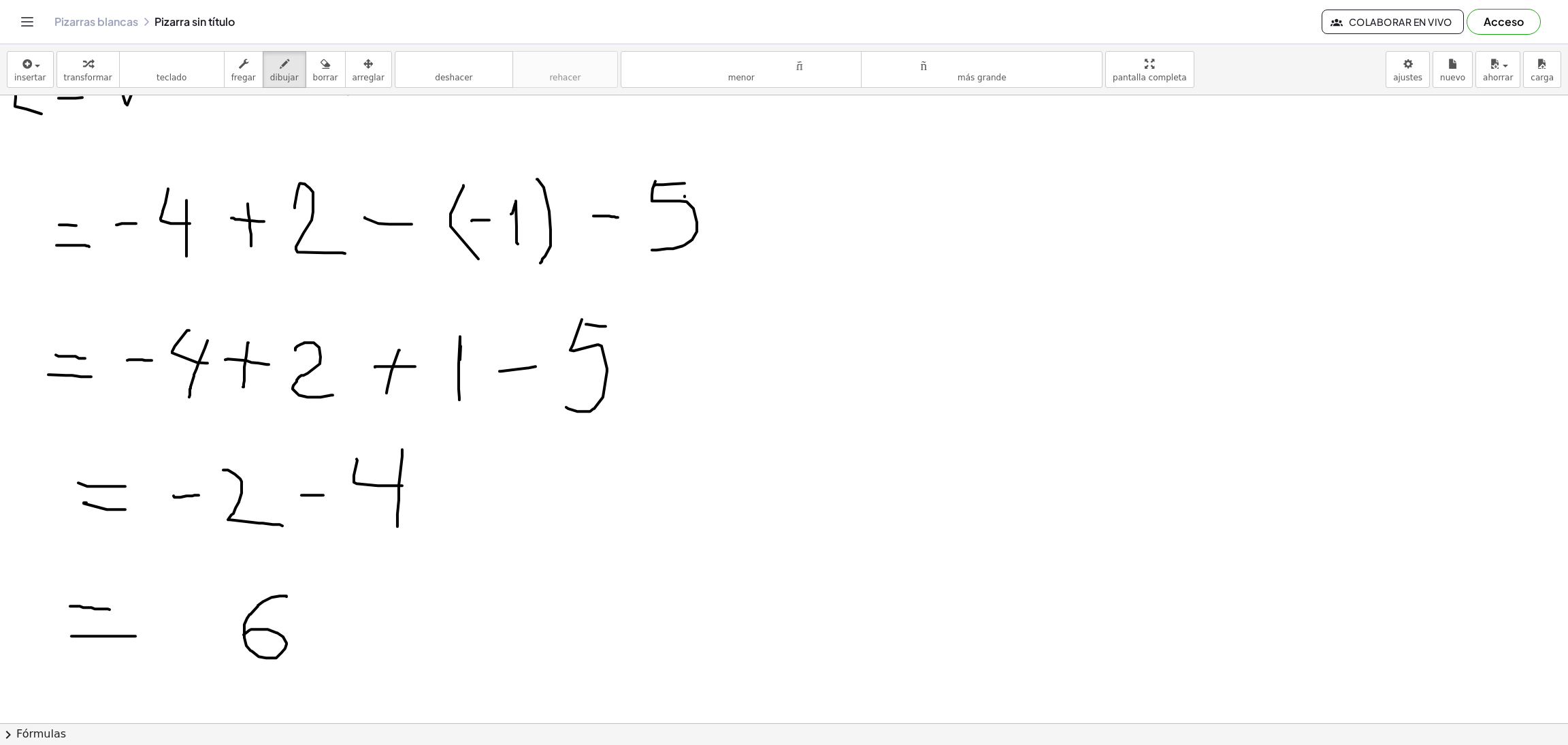
click at [244, 636] on div at bounding box center [784, 621] width 1568 height 1256
drag, startPoint x: 178, startPoint y: 626, endPoint x: 208, endPoint y: 626, distance: 30.0
click at [208, 626] on div at bounding box center [784, 621] width 1568 height 1256
drag, startPoint x: 188, startPoint y: 678, endPoint x: 345, endPoint y: 551, distance: 201.9
click at [345, 551] on div at bounding box center [784, 621] width 1568 height 1256
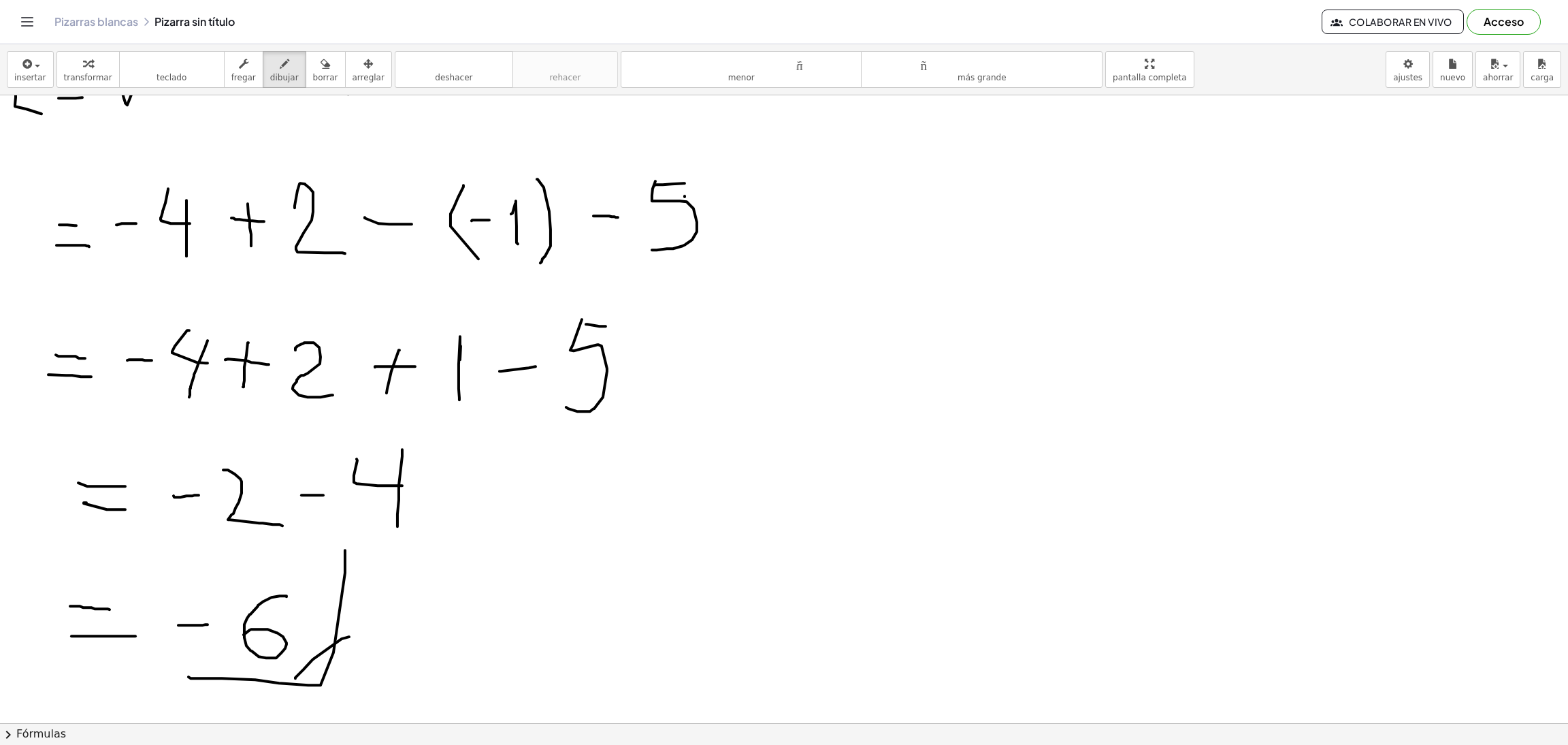
drag, startPoint x: 350, startPoint y: 637, endPoint x: 332, endPoint y: 665, distance: 33.3
click at [292, 683] on div at bounding box center [784, 621] width 1568 height 1256
drag, startPoint x: 324, startPoint y: 661, endPoint x: 299, endPoint y: 686, distance: 35.4
click at [299, 686] on div at bounding box center [784, 621] width 1568 height 1256
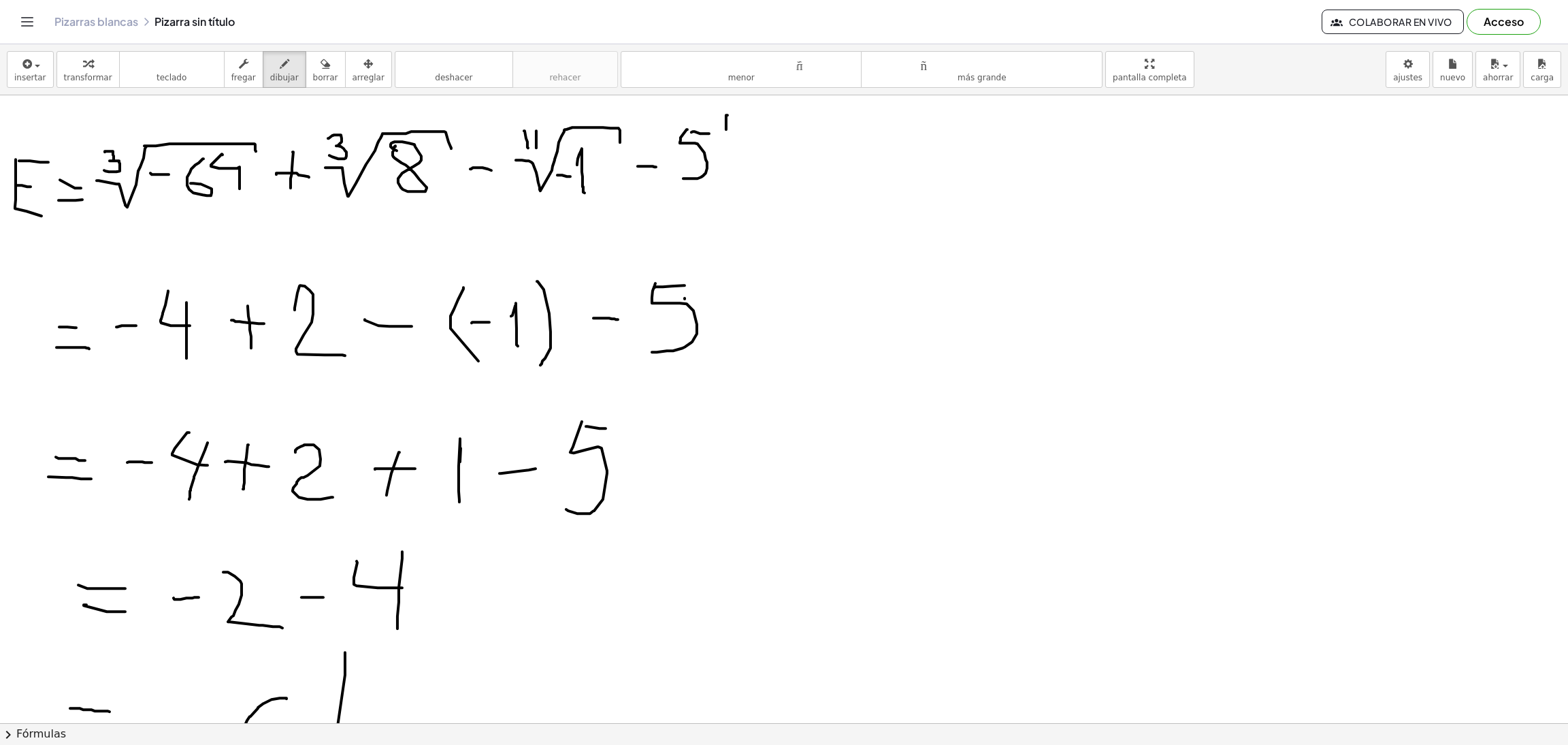
scroll to position [306, 0]
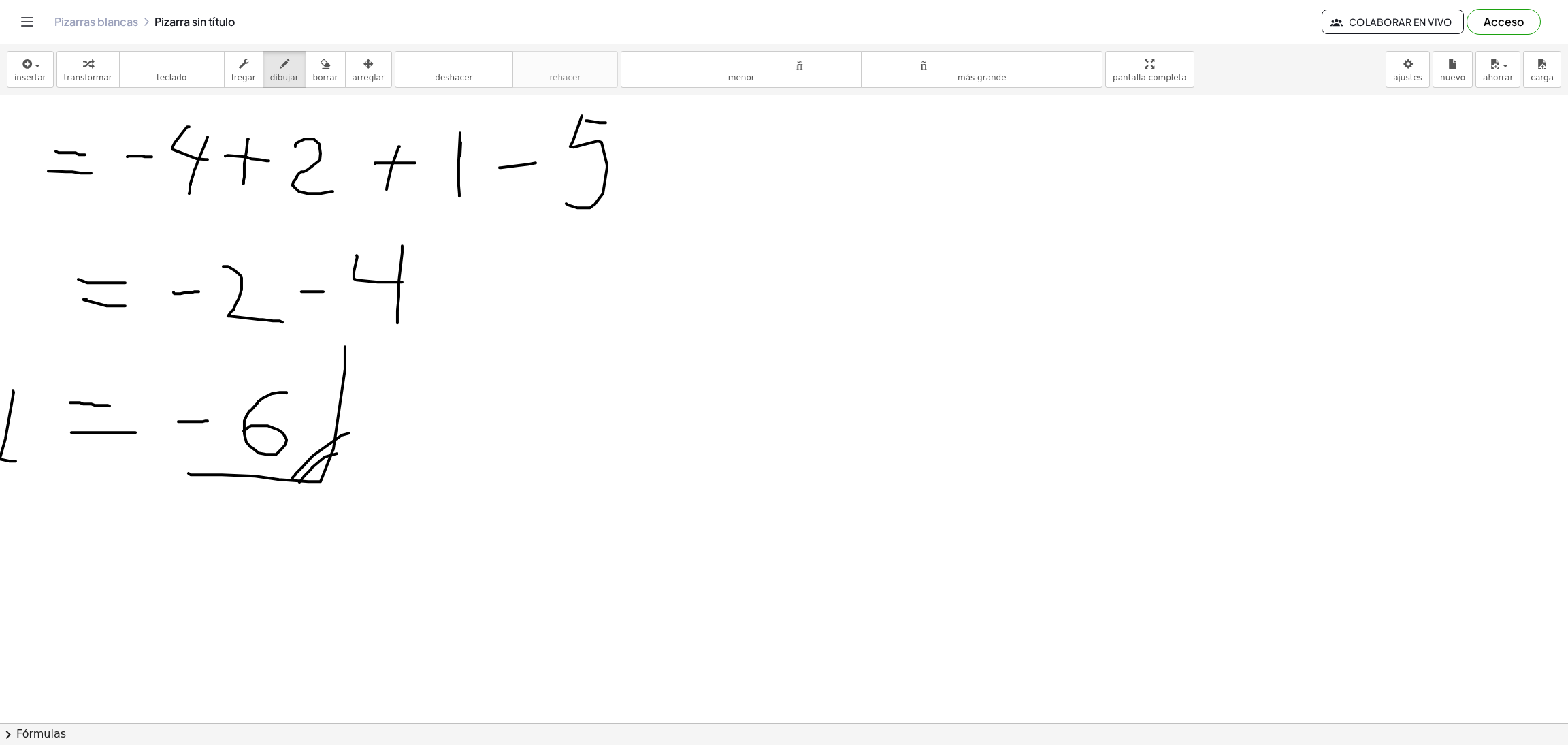
drag, startPoint x: 12, startPoint y: 390, endPoint x: 16, endPoint y: 451, distance: 61.1
click at [21, 460] on div at bounding box center [784, 418] width 1568 height 1256
drag, startPoint x: 7, startPoint y: 418, endPoint x: 23, endPoint y: 418, distance: 16.0
click at [23, 418] on div at bounding box center [784, 418] width 1568 height 1256
drag, startPoint x: 13, startPoint y: 393, endPoint x: 39, endPoint y: 393, distance: 26.0
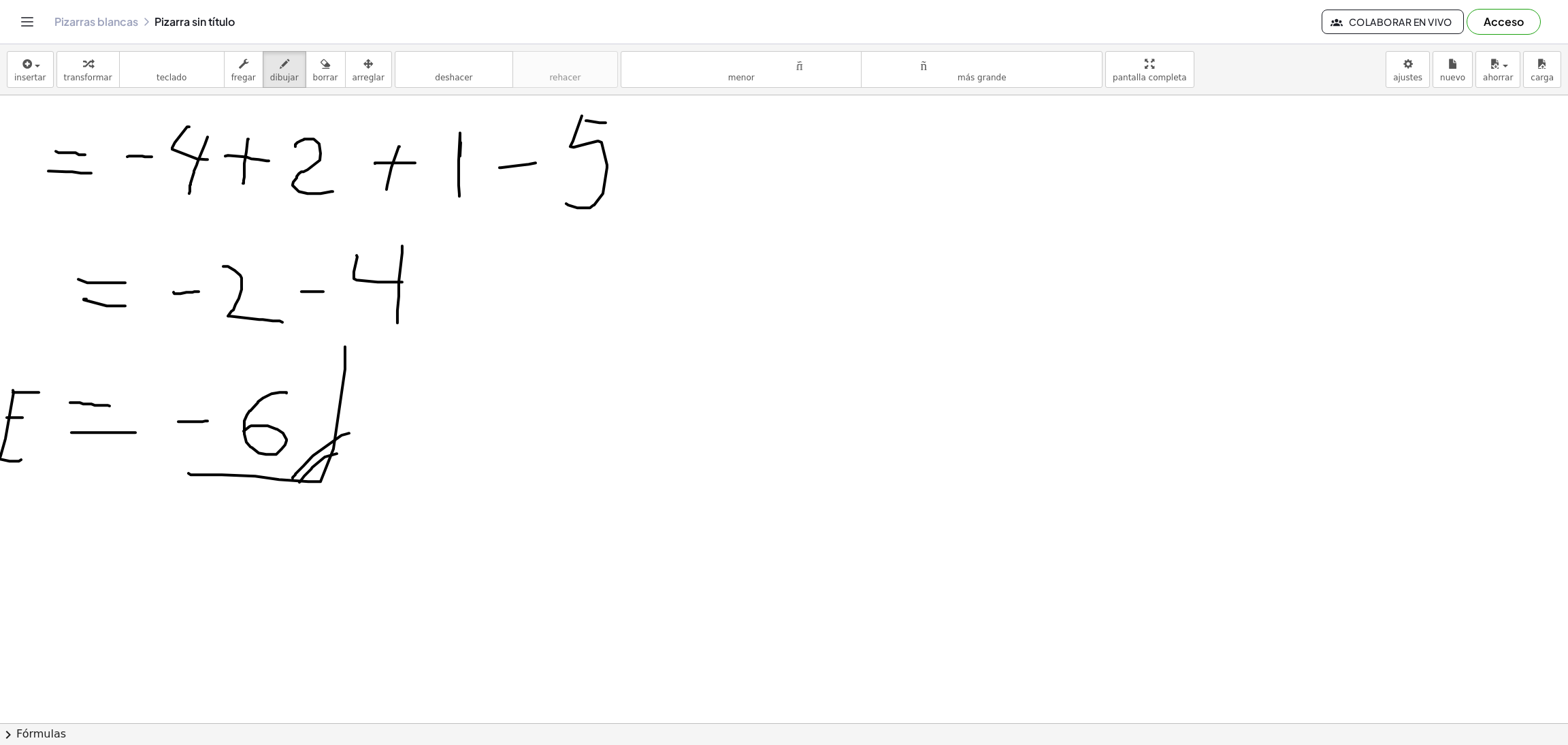
click at [39, 393] on div at bounding box center [784, 418] width 1568 height 1256
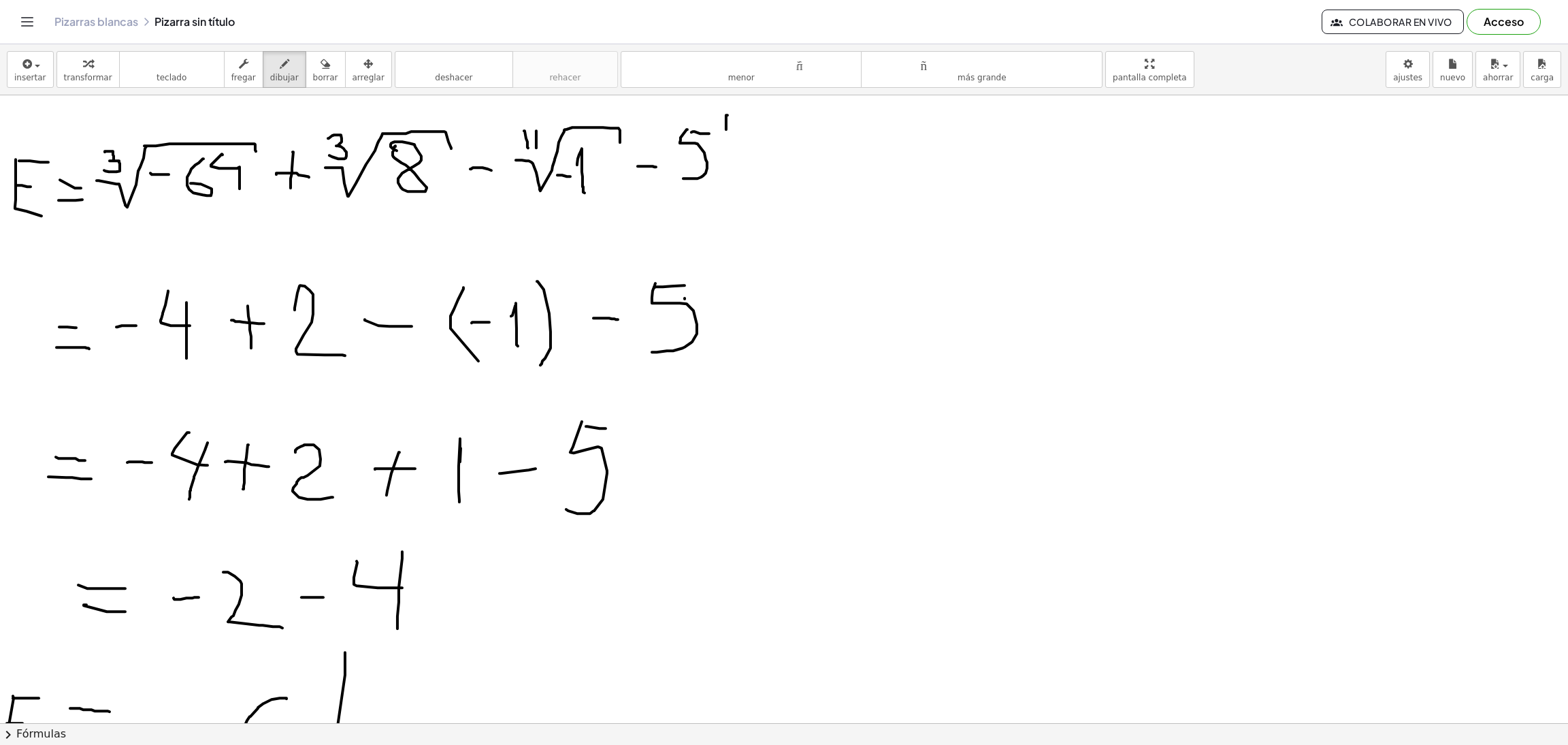
scroll to position [204, 0]
